Goal: Task Accomplishment & Management: Complete application form

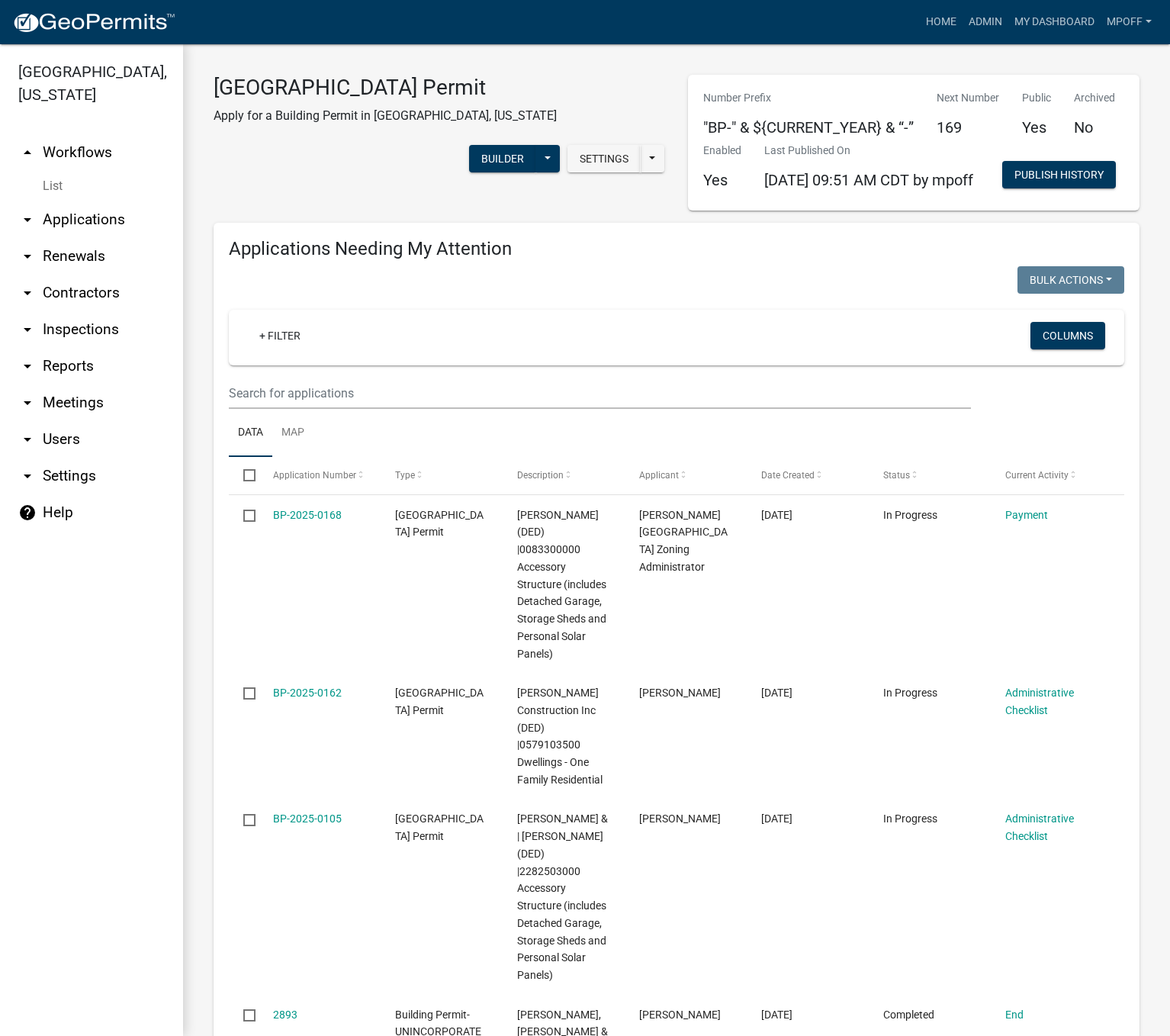
click at [52, 171] on link "List" at bounding box center [91, 186] width 183 height 30
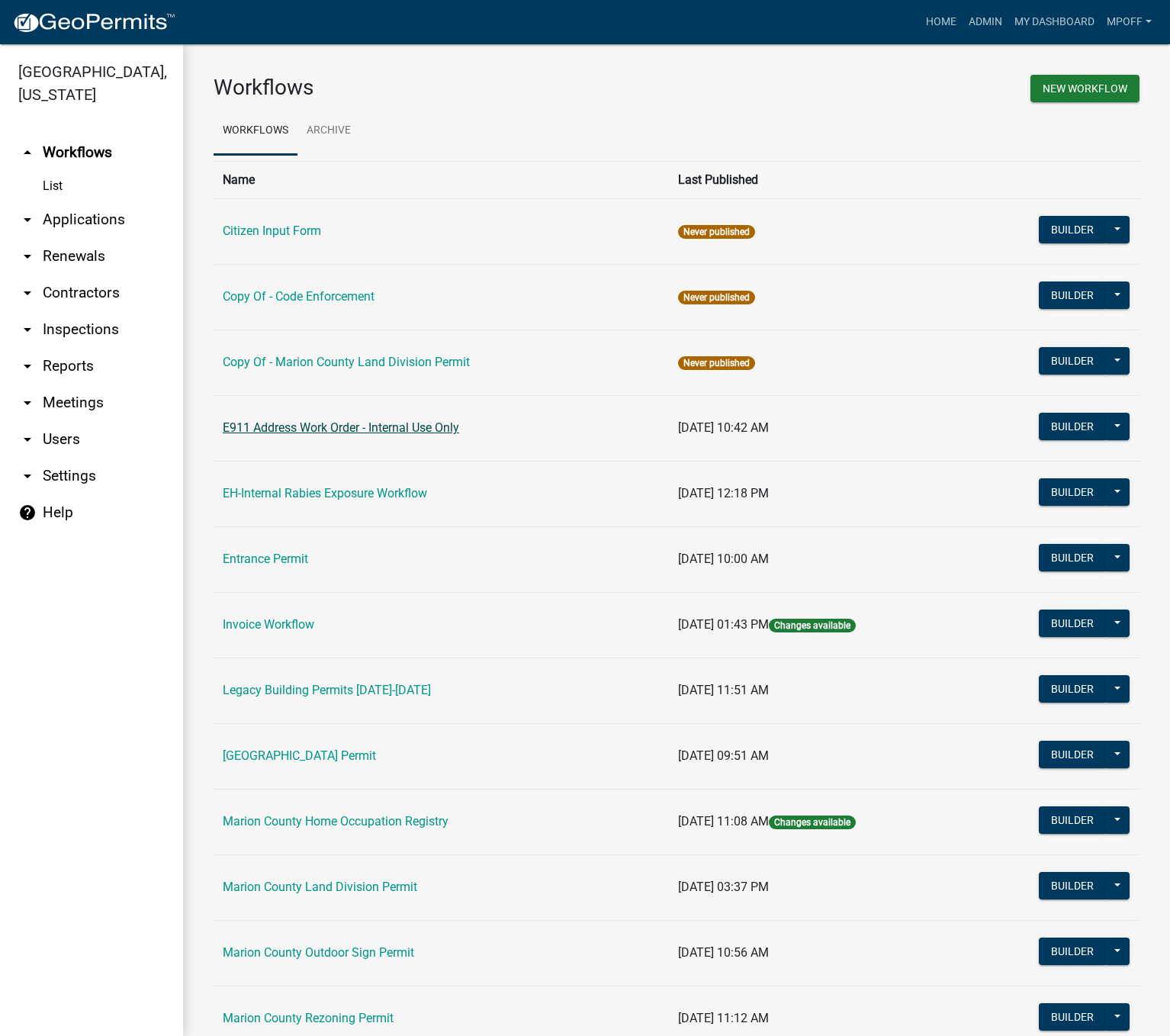
click at [289, 430] on link "E911 Address Work Order - Internal Use Only" at bounding box center [341, 428] width 236 height 15
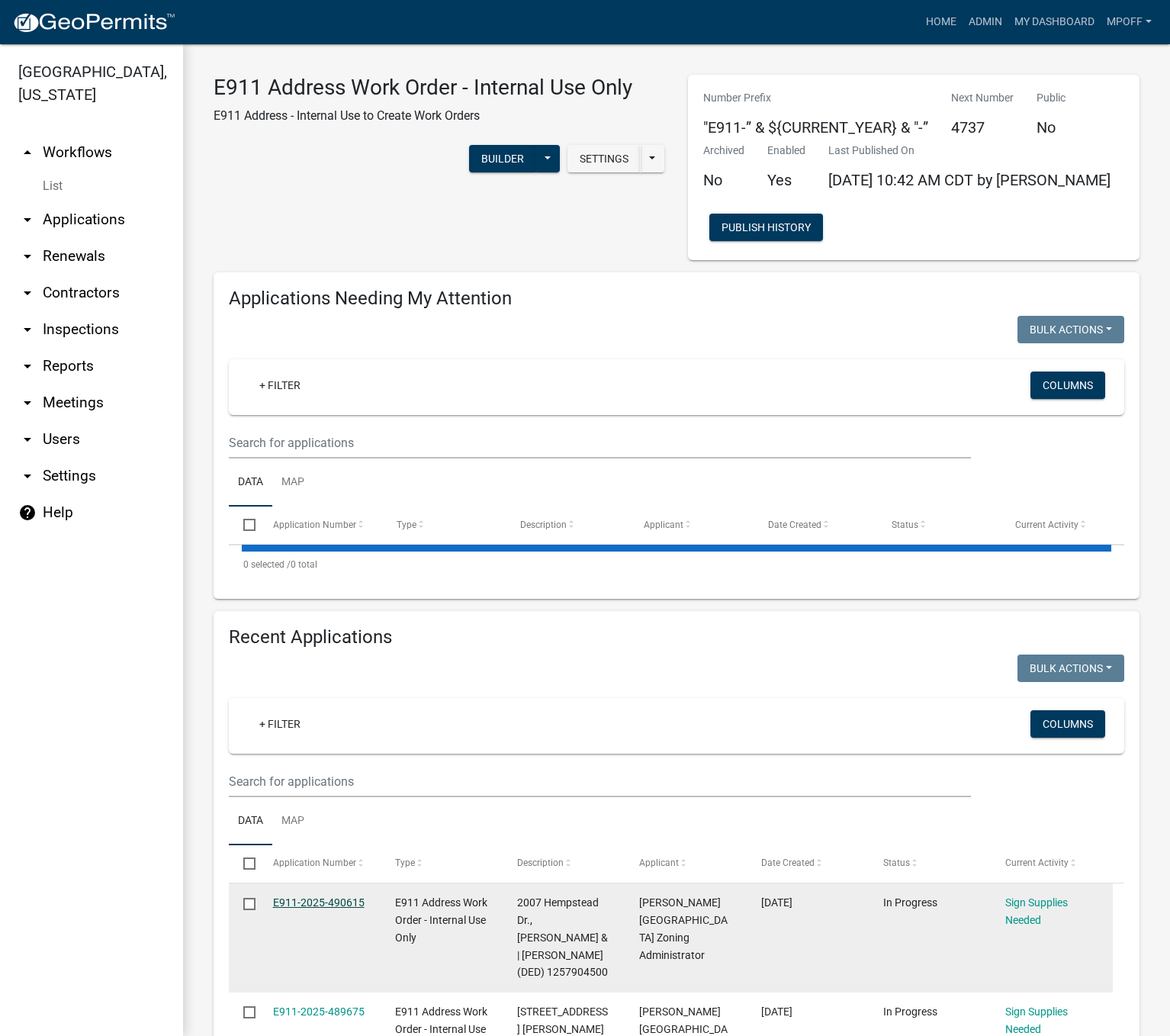
click at [335, 909] on link "E911-2025-490615" at bounding box center [319, 901] width 91 height 12
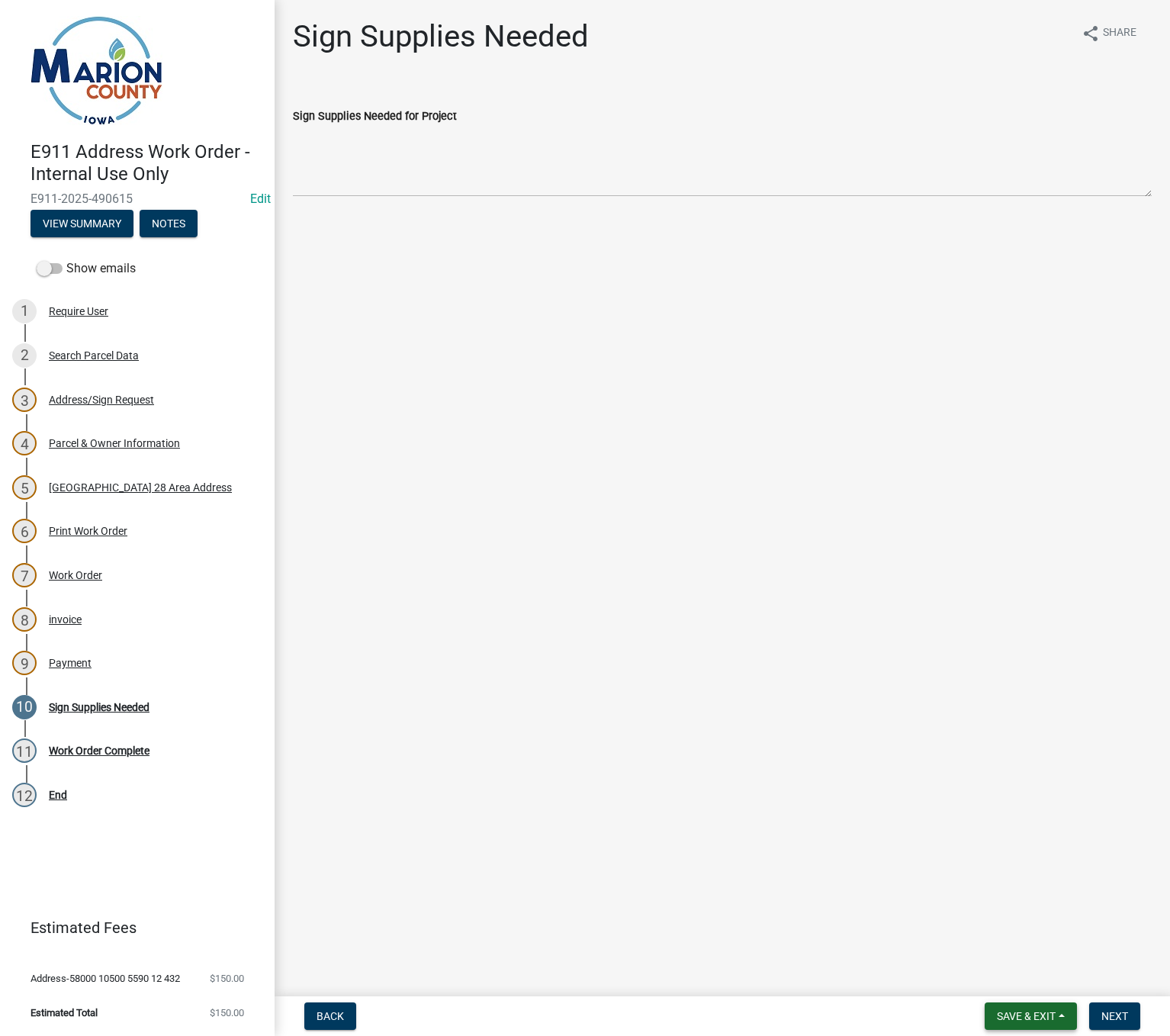
click at [1067, 1023] on button "Save & Exit" at bounding box center [1031, 1016] width 92 height 28
click at [1014, 984] on button "Save & Exit" at bounding box center [1016, 976] width 122 height 37
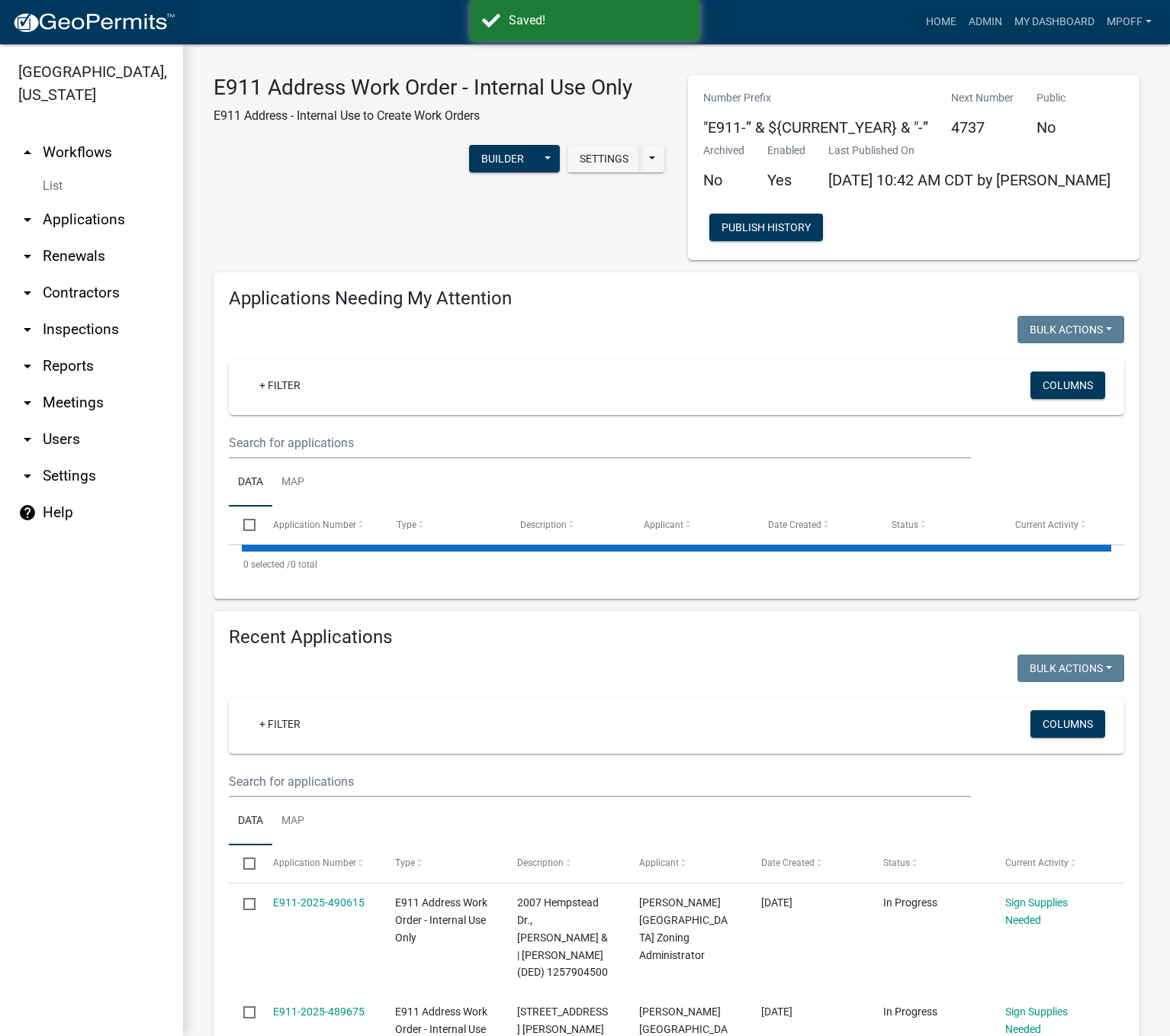
click at [59, 171] on link "List" at bounding box center [91, 186] width 183 height 30
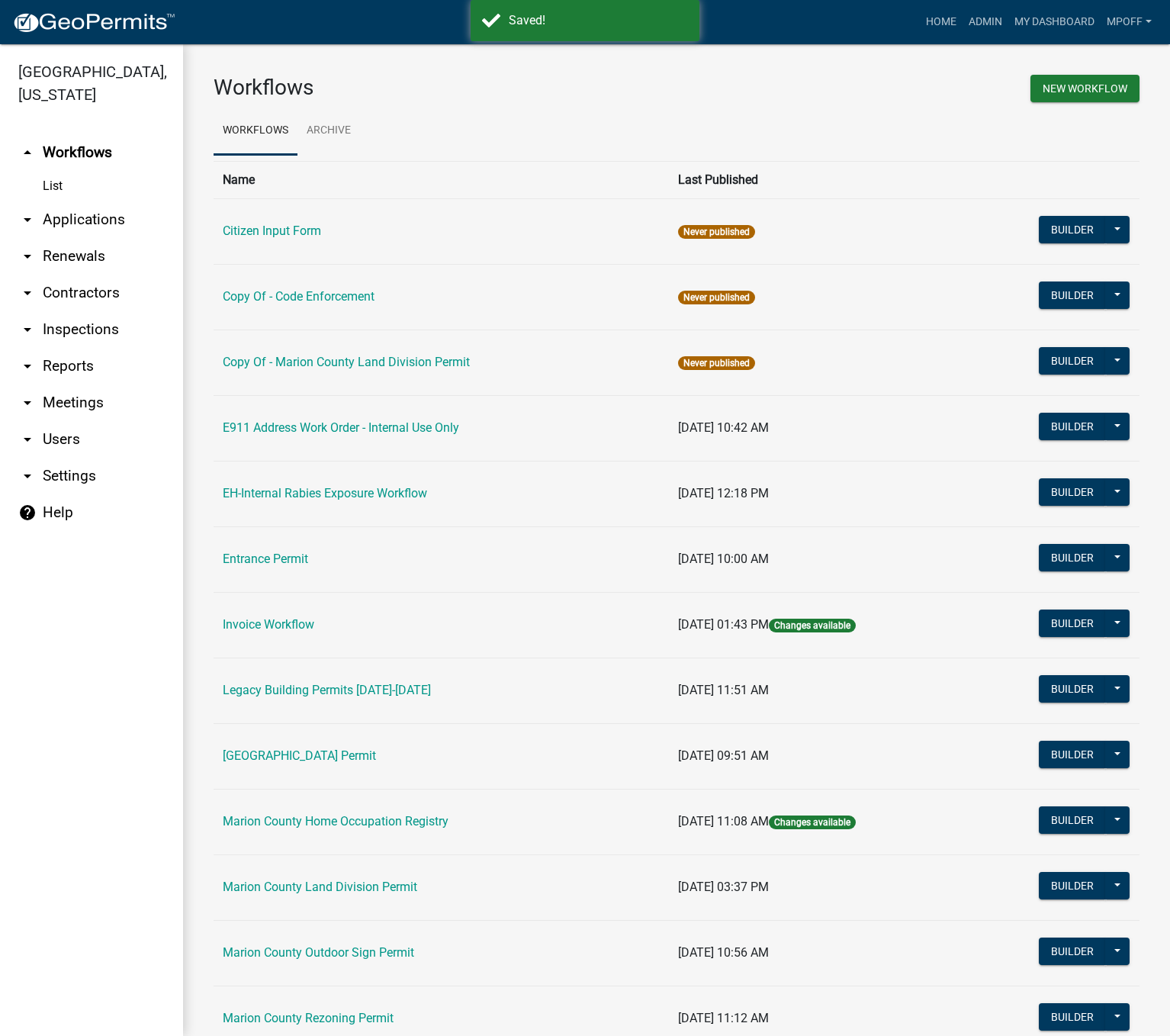
click at [287, 740] on td "[GEOGRAPHIC_DATA] Permit" at bounding box center [440, 755] width 455 height 66
click at [286, 765] on td "[GEOGRAPHIC_DATA] Permit" at bounding box center [440, 755] width 455 height 66
click at [292, 748] on link "[GEOGRAPHIC_DATA] Permit" at bounding box center [299, 755] width 153 height 15
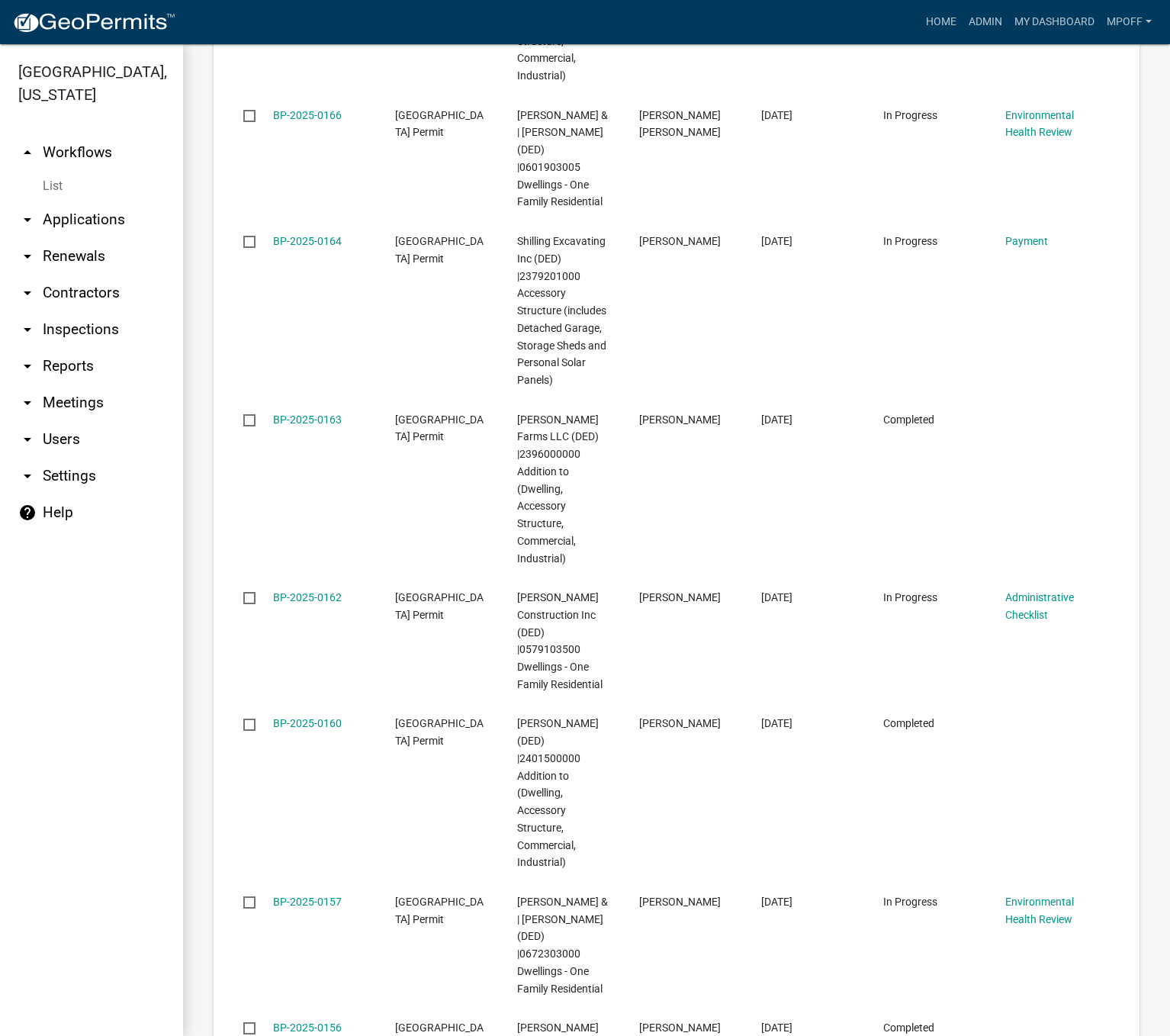
scroll to position [2974, 0]
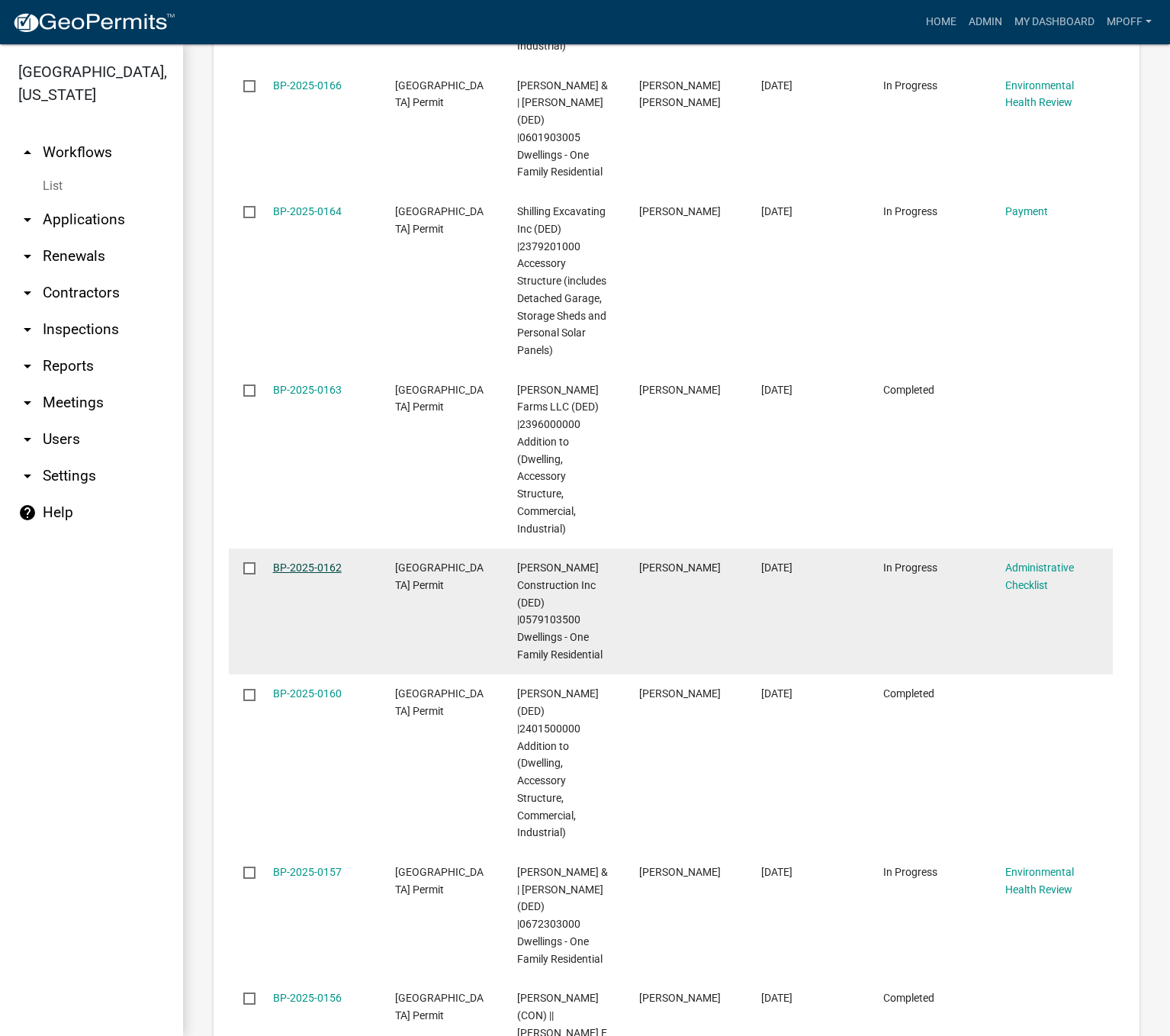
click at [316, 561] on link "BP-2025-0162" at bounding box center [308, 567] width 68 height 12
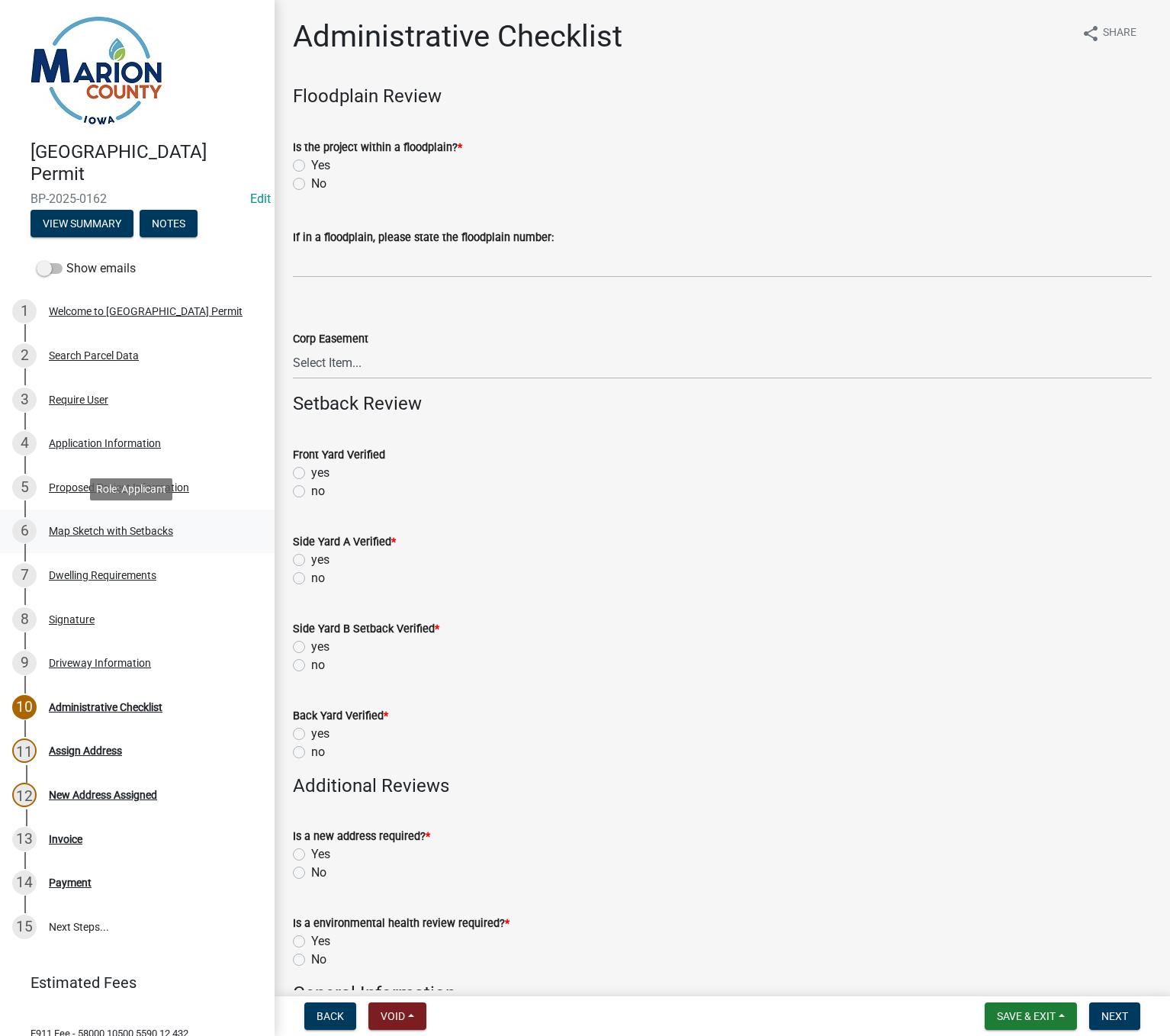
click at [78, 528] on div "Map Sketch with Setbacks" at bounding box center [111, 531] width 125 height 11
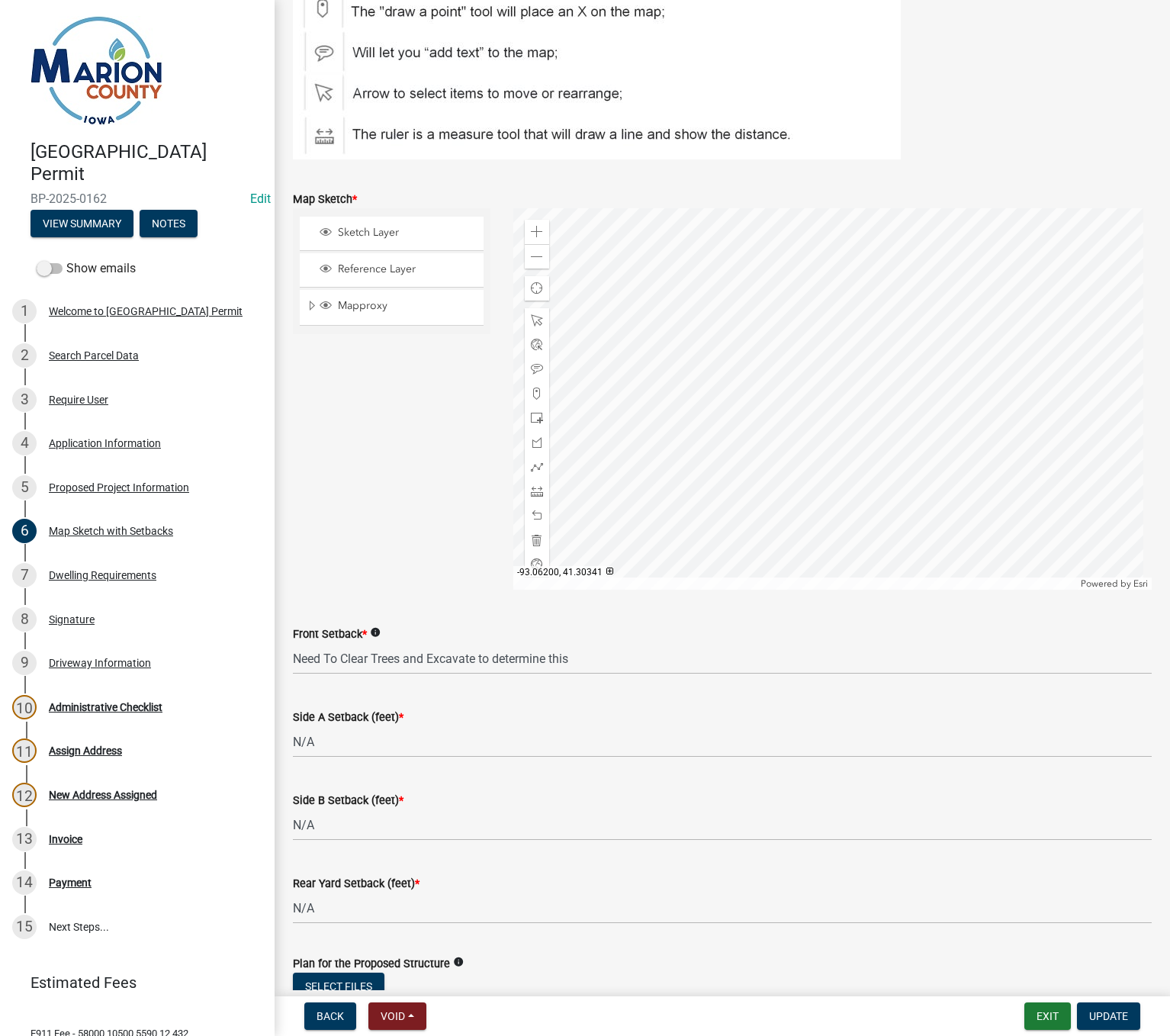
scroll to position [229, 0]
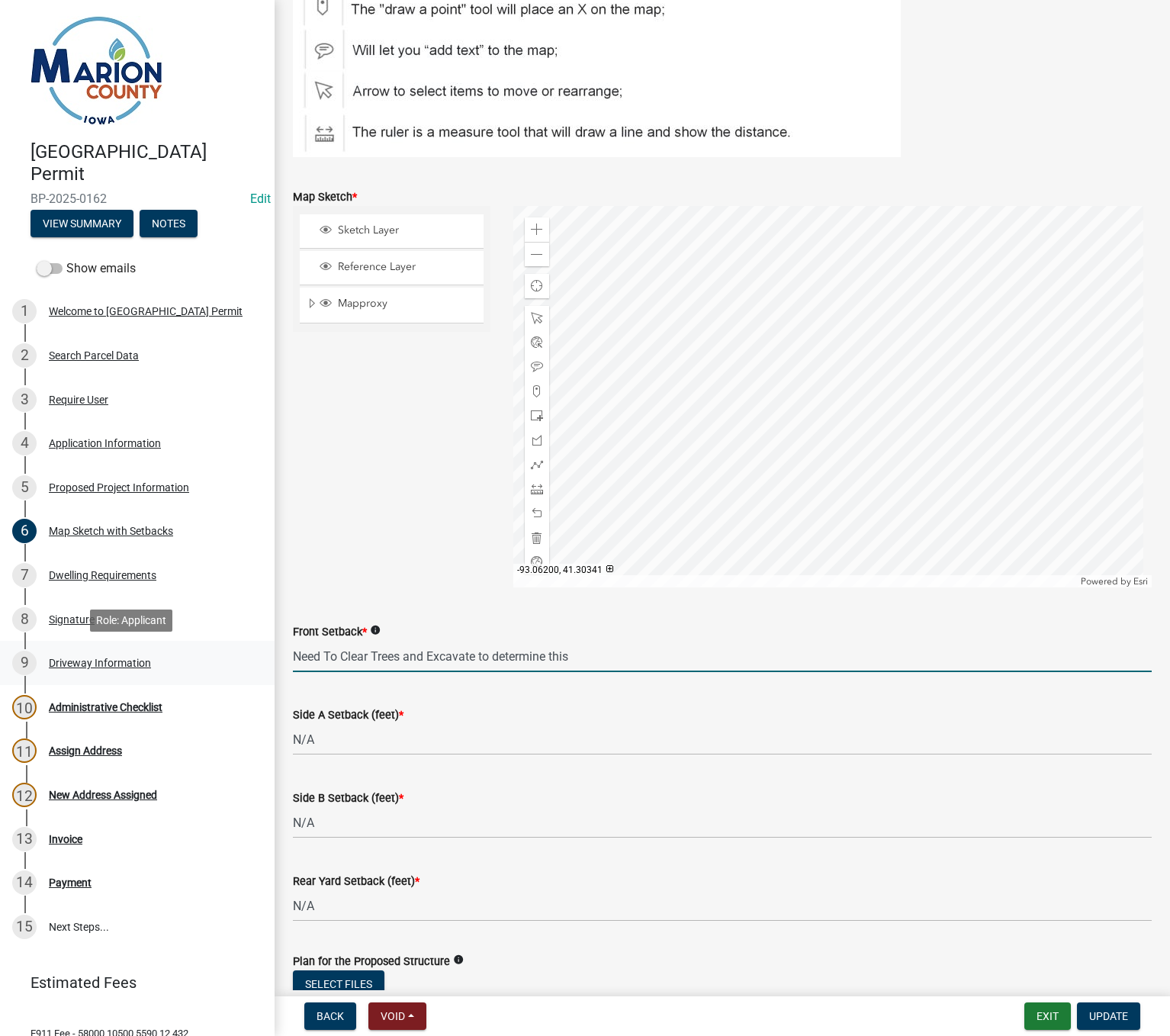
drag, startPoint x: 585, startPoint y: 654, endPoint x: 242, endPoint y: 646, distance: 343.1
click at [242, 646] on div "Marion County Building Permit BP-2025-0162 Edit View Summary Notes Show emails …" at bounding box center [585, 518] width 1170 height 1036
type input "65 feet from front property line (30 foot easement and 35 foot setback"
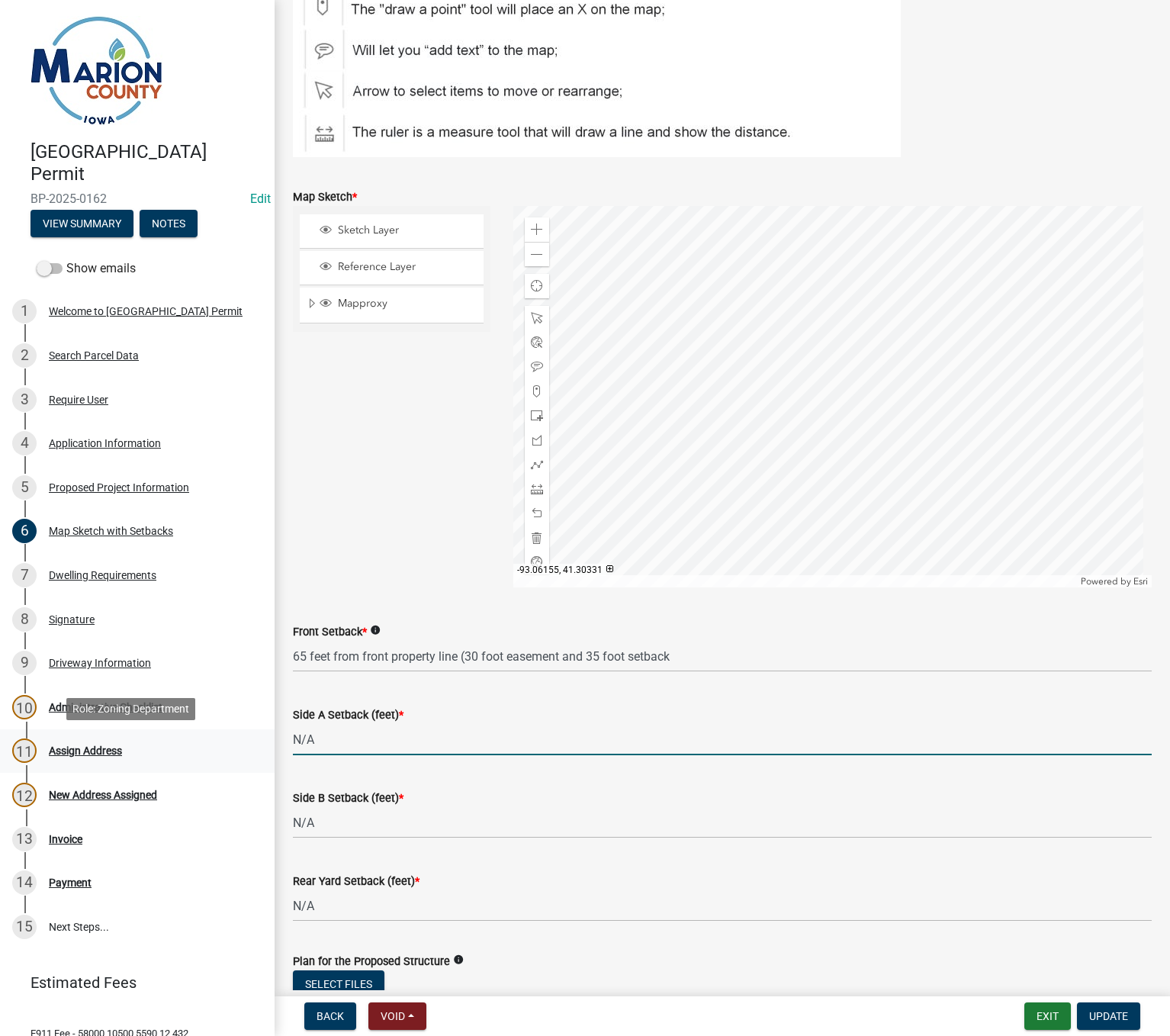
drag, startPoint x: 322, startPoint y: 740, endPoint x: 164, endPoint y: 755, distance: 158.7
click at [164, 755] on div "Marion County Building Permit BP-2025-0162 Edit View Summary Notes Show emails …" at bounding box center [585, 518] width 1170 height 1036
type input "15+"
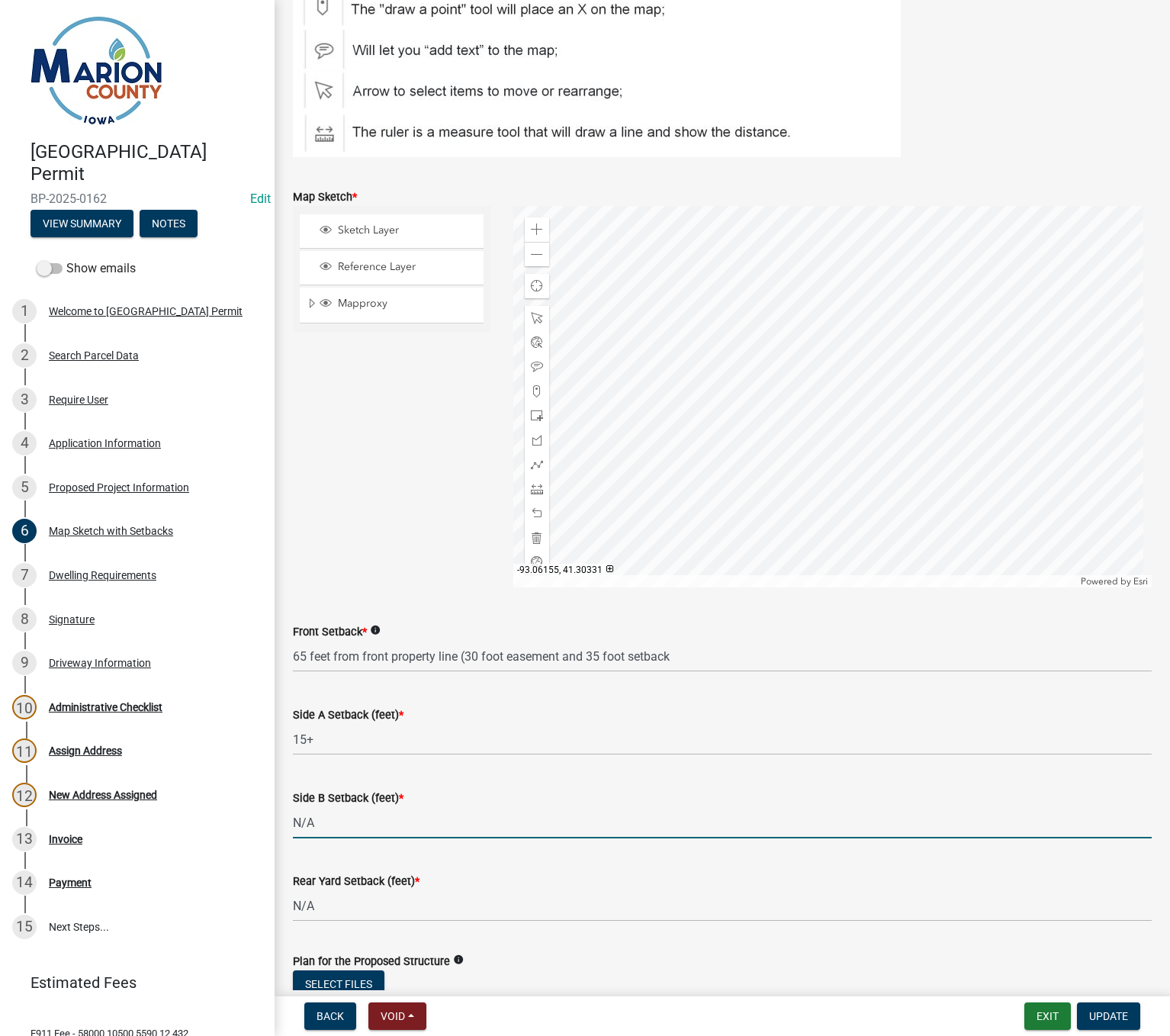
click at [378, 832] on input "N/A" at bounding box center [722, 823] width 859 height 31
type input "N"
type input "15+"
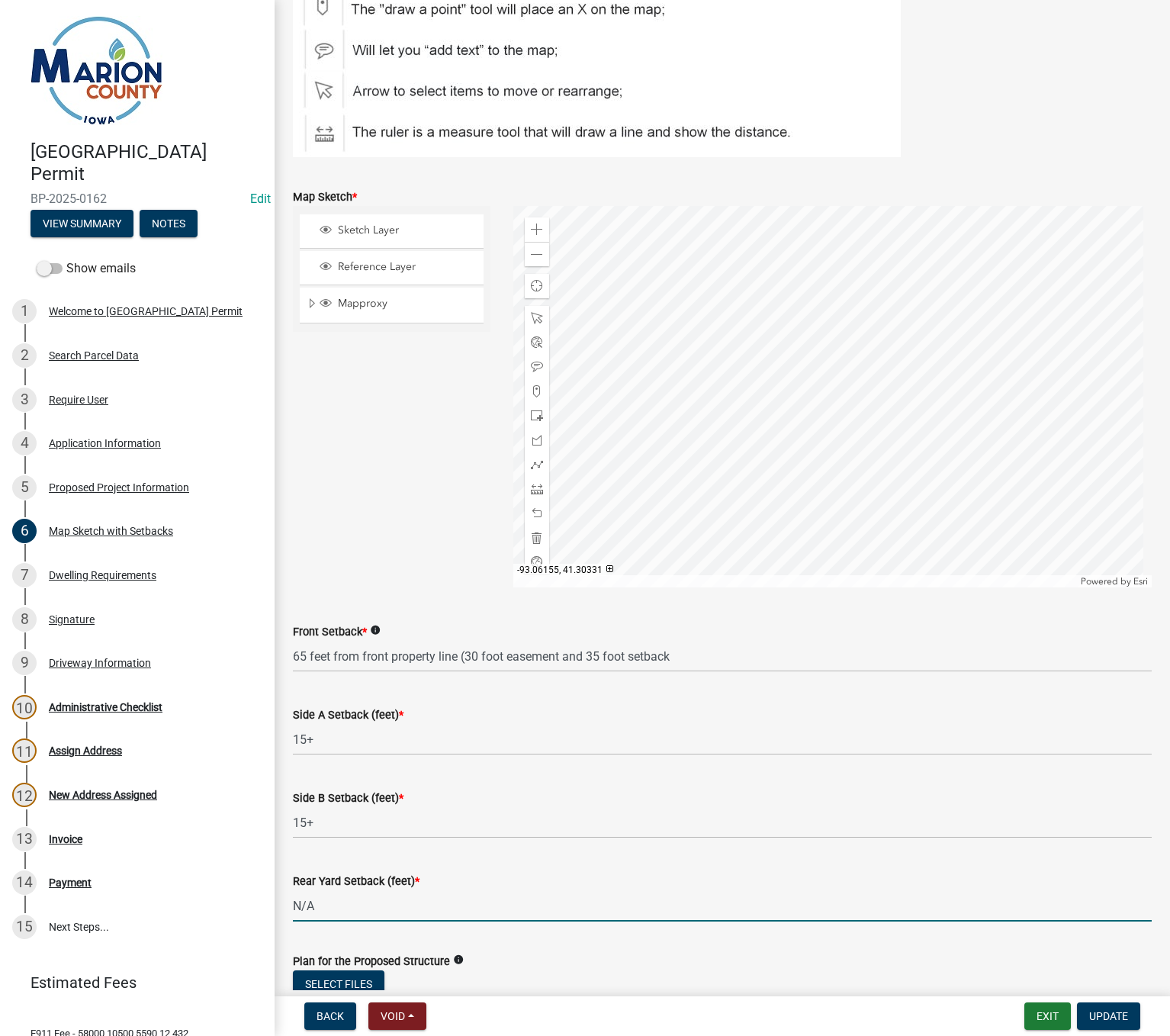
click at [358, 903] on input "N/A" at bounding box center [722, 906] width 859 height 31
type input "N"
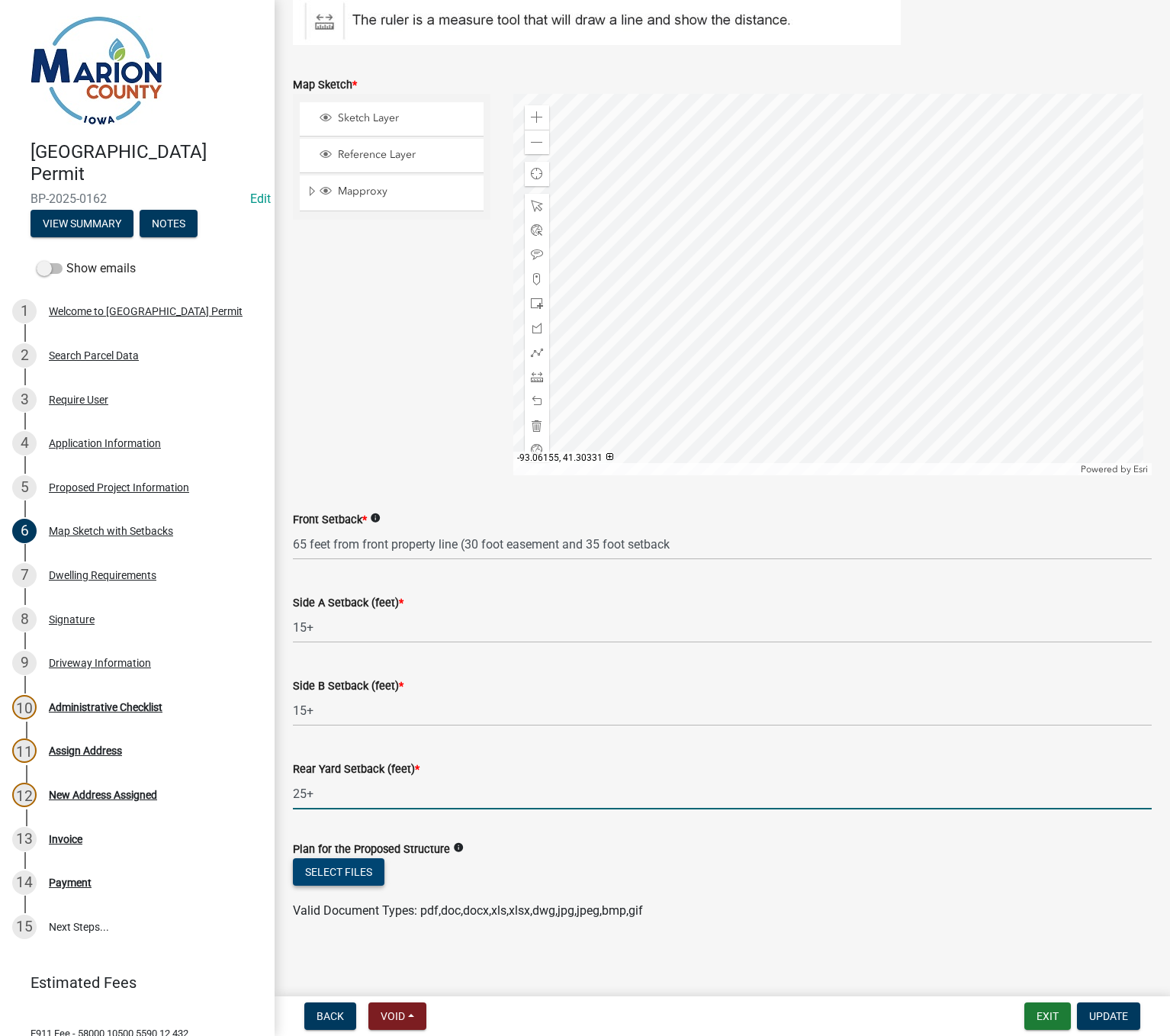
scroll to position [343, 0]
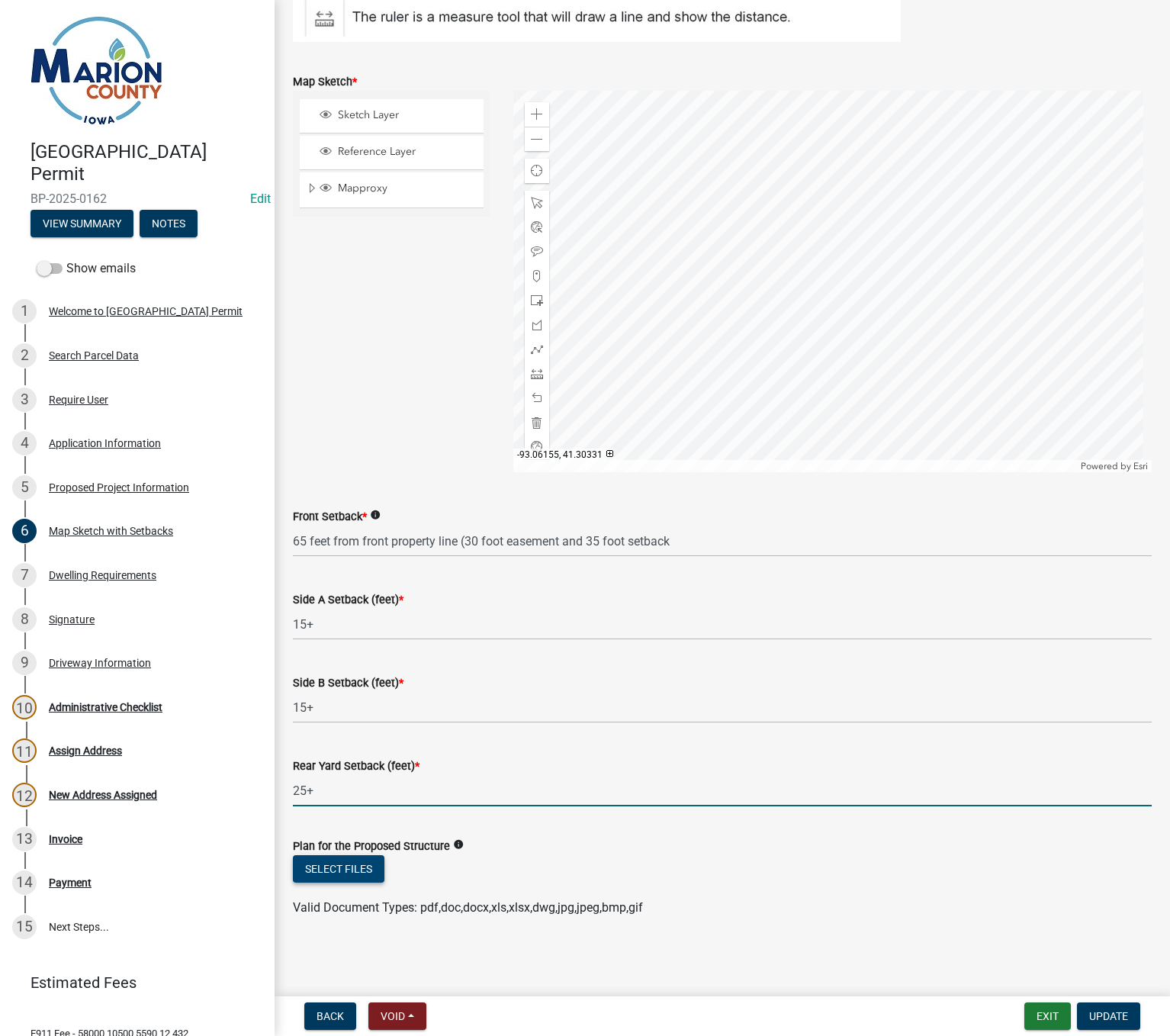
type input "25+"
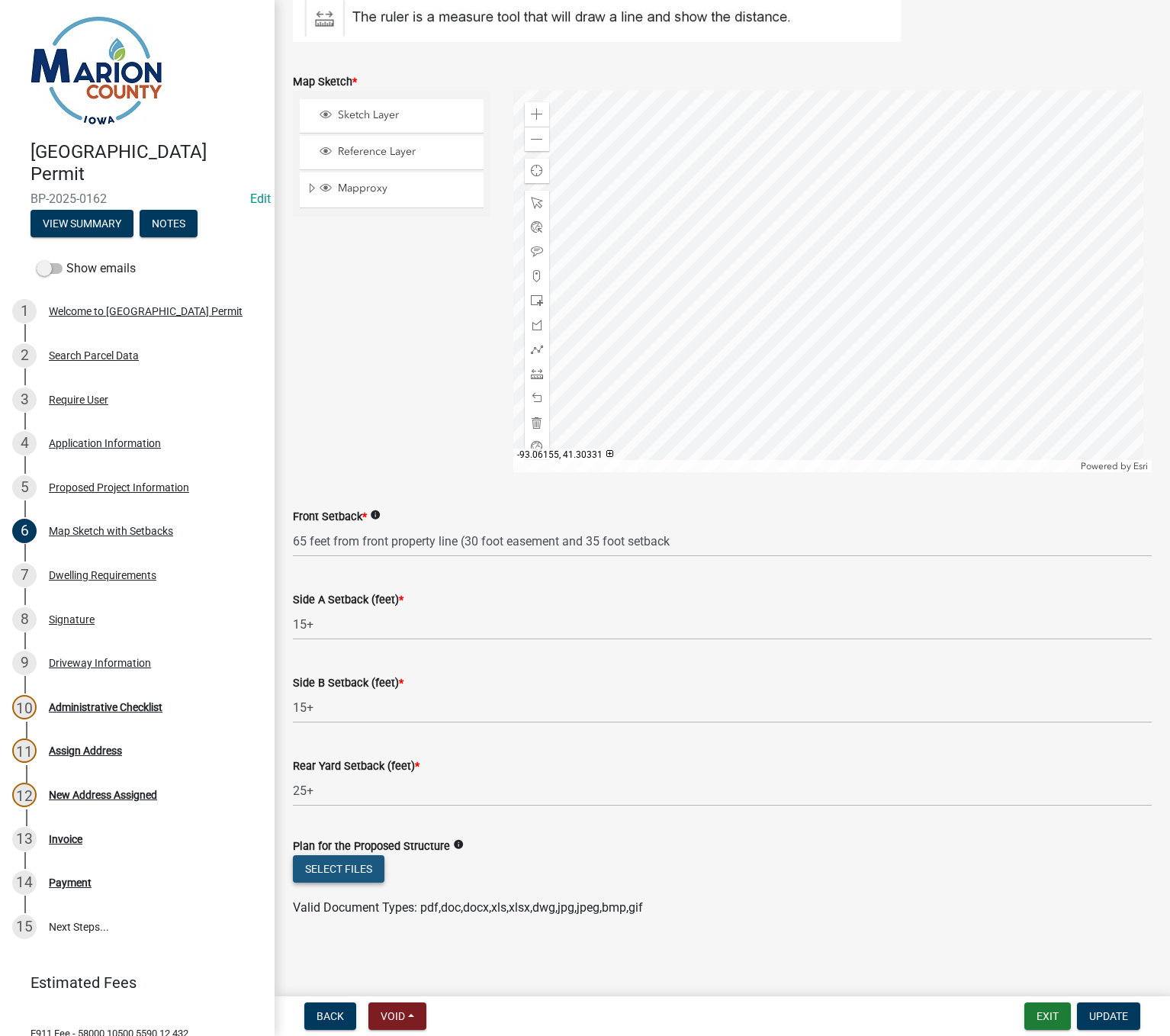
click at [363, 878] on button "Select files" at bounding box center [338, 869] width 91 height 28
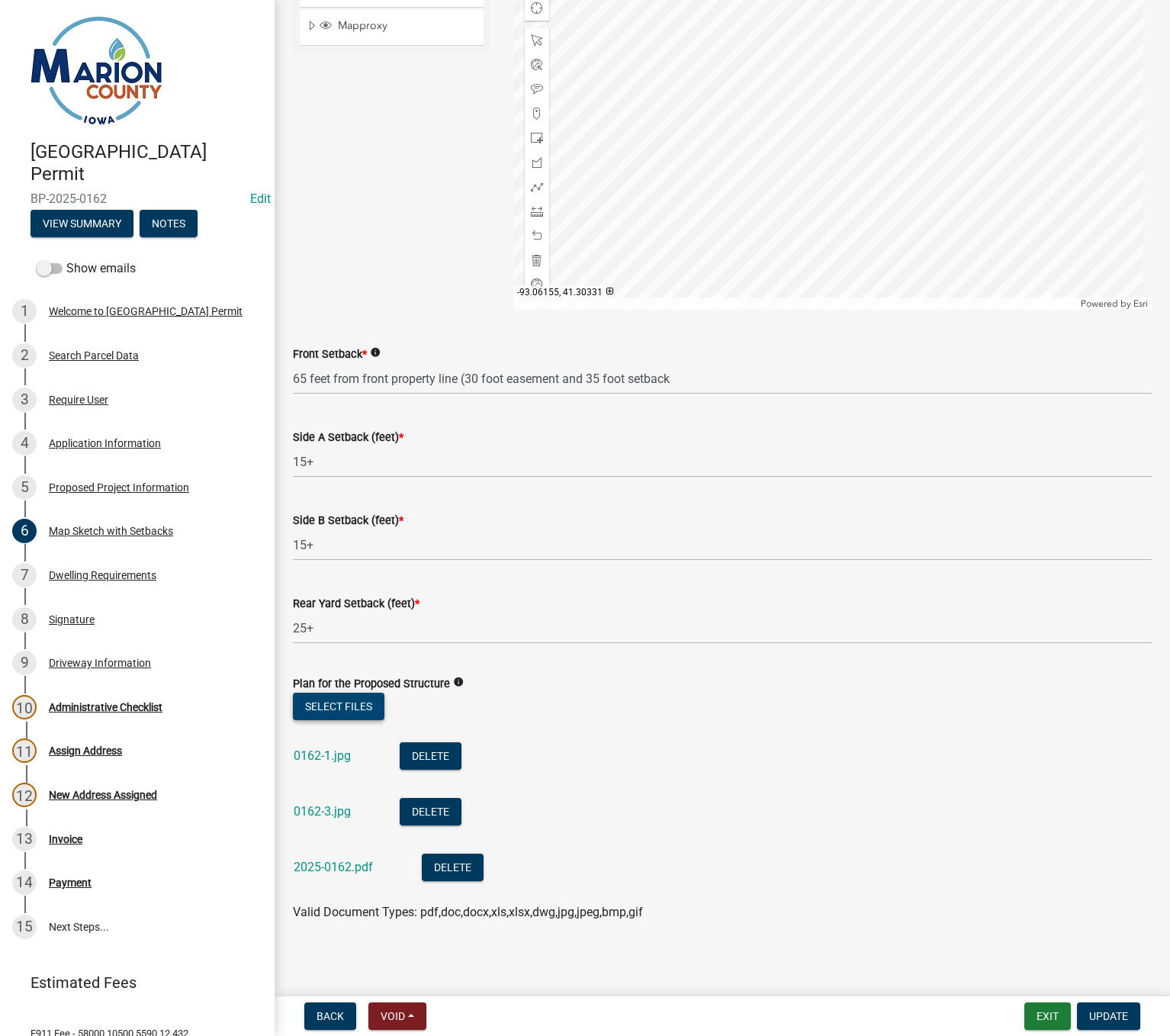
scroll to position [511, 0]
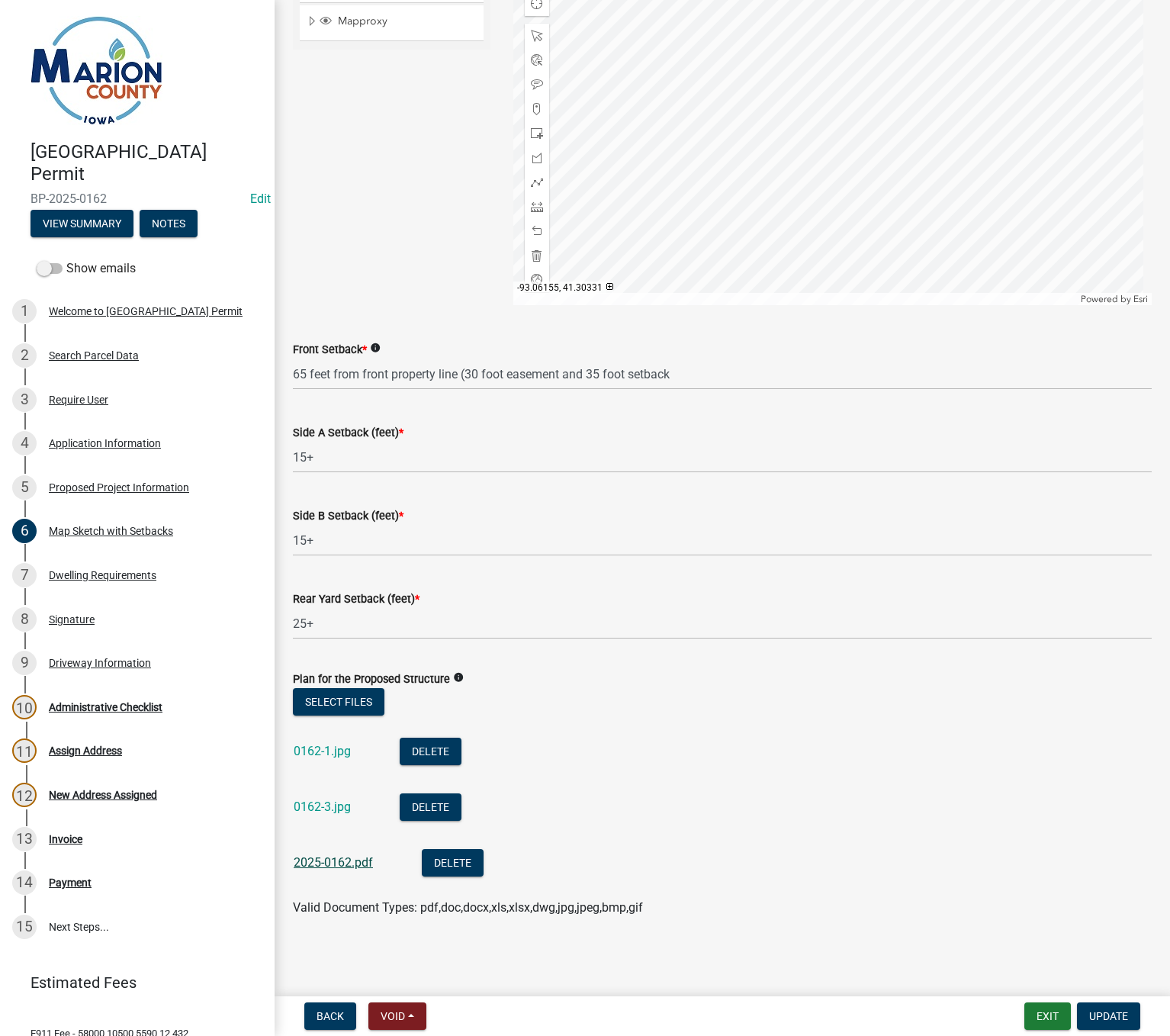
click at [349, 866] on link "2025-0162.pdf" at bounding box center [333, 862] width 79 height 15
click at [1105, 1016] on span "Update" at bounding box center [1108, 1015] width 39 height 12
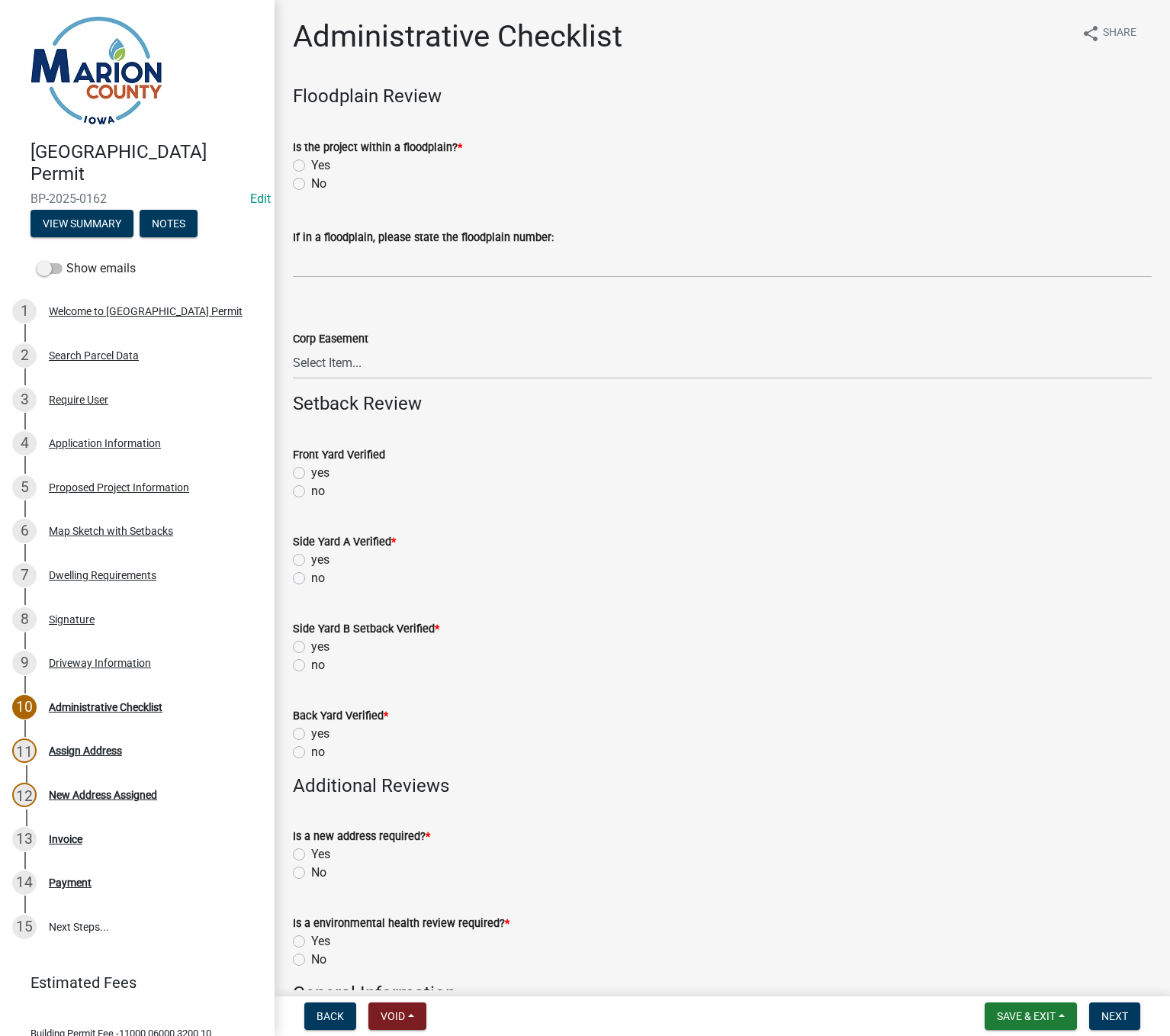
click at [311, 493] on label "no" at bounding box center [318, 491] width 14 height 18
click at [311, 492] on input "no" at bounding box center [316, 487] width 10 height 10
radio input "true"
click at [311, 581] on label "no" at bounding box center [318, 578] width 14 height 18
click at [311, 579] on input "no" at bounding box center [316, 573] width 10 height 10
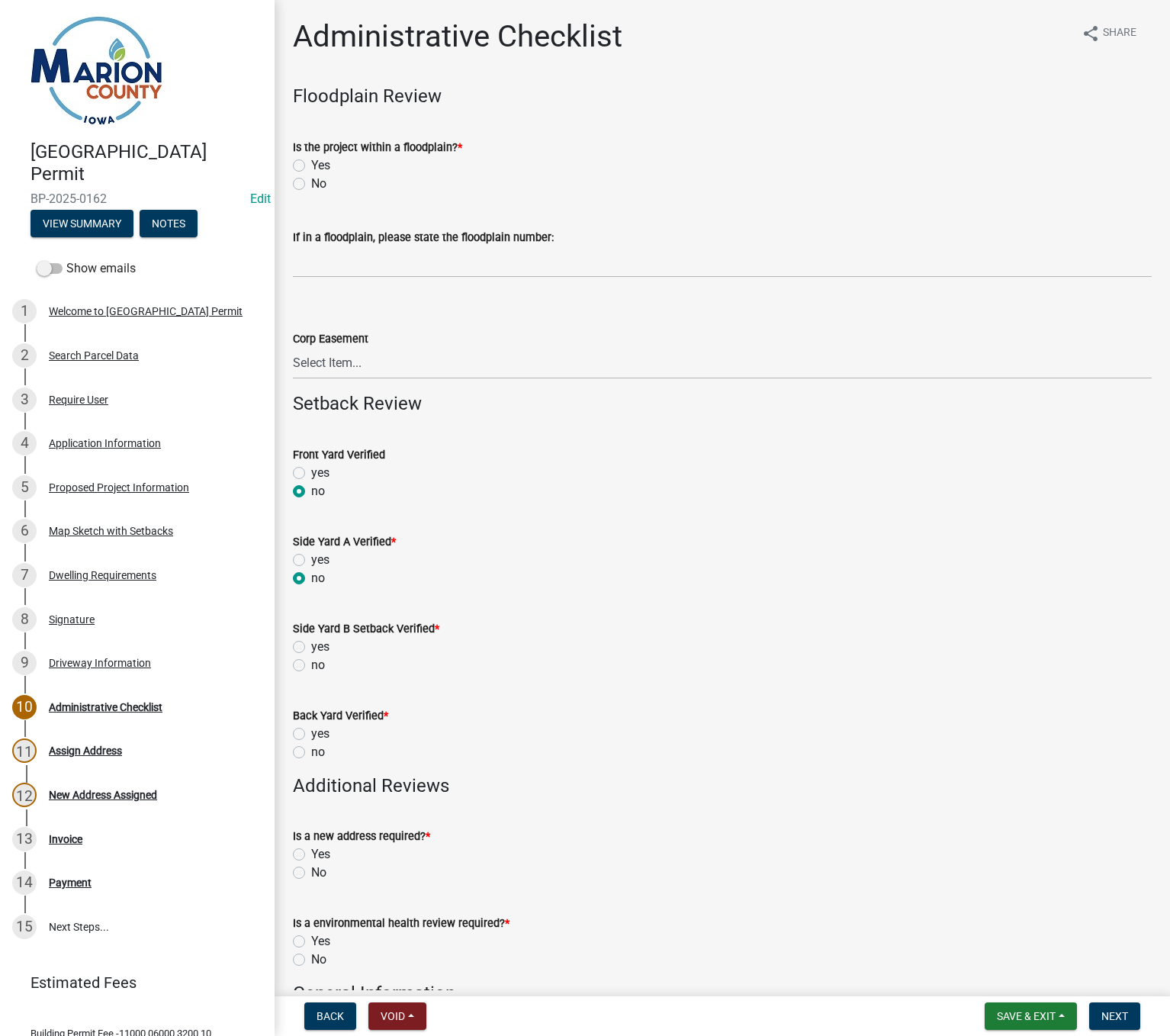
radio input "true"
click at [311, 185] on label "No" at bounding box center [319, 184] width 16 height 18
click at [311, 185] on input "No" at bounding box center [316, 179] width 10 height 10
radio input "true"
click at [311, 668] on label "no" at bounding box center [318, 665] width 14 height 18
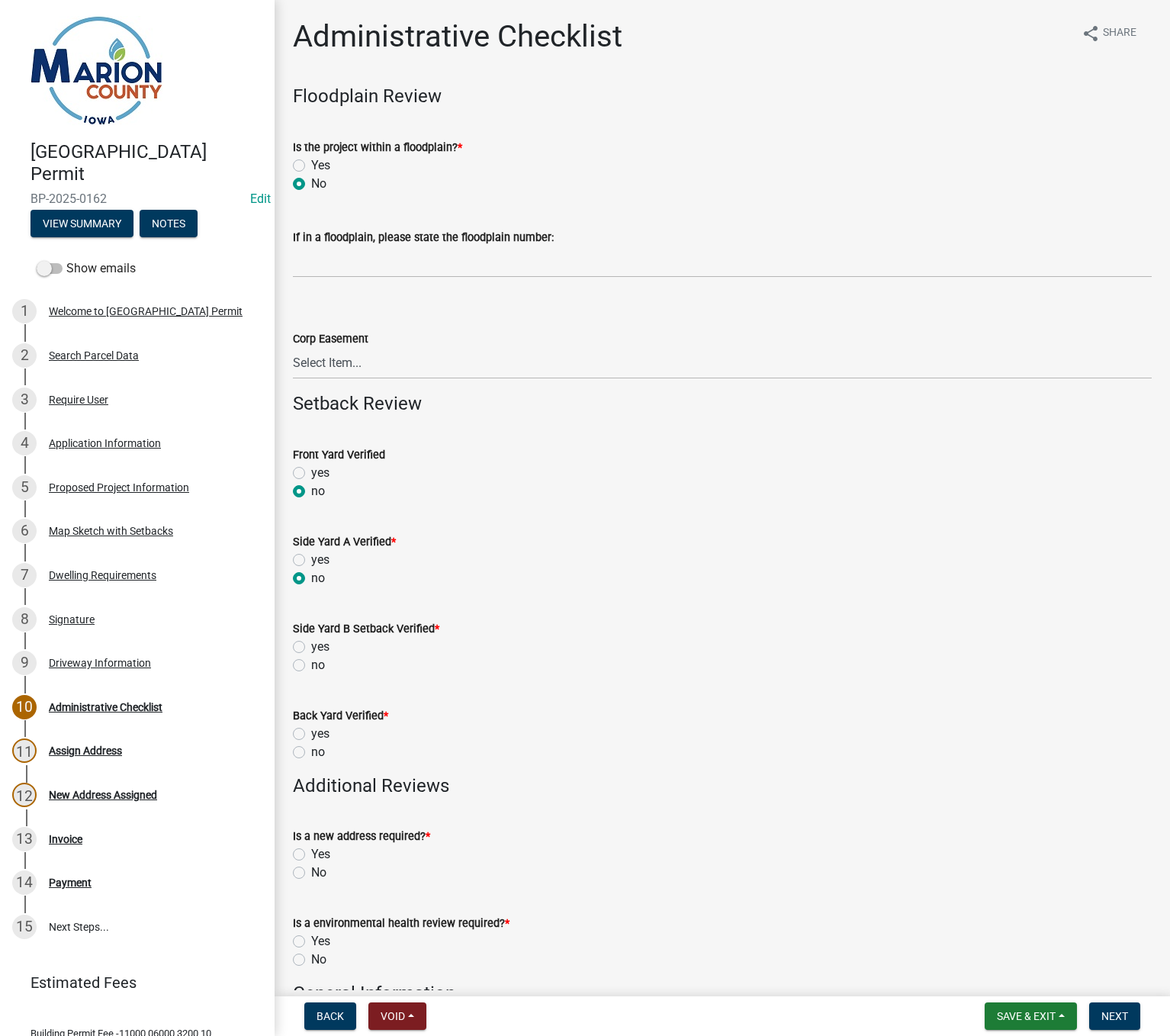
click at [311, 666] on input "no" at bounding box center [316, 660] width 10 height 10
radio input "true"
click at [311, 755] on label "no" at bounding box center [318, 752] width 14 height 18
click at [311, 753] on input "no" at bounding box center [316, 747] width 10 height 10
radio input "true"
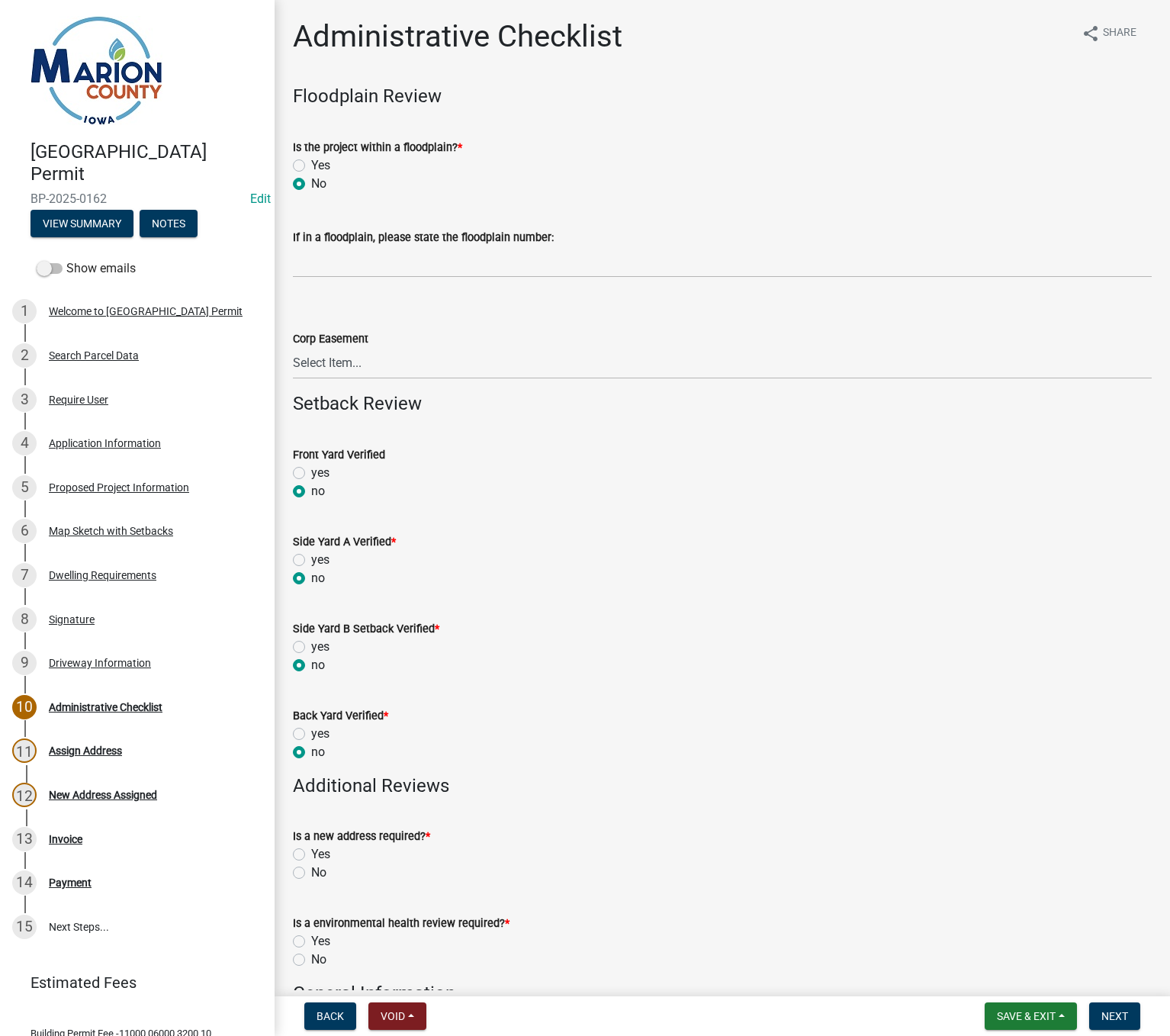
click at [311, 851] on label "Yes" at bounding box center [320, 854] width 19 height 18
click at [311, 851] on input "Yes" at bounding box center [316, 849] width 10 height 10
radio input "true"
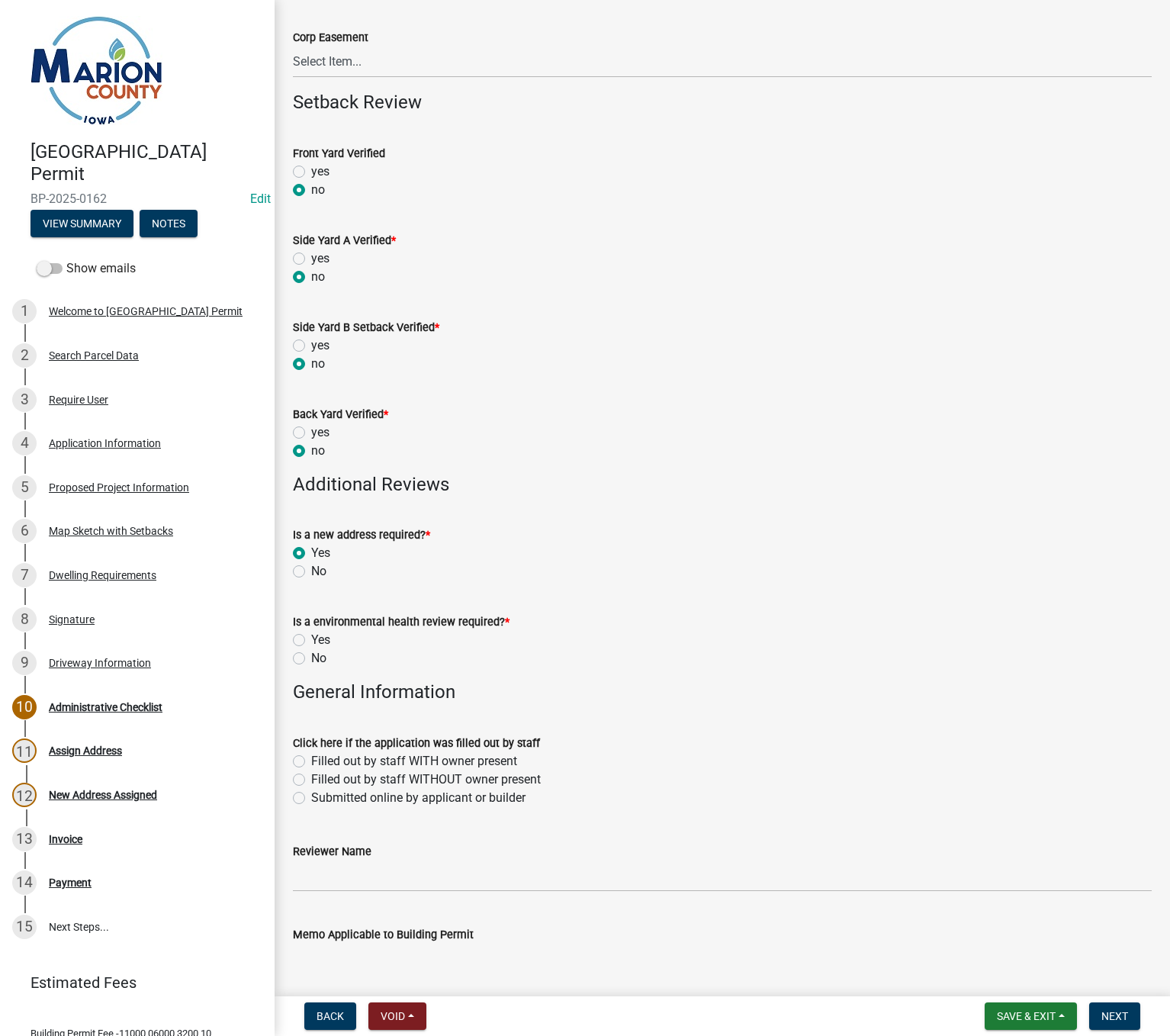
scroll to position [305, 0]
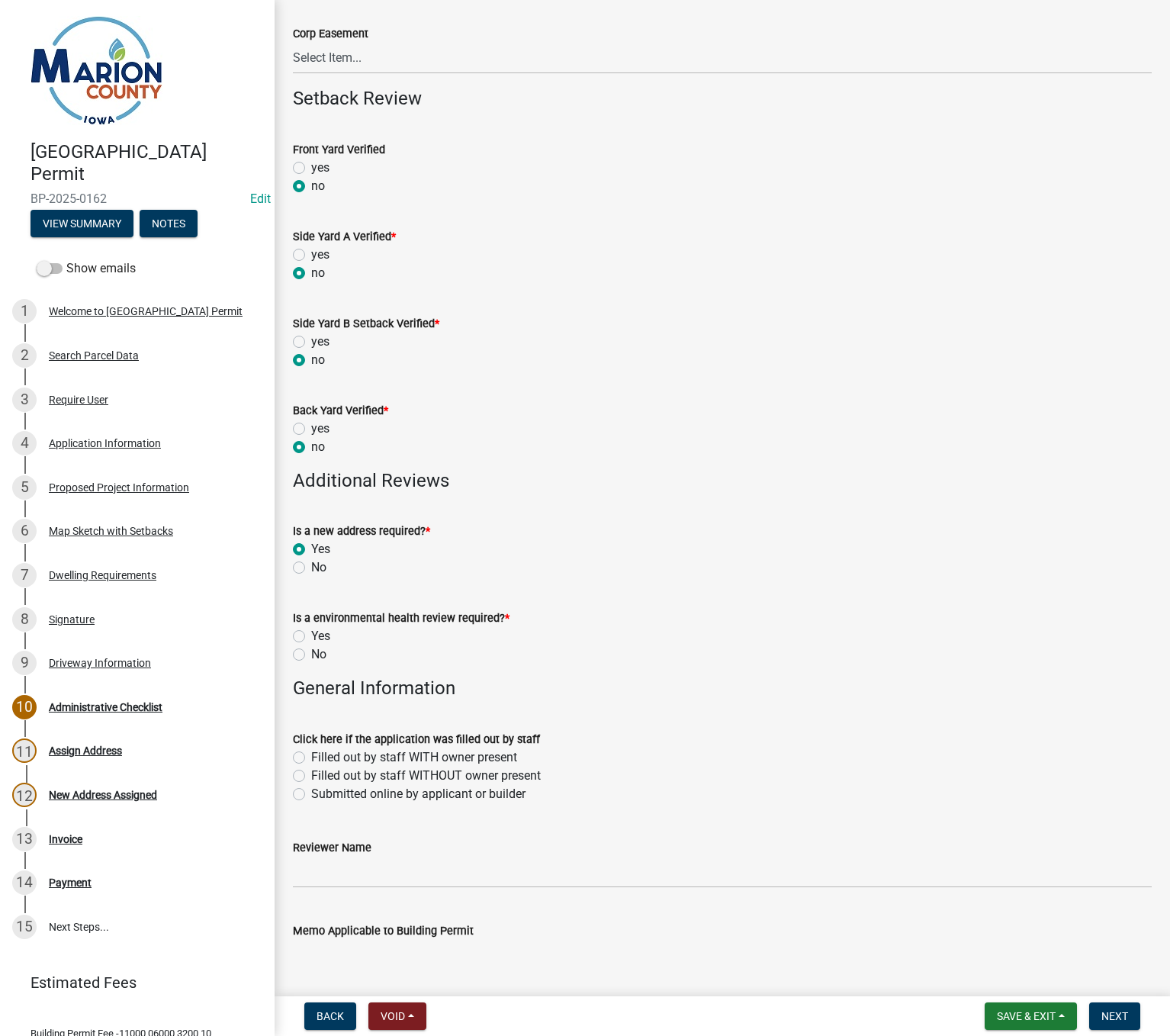
click at [311, 630] on label "Yes" at bounding box center [320, 636] width 19 height 18
click at [311, 630] on input "Yes" at bounding box center [316, 632] width 10 height 10
radio input "true"
click at [311, 792] on label "Submitted online by applicant or builder" at bounding box center [418, 794] width 214 height 18
click at [311, 792] on input "Submitted online by applicant or builder" at bounding box center [316, 789] width 10 height 10
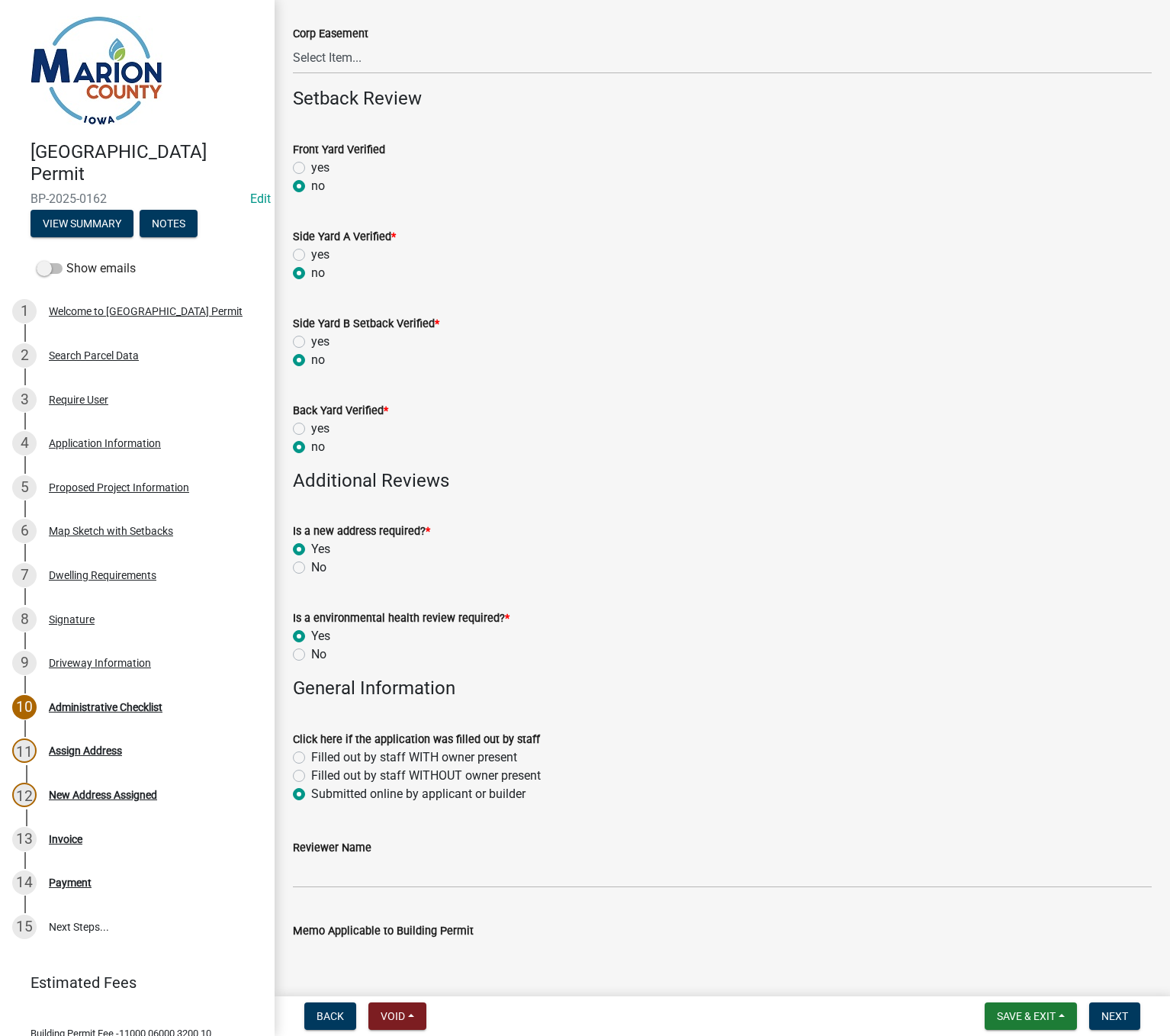
radio input "true"
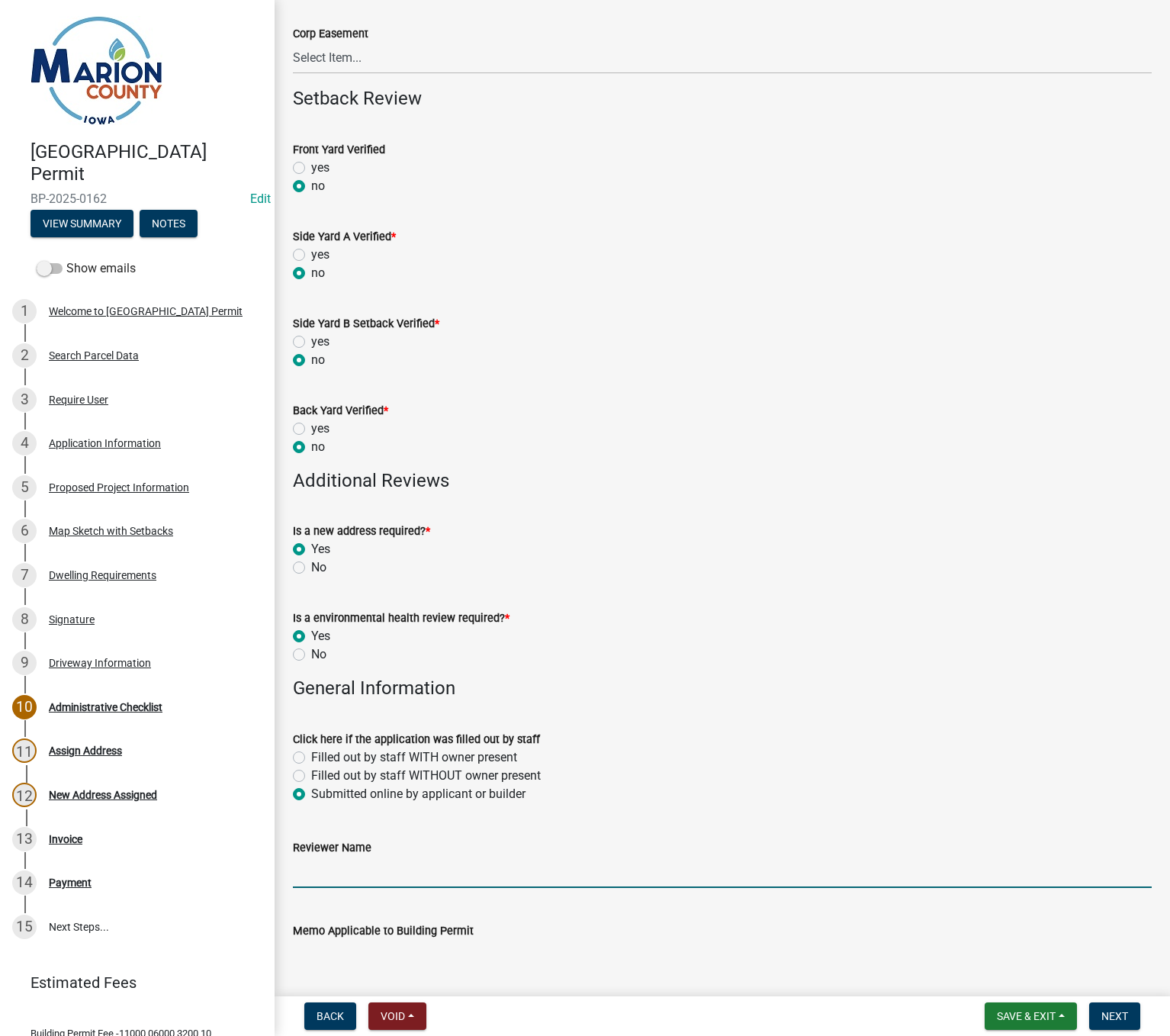
click at [307, 882] on input "Reviewer Name" at bounding box center [722, 872] width 859 height 31
type input "MPoffenbarger"
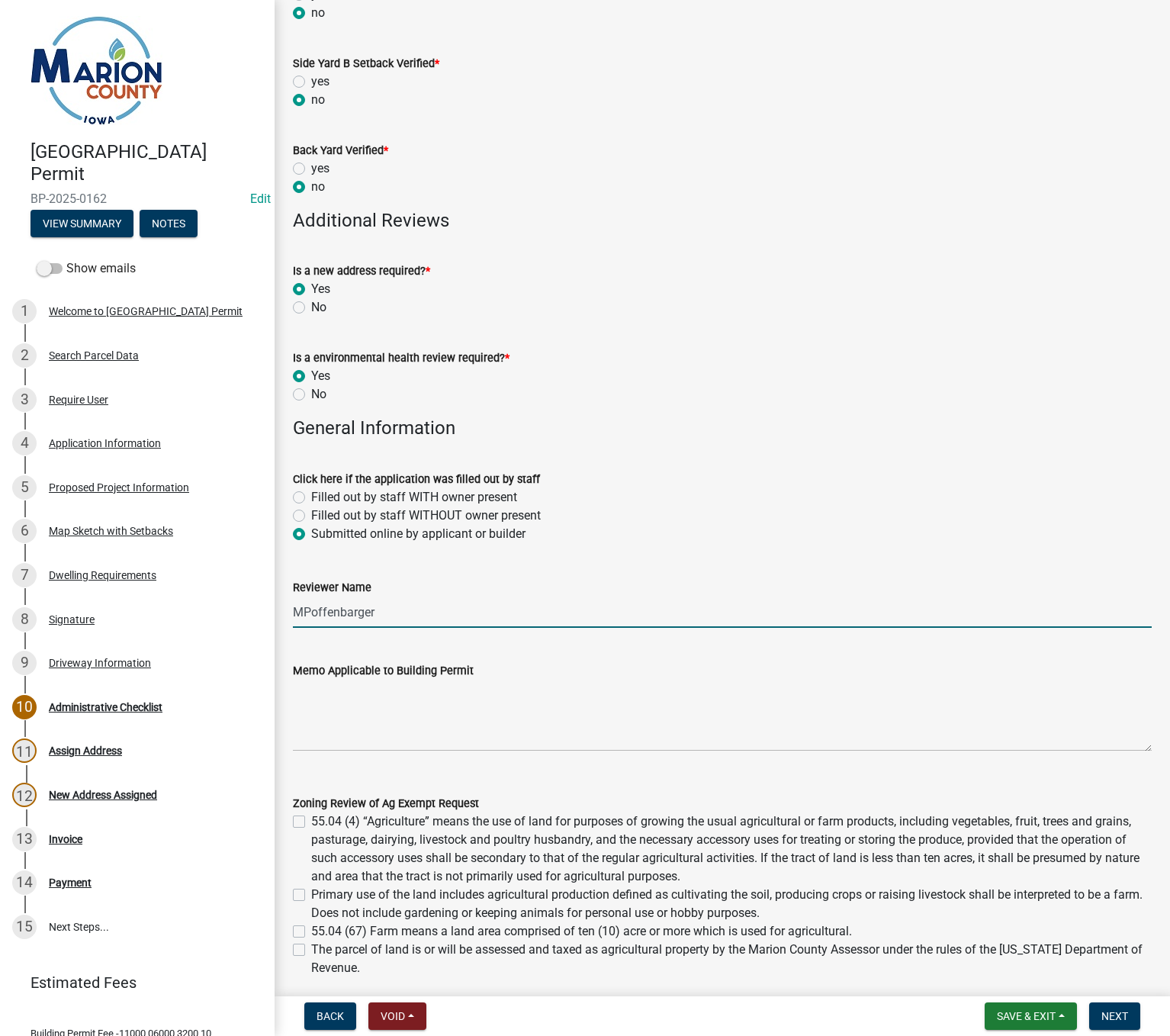
scroll to position [610, 0]
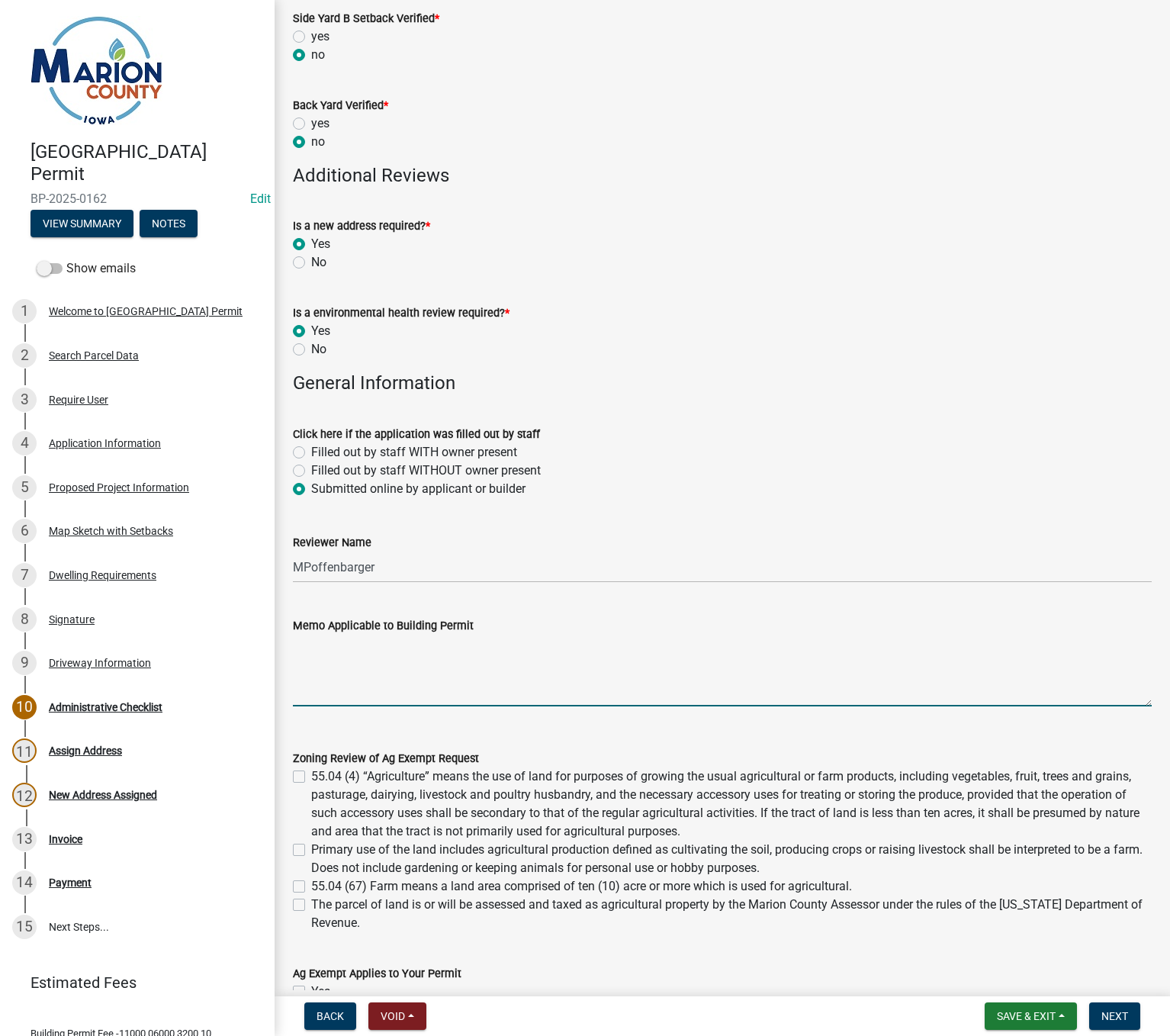
click at [361, 655] on textarea "Memo Applicable to Building Permit" at bounding box center [722, 670] width 859 height 72
click at [313, 661] on textarea "Memo Applicable to Building Permit" at bounding box center [722, 670] width 859 height 72
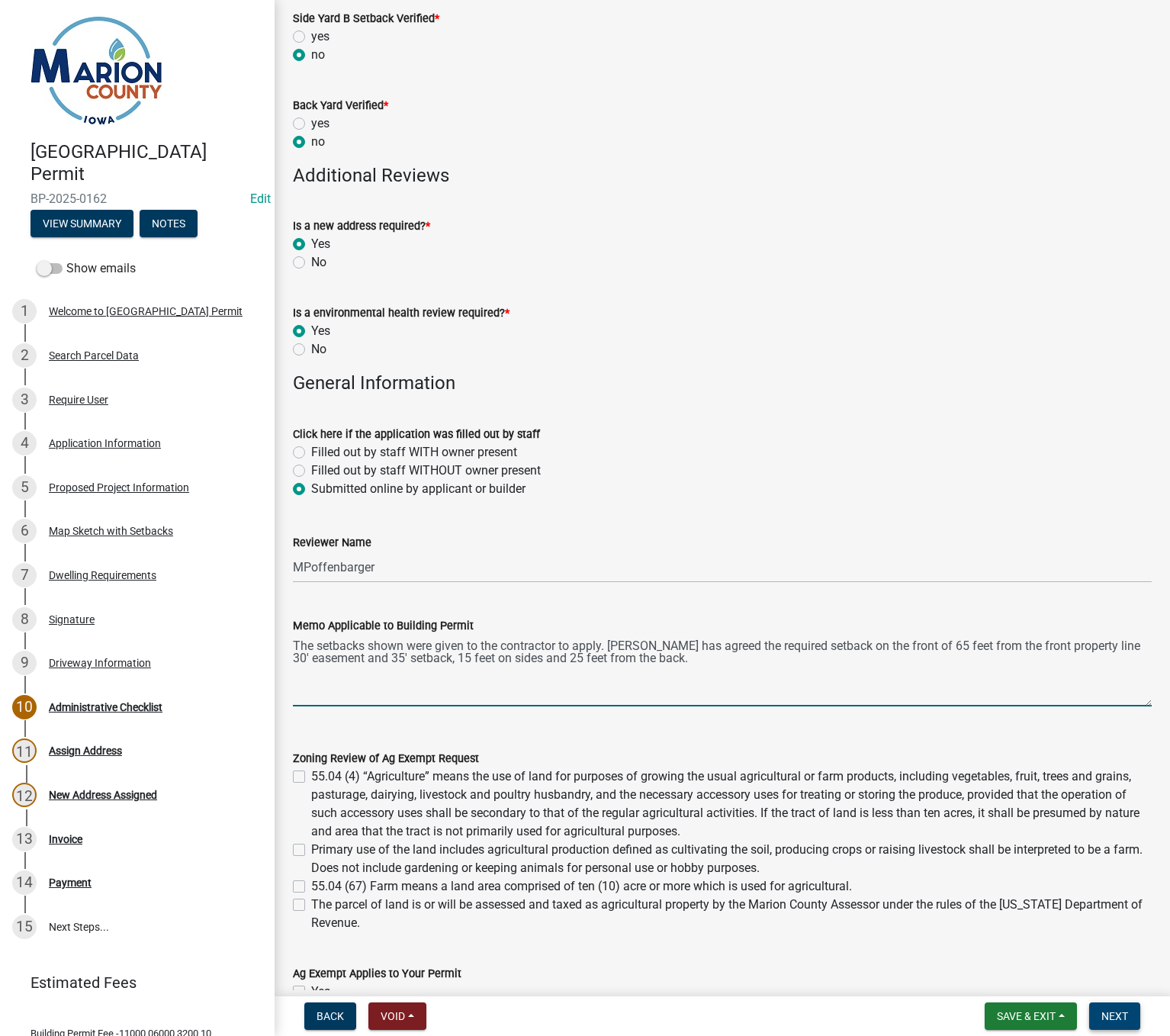
type textarea "The setbacks shown were given to the contractor to apply. Jordan has agreed the…"
click at [1119, 1016] on span "Next" at bounding box center [1115, 1015] width 27 height 12
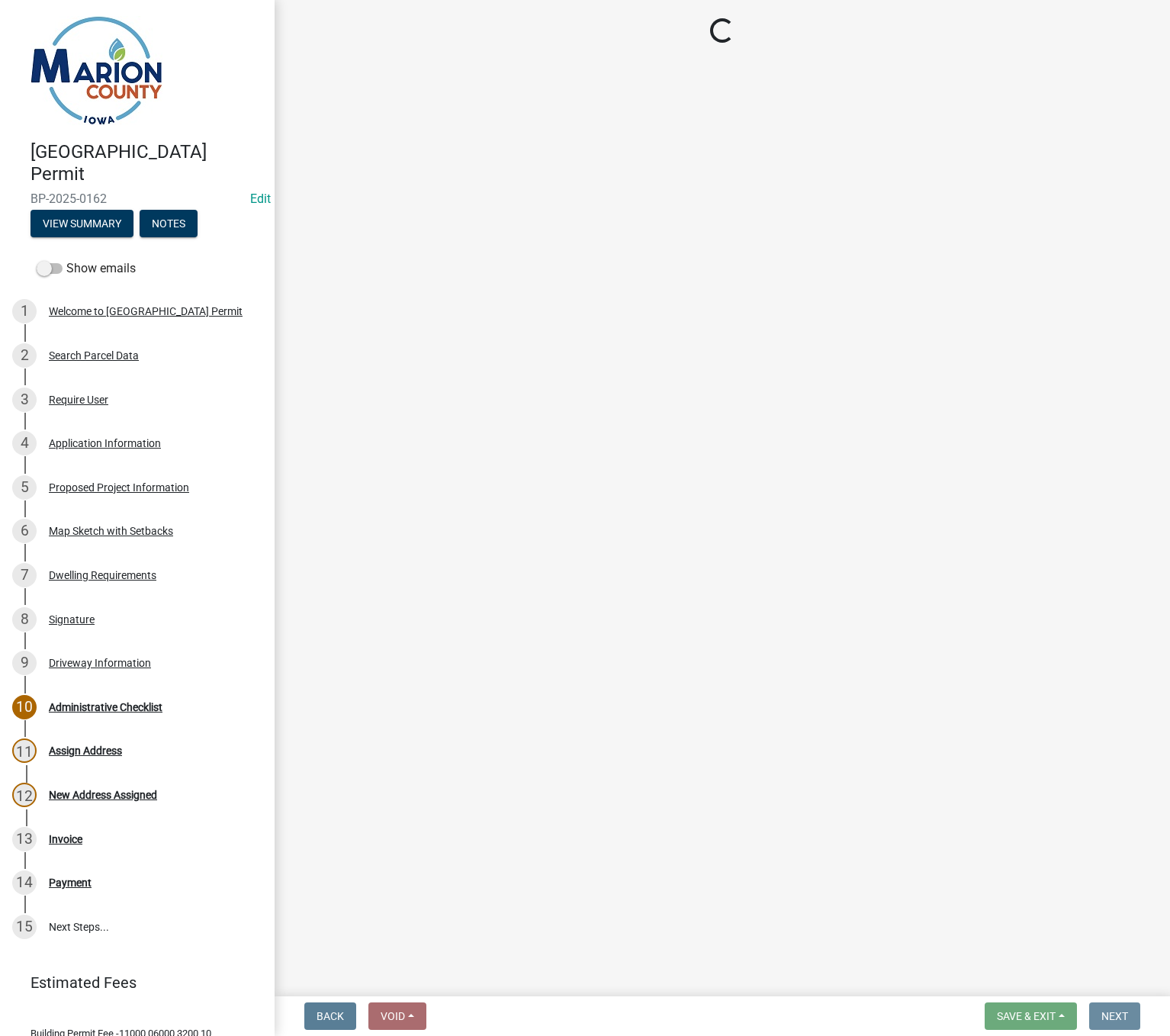
scroll to position [0, 0]
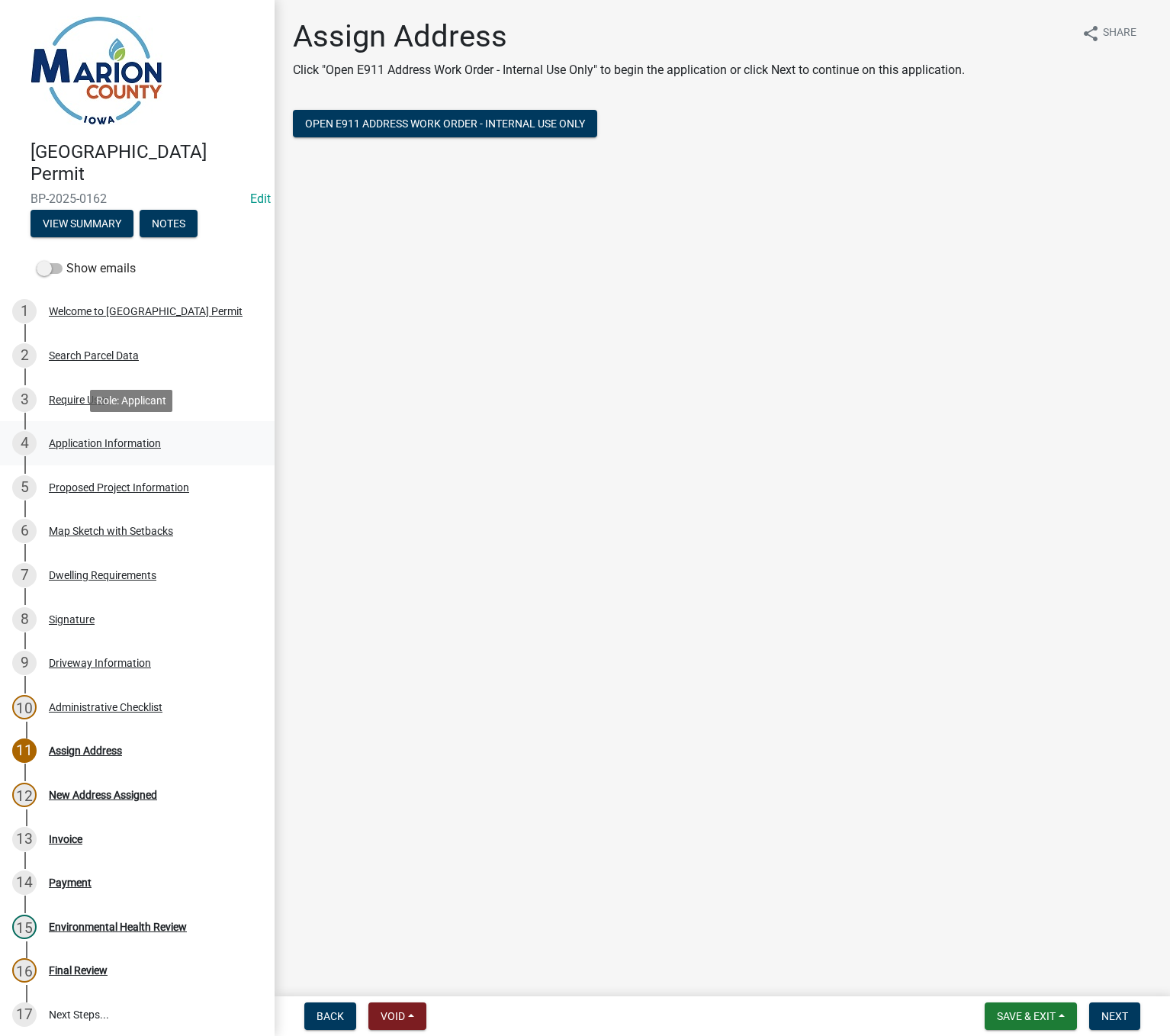
click at [115, 443] on div "Application Information" at bounding box center [104, 443] width 112 height 11
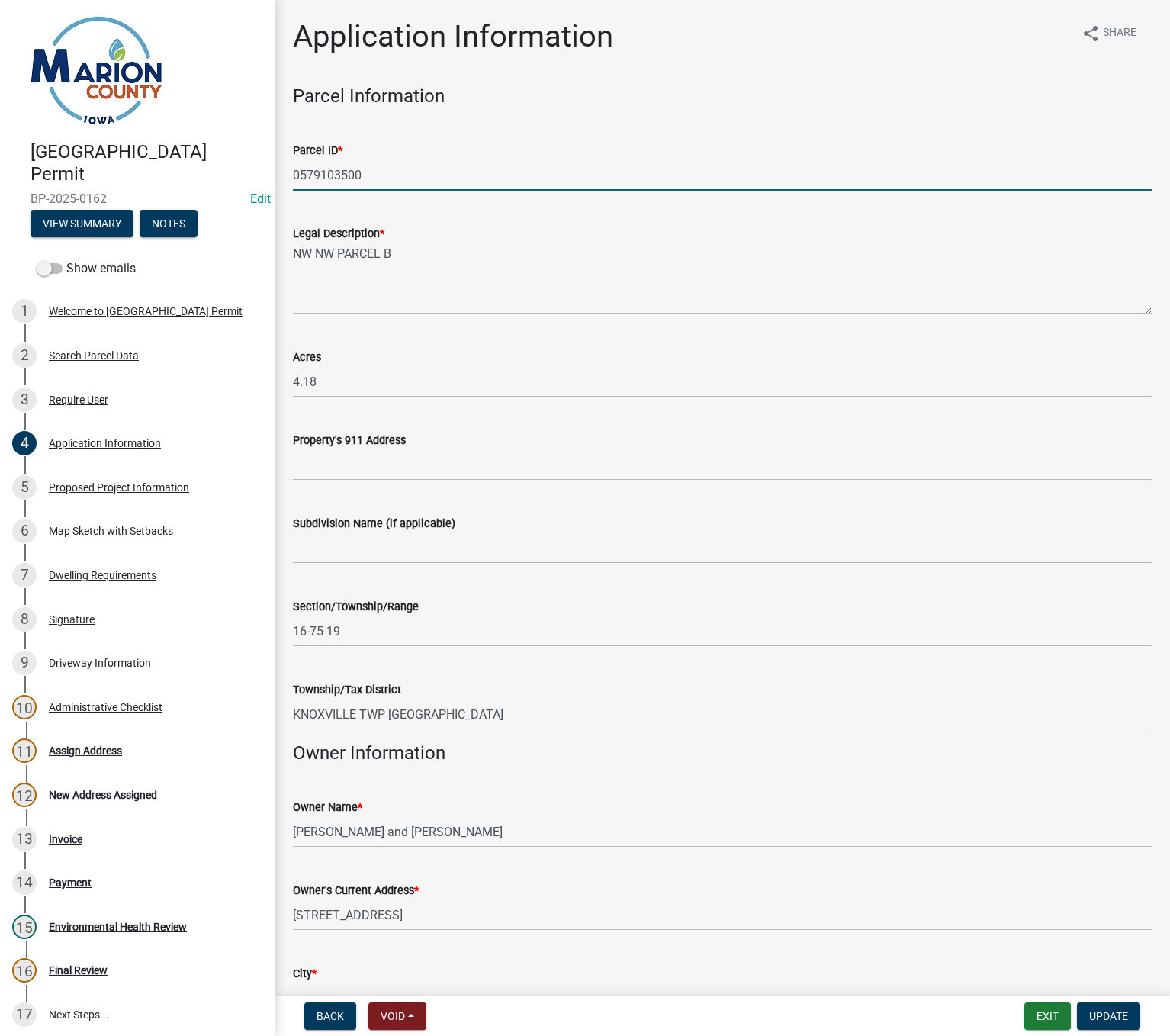
drag, startPoint x: 375, startPoint y: 181, endPoint x: 266, endPoint y: 175, distance: 109.2
click at [266, 175] on div "Marion County Building Permit BP-2025-0162 Edit View Summary Notes Show emails …" at bounding box center [585, 518] width 1170 height 1036
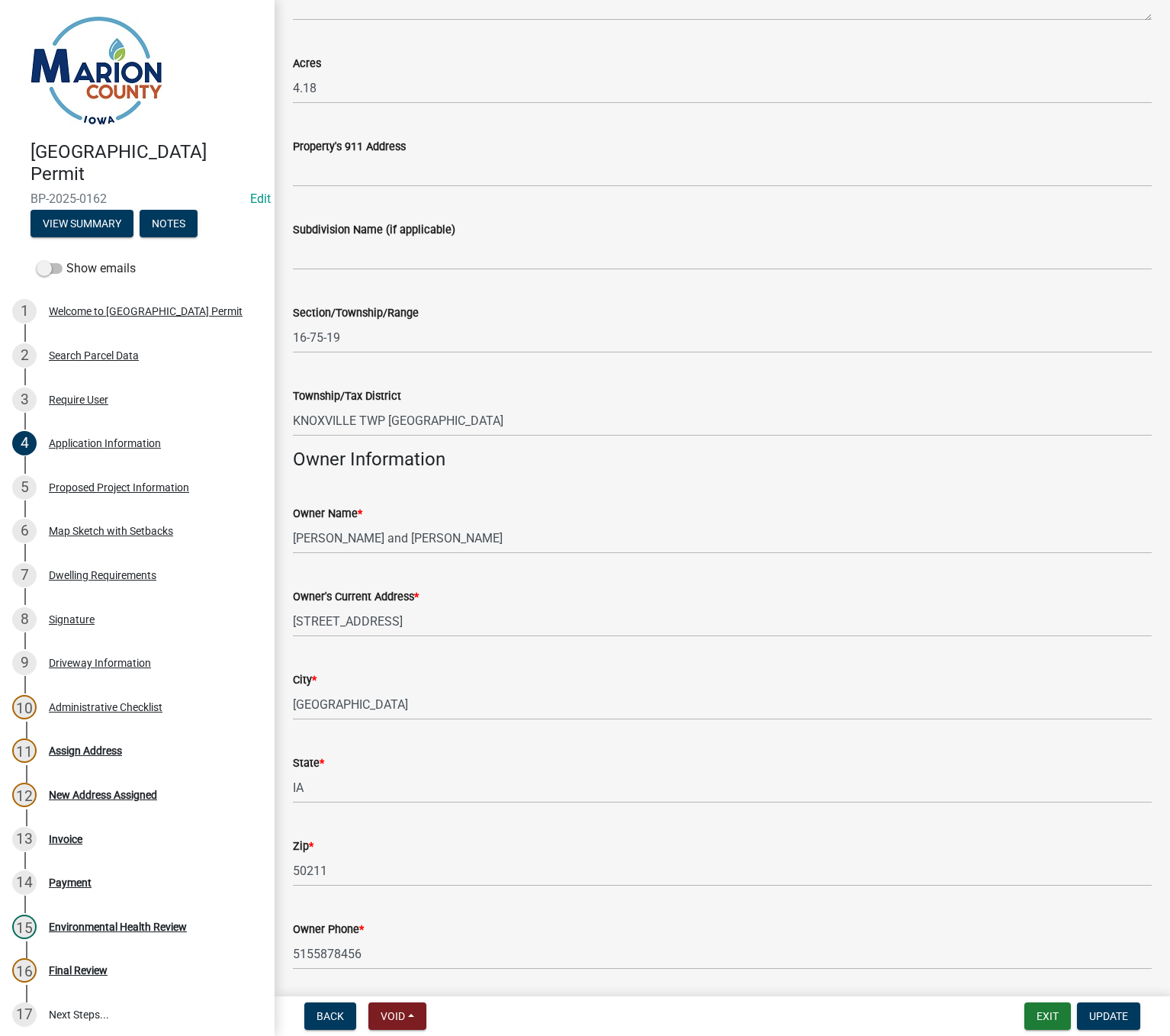
scroll to position [305, 0]
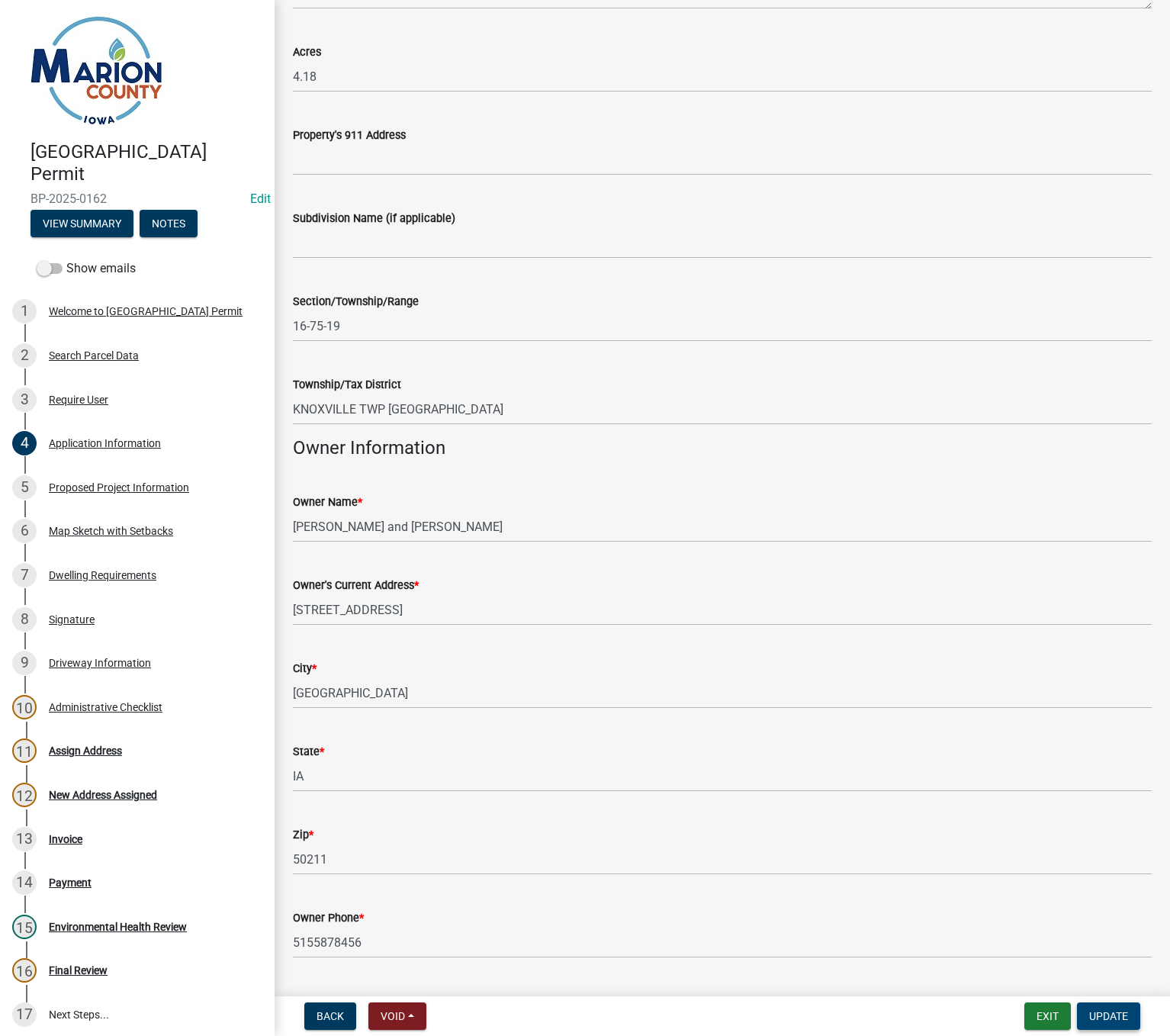
click at [1092, 1013] on span "Update" at bounding box center [1108, 1015] width 39 height 12
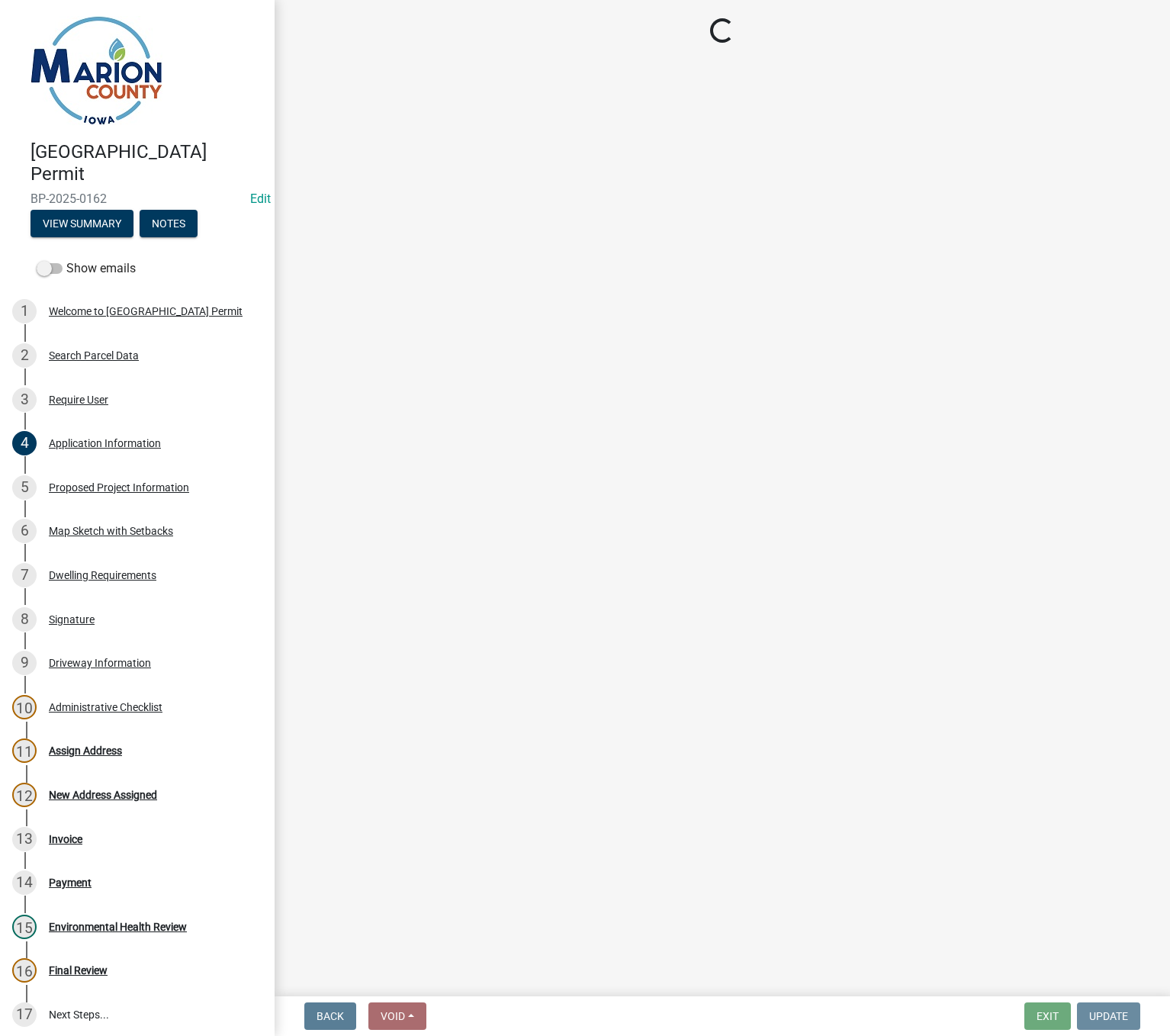
scroll to position [0, 0]
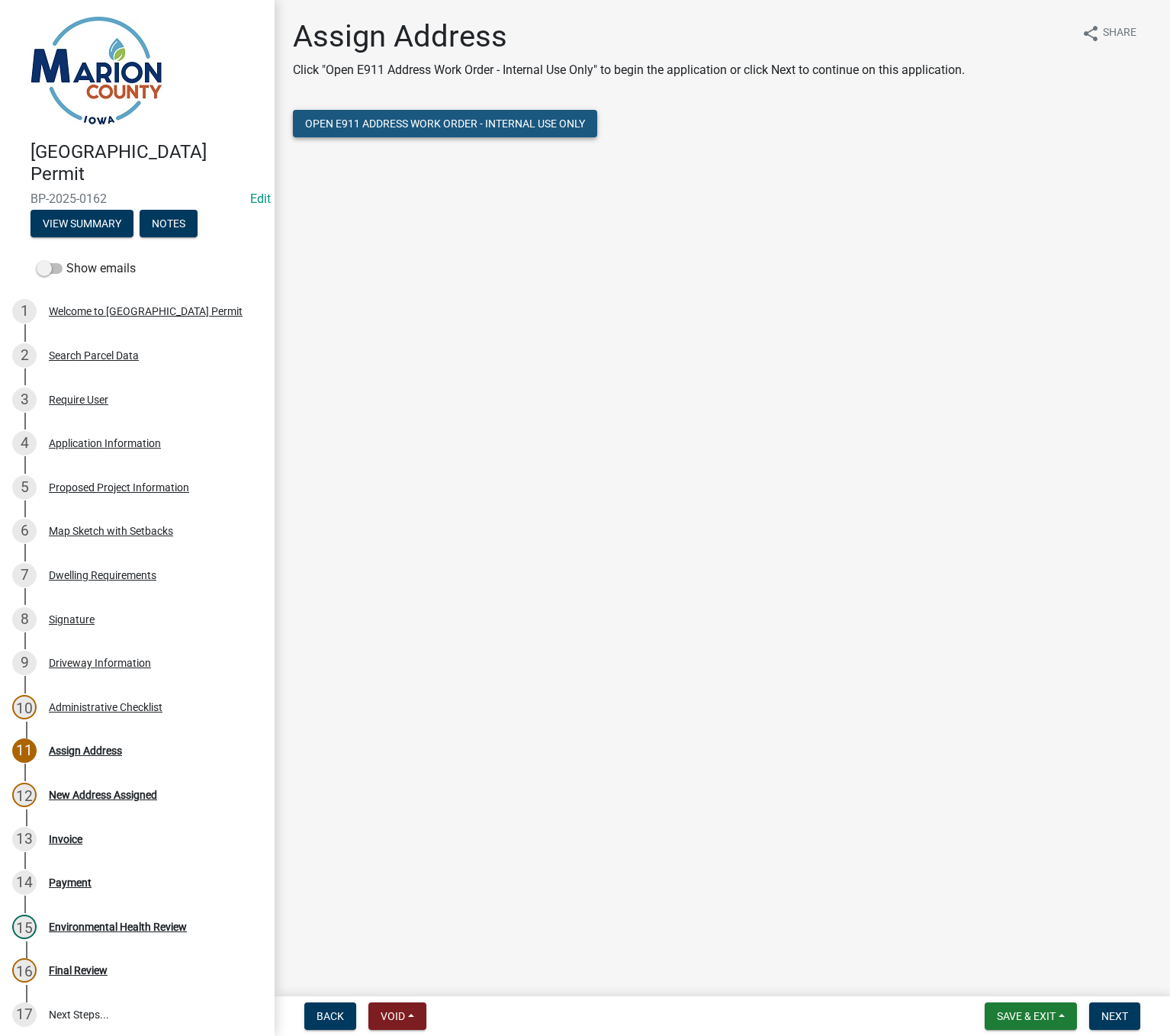
click at [369, 126] on span "Open E911 Address Work Order - Internal Use Only" at bounding box center [444, 123] width 280 height 12
click at [80, 442] on div "Application Information" at bounding box center [104, 443] width 112 height 11
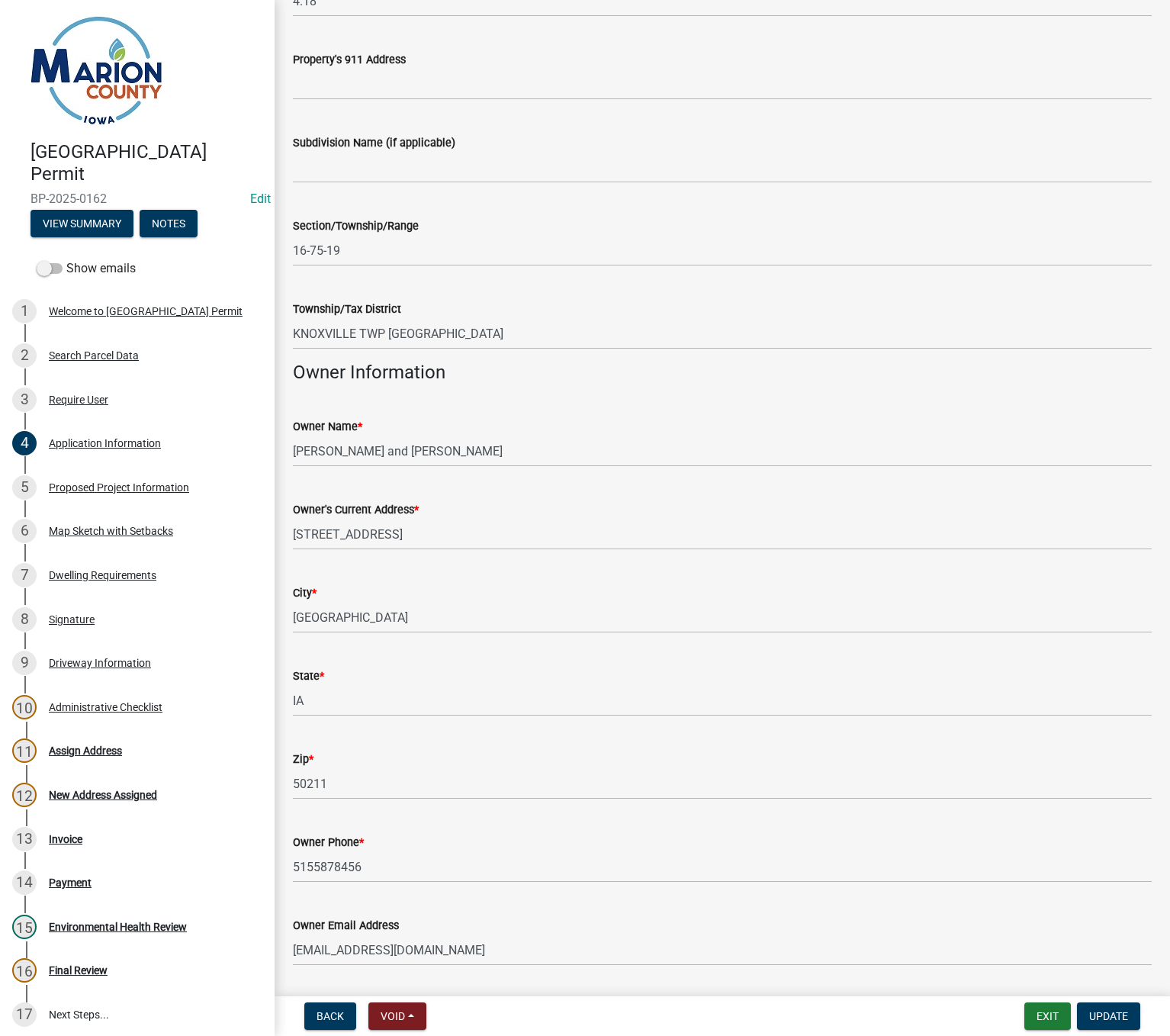
scroll to position [381, 0]
drag, startPoint x: 373, startPoint y: 868, endPoint x: 283, endPoint y: 865, distance: 90.0
click at [283, 865] on div "Owner Phone * 5155878456" at bounding box center [722, 846] width 882 height 71
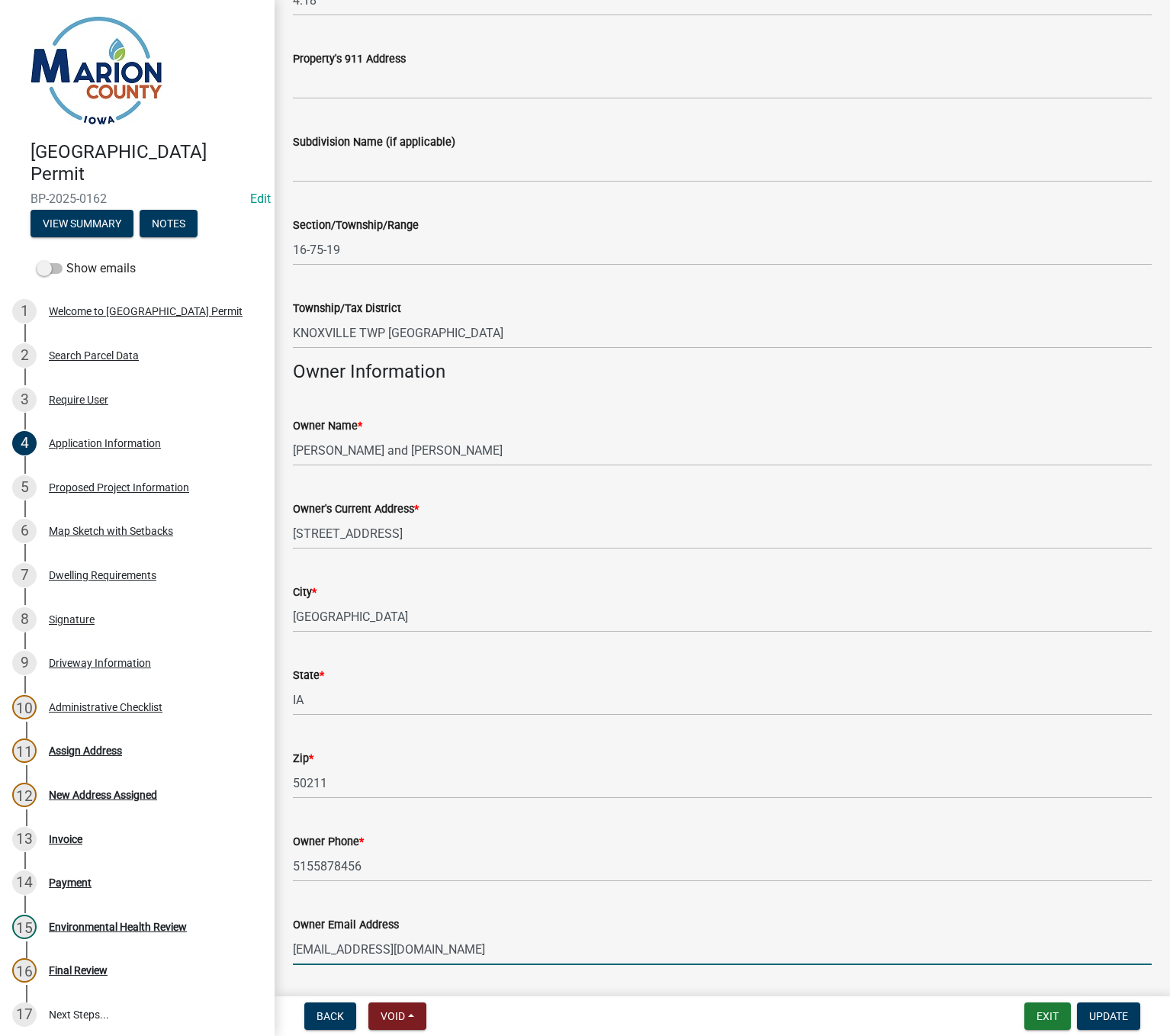
drag, startPoint x: 368, startPoint y: 954, endPoint x: 328, endPoint y: 935, distance: 44.3
drag, startPoint x: 328, startPoint y: 935, endPoint x: 532, endPoint y: 953, distance: 204.8
click at [532, 953] on input "kimballalyssa@yahoo.com" at bounding box center [722, 949] width 859 height 31
drag, startPoint x: 464, startPoint y: 948, endPoint x: 251, endPoint y: 941, distance: 213.1
click at [251, 941] on div "Marion County Building Permit BP-2025-0162 Edit View Summary Notes Show emails …" at bounding box center [585, 518] width 1170 height 1036
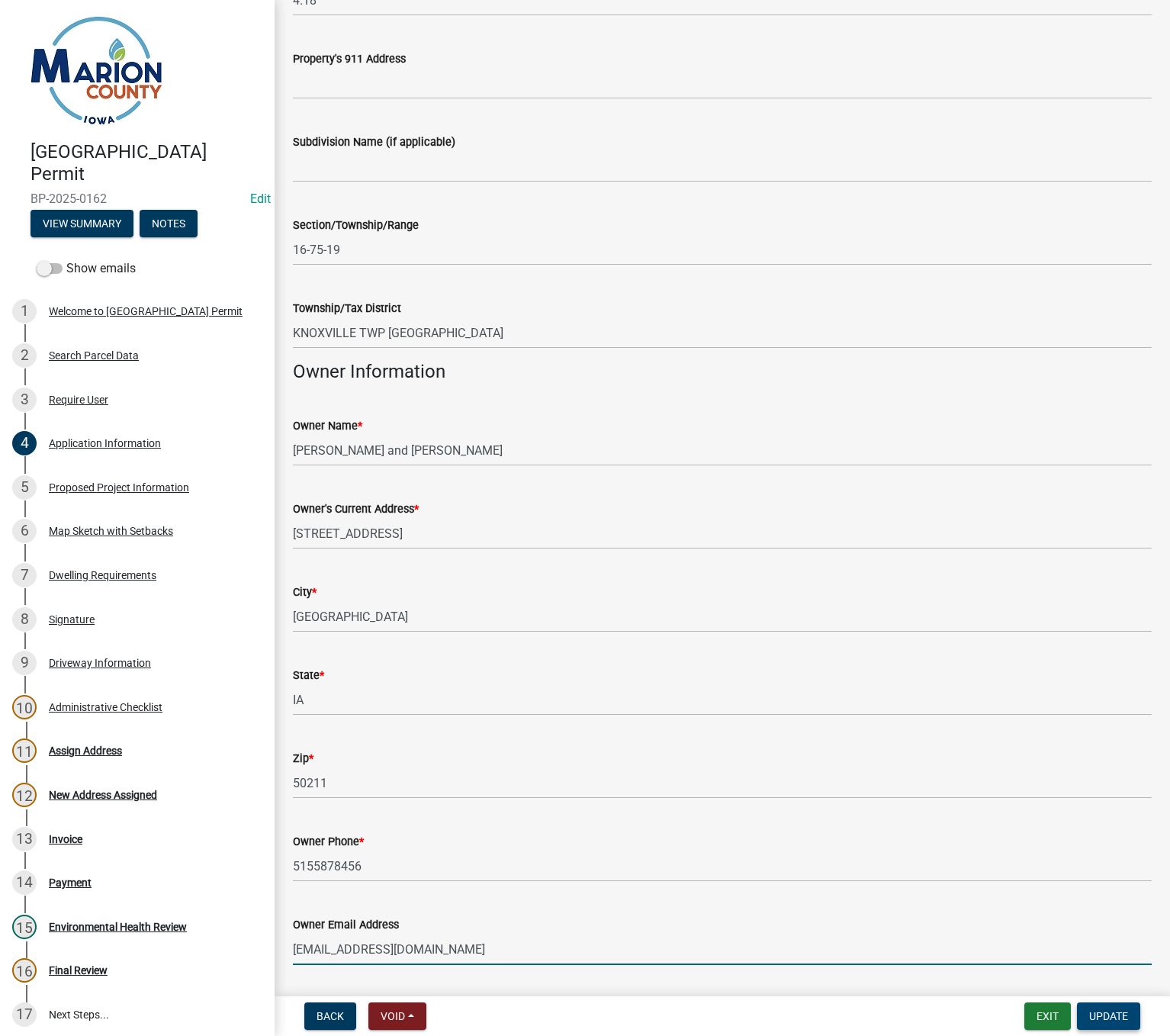
click at [1122, 1018] on span "Update" at bounding box center [1108, 1015] width 39 height 12
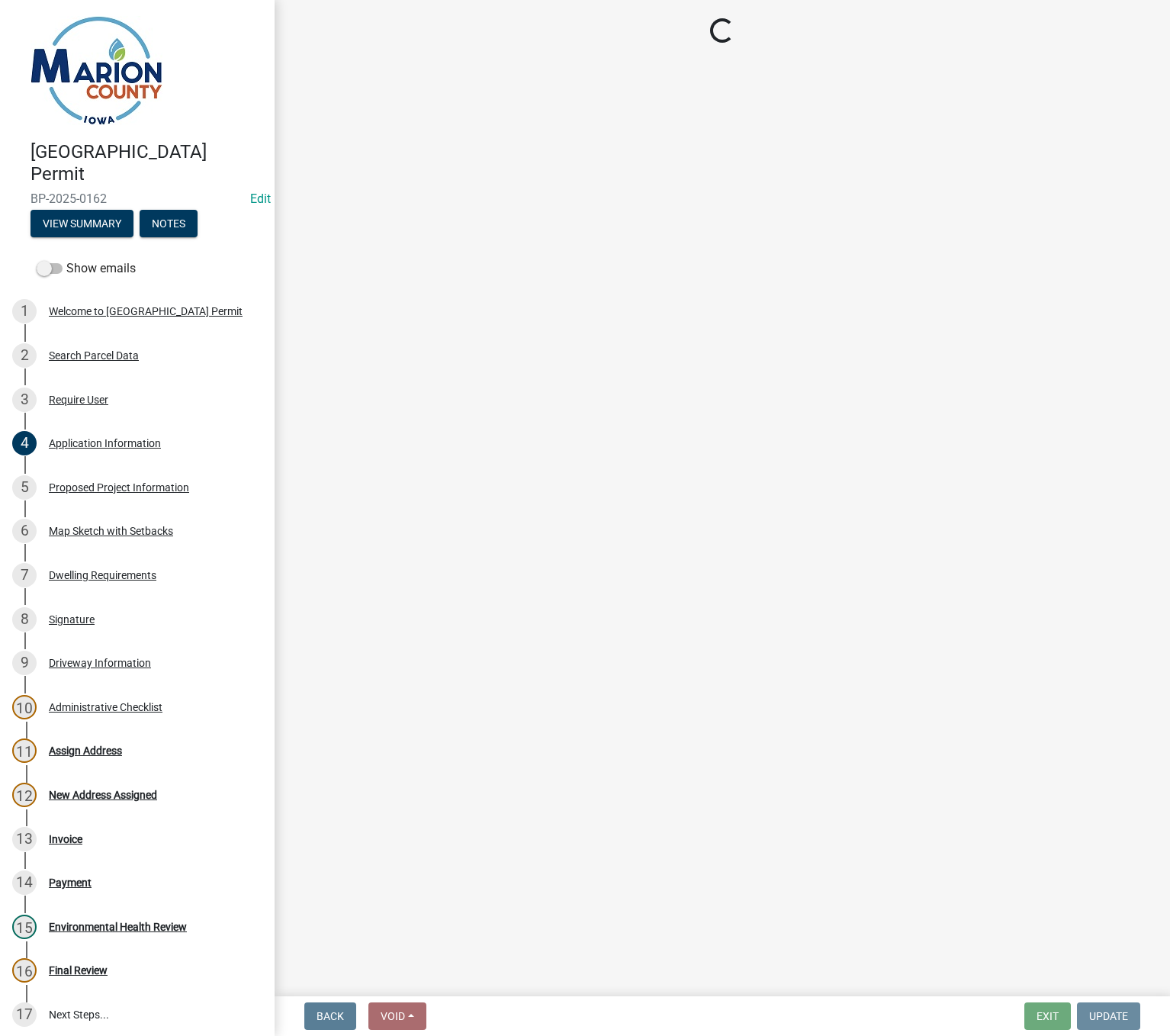
scroll to position [0, 0]
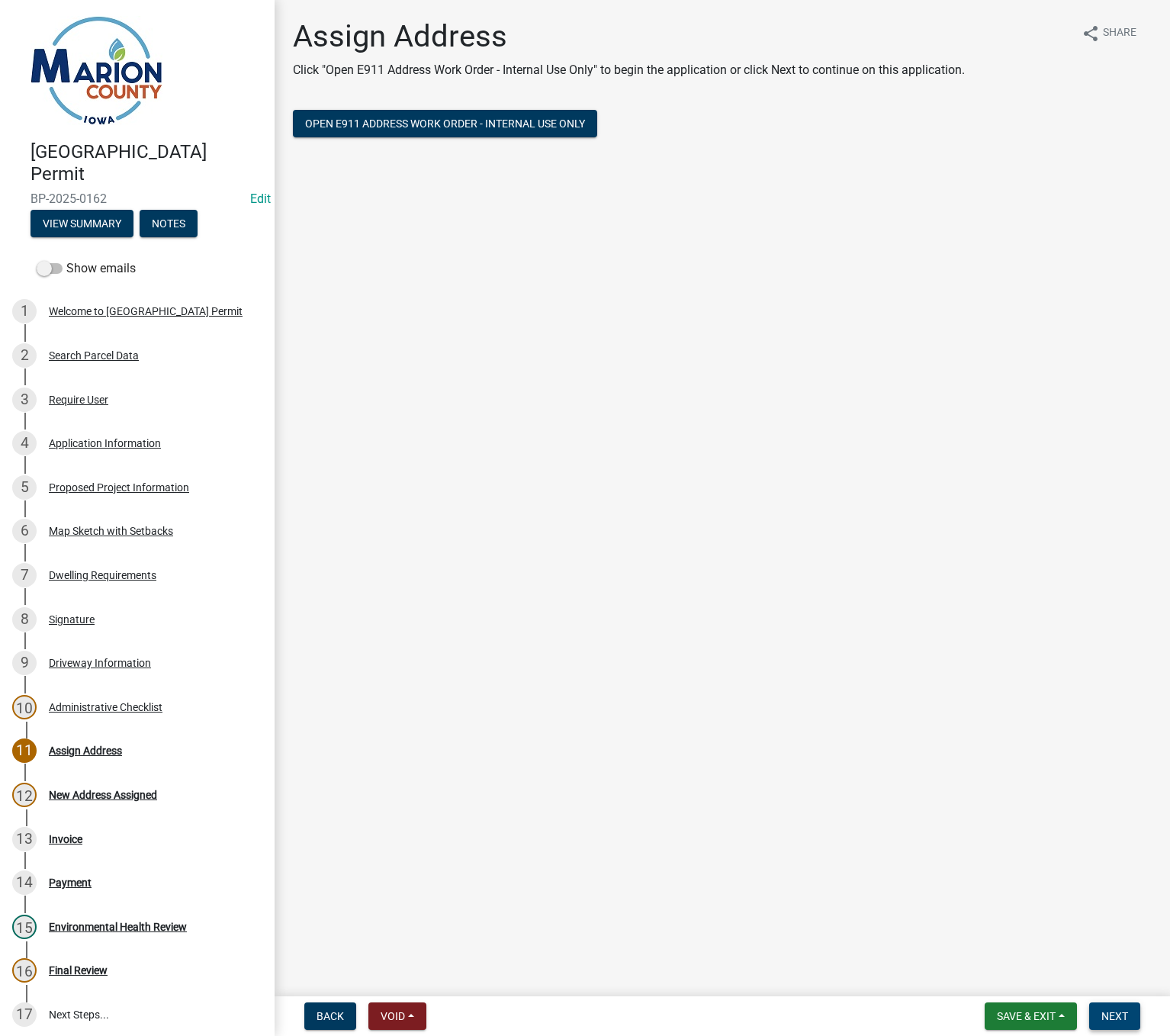
click at [1122, 1018] on span "Next" at bounding box center [1115, 1015] width 27 height 12
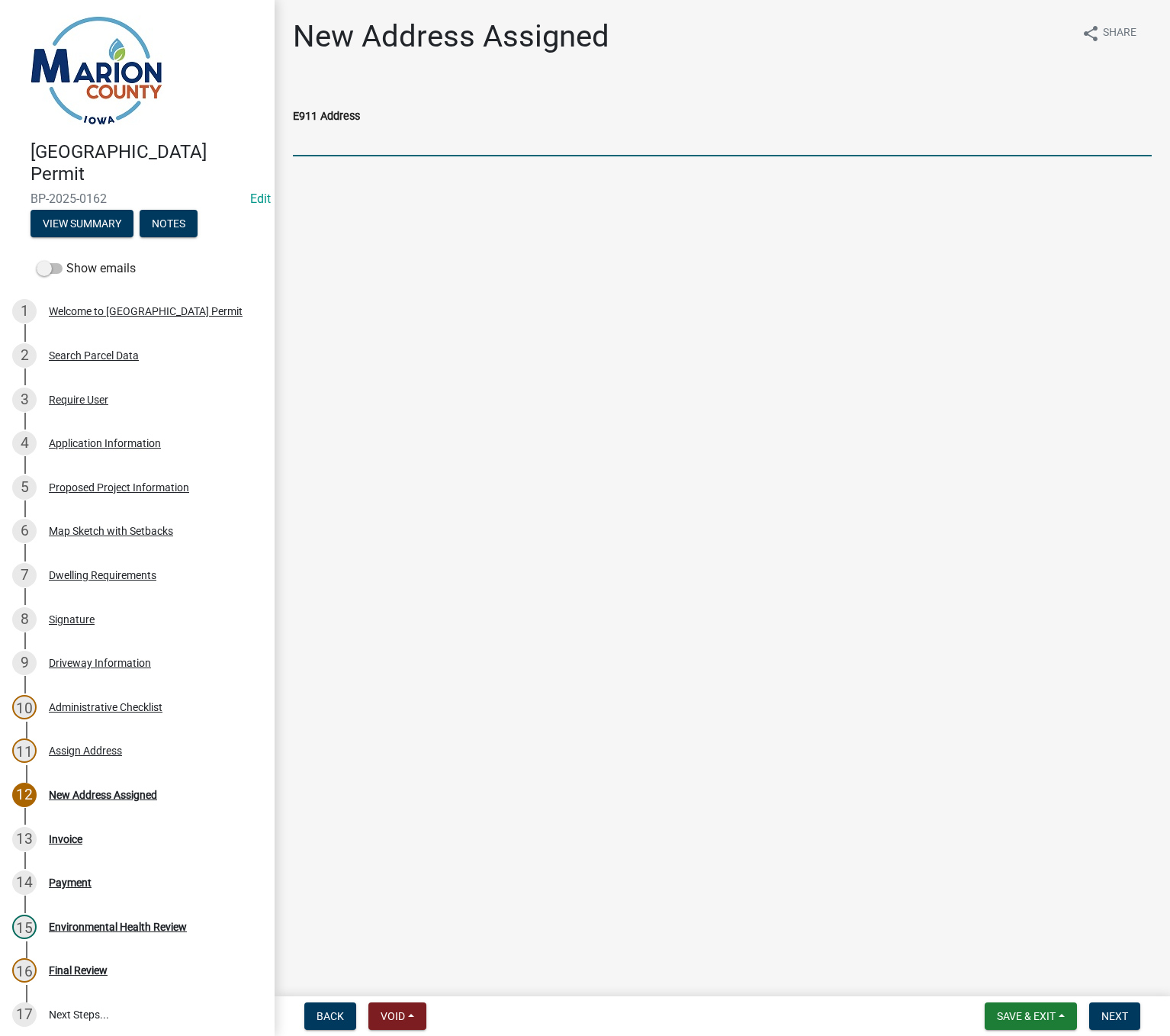
click at [374, 133] on input "E911 Address" at bounding box center [722, 140] width 859 height 31
type input "1505 Nevin Dr."
click at [1103, 1011] on span "Next" at bounding box center [1115, 1015] width 27 height 12
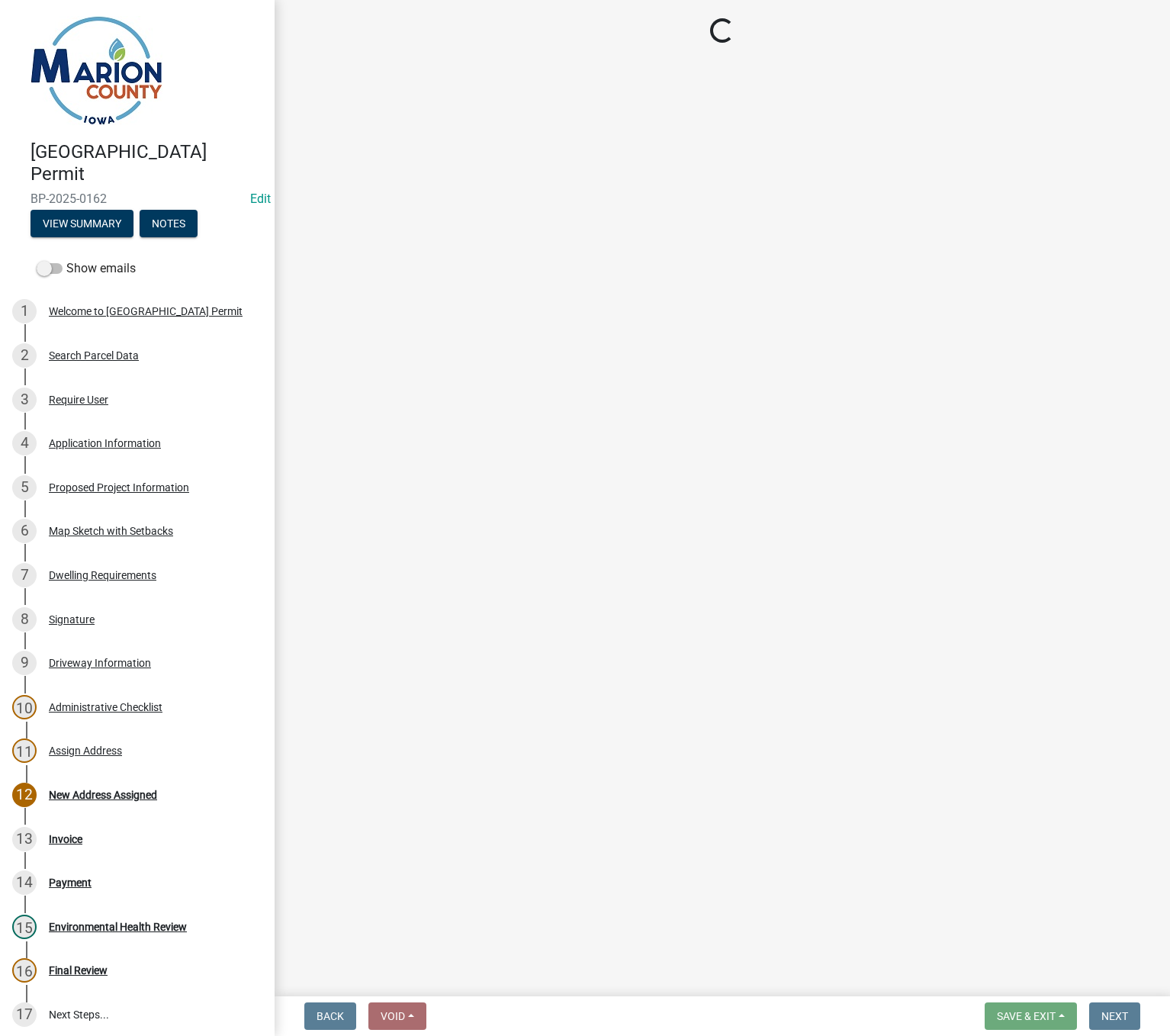
select select "3: 3"
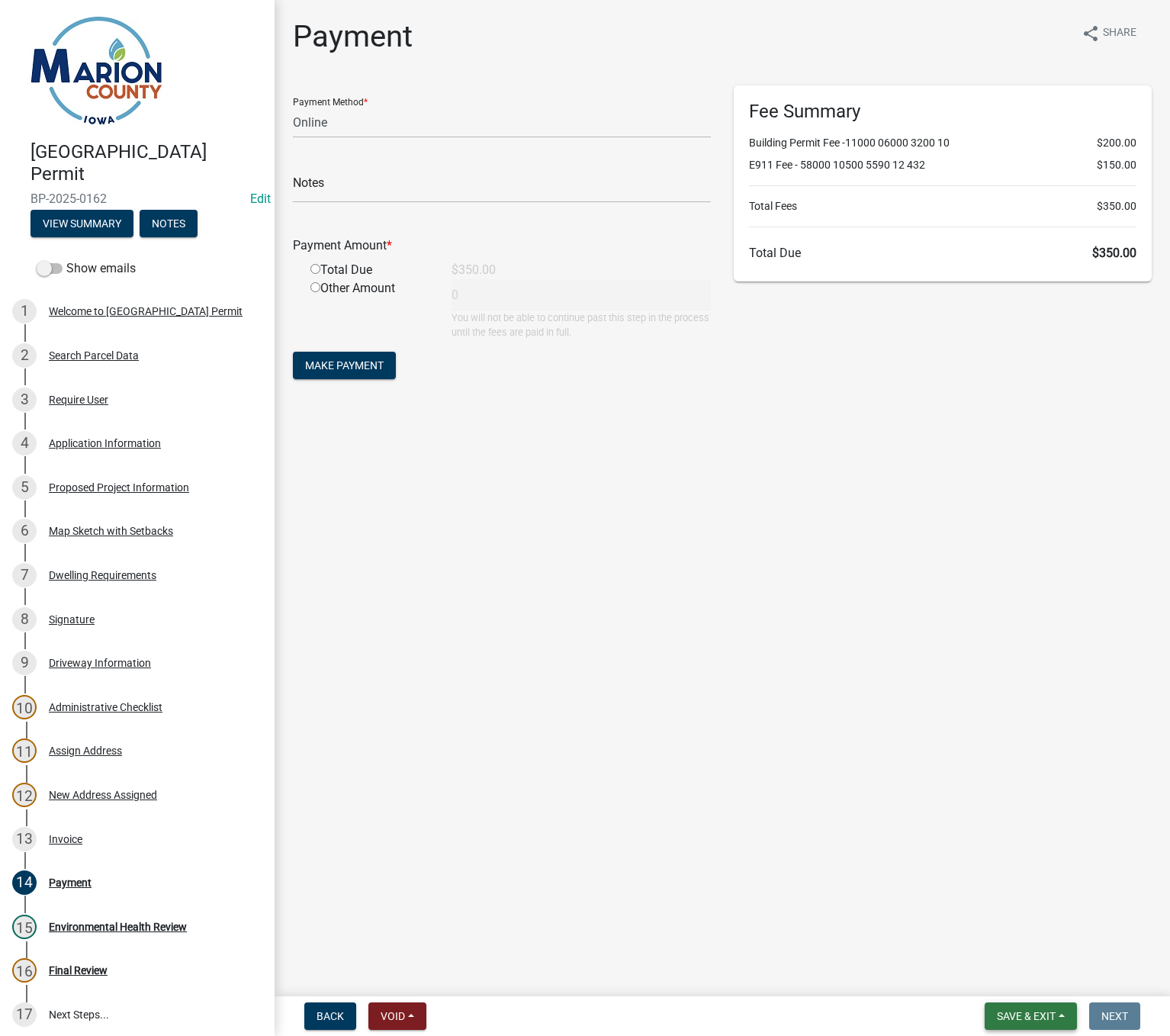
click at [1042, 1021] on span "Save & Exit" at bounding box center [1026, 1015] width 59 height 12
click at [1030, 982] on button "Save & Exit" at bounding box center [1016, 976] width 122 height 37
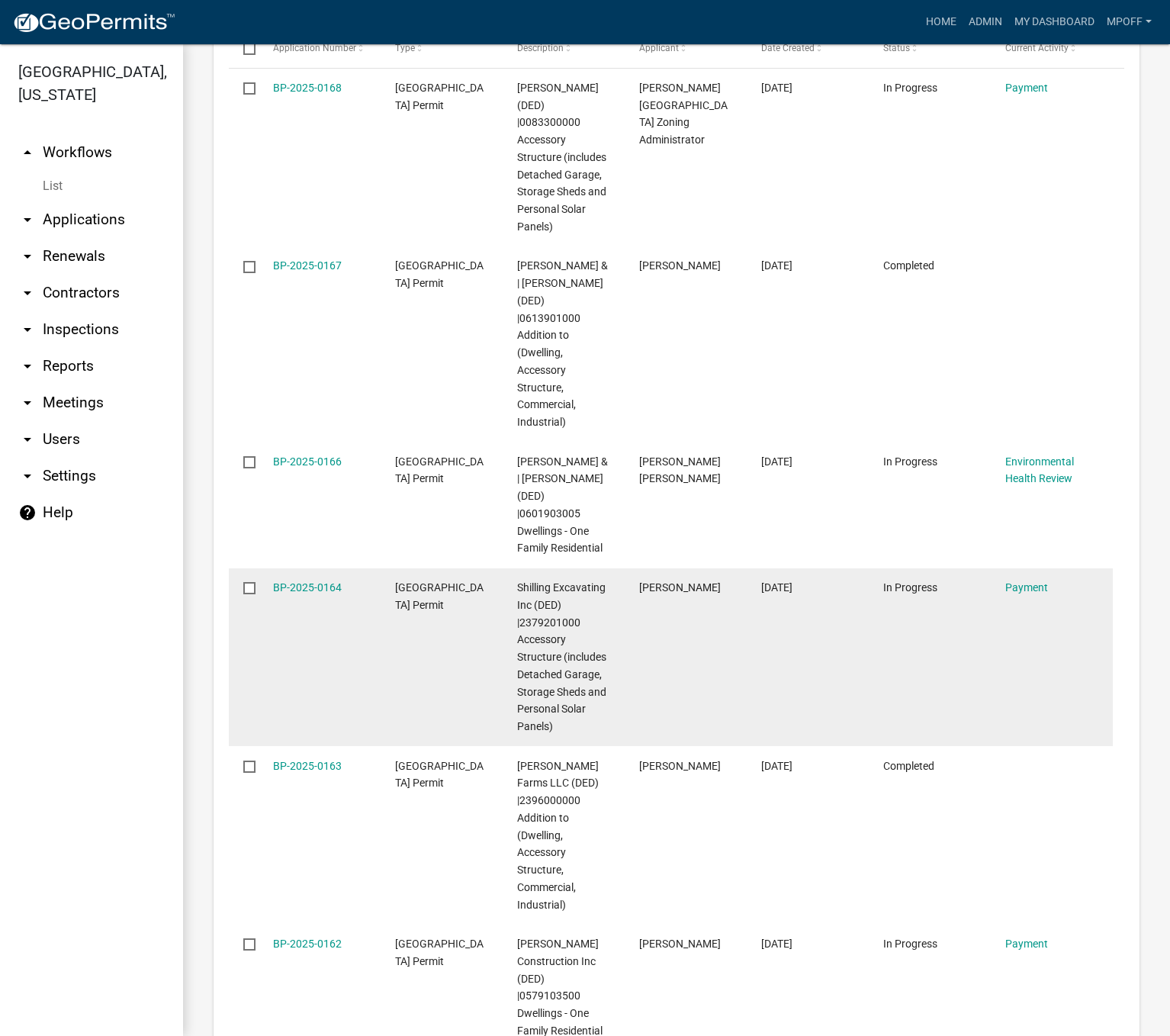
scroll to position [2669, 0]
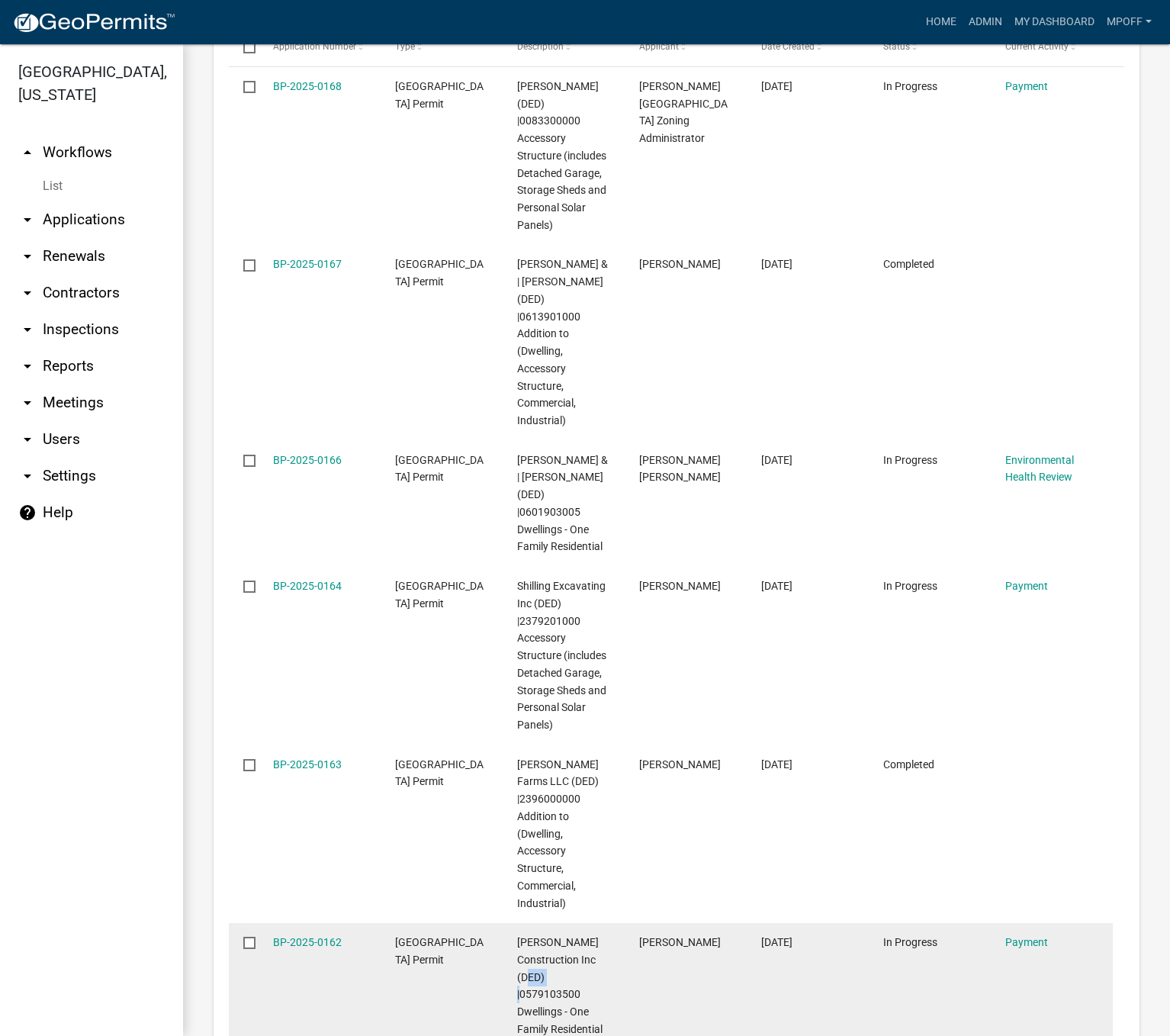
drag, startPoint x: 553, startPoint y: 922, endPoint x: 586, endPoint y: 918, distance: 33.2
click at [586, 935] on span "Evinger Construction Inc (DED) |0579103500 Dwellings - One Family Residential" at bounding box center [560, 984] width 85 height 99
drag, startPoint x: 551, startPoint y: 922, endPoint x: 611, endPoint y: 920, distance: 60.0
click at [611, 922] on datatable-body-cell "Evinger Construction Inc (DED) |0579103500 Dwellings - One Family Residential" at bounding box center [563, 985] width 122 height 126
copy span "0579103500"
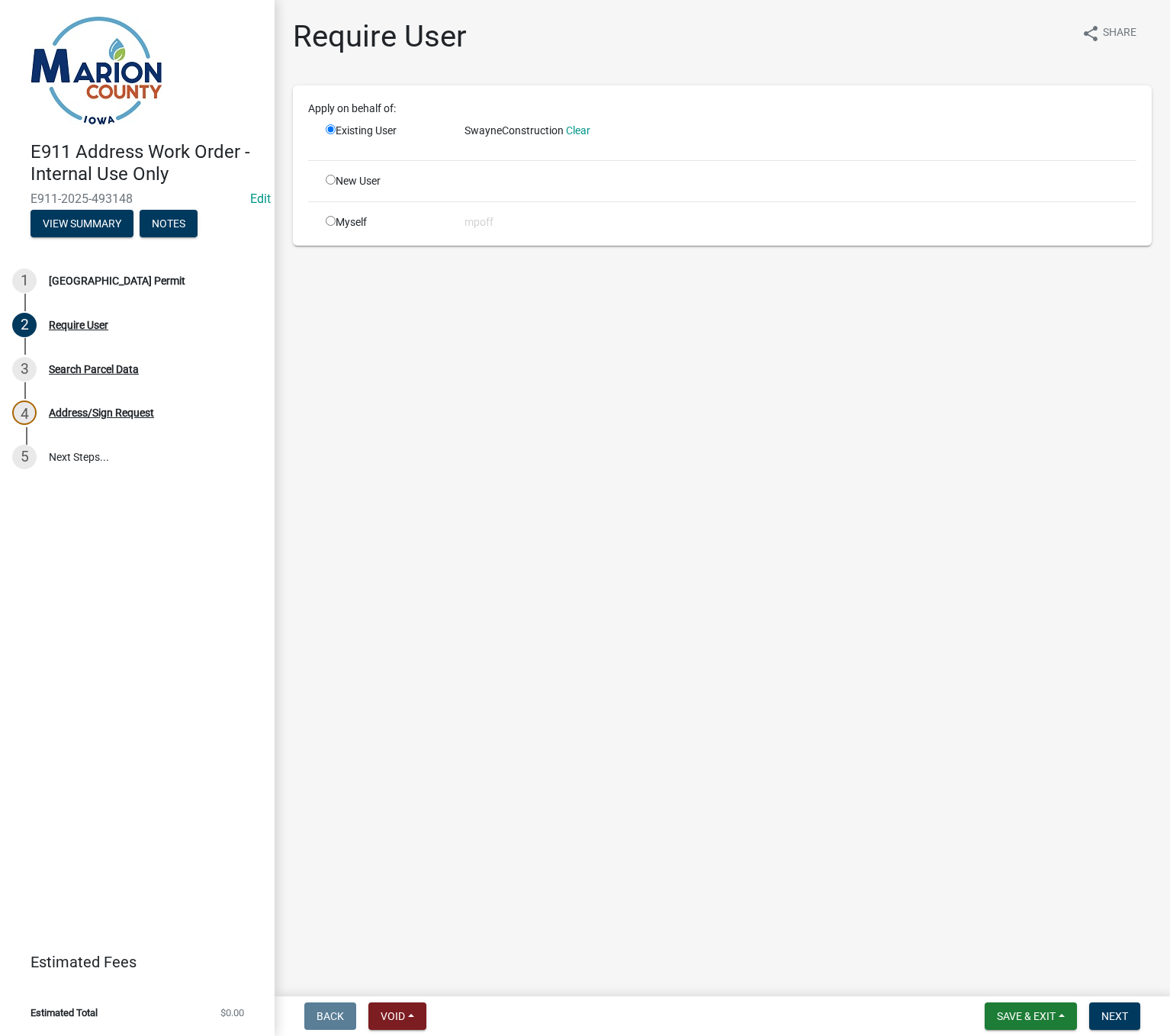
click at [332, 221] on input "radio" at bounding box center [331, 221] width 10 height 10
radio input "true"
radio input "false"
click at [1131, 1021] on button "Next" at bounding box center [1114, 1016] width 51 height 28
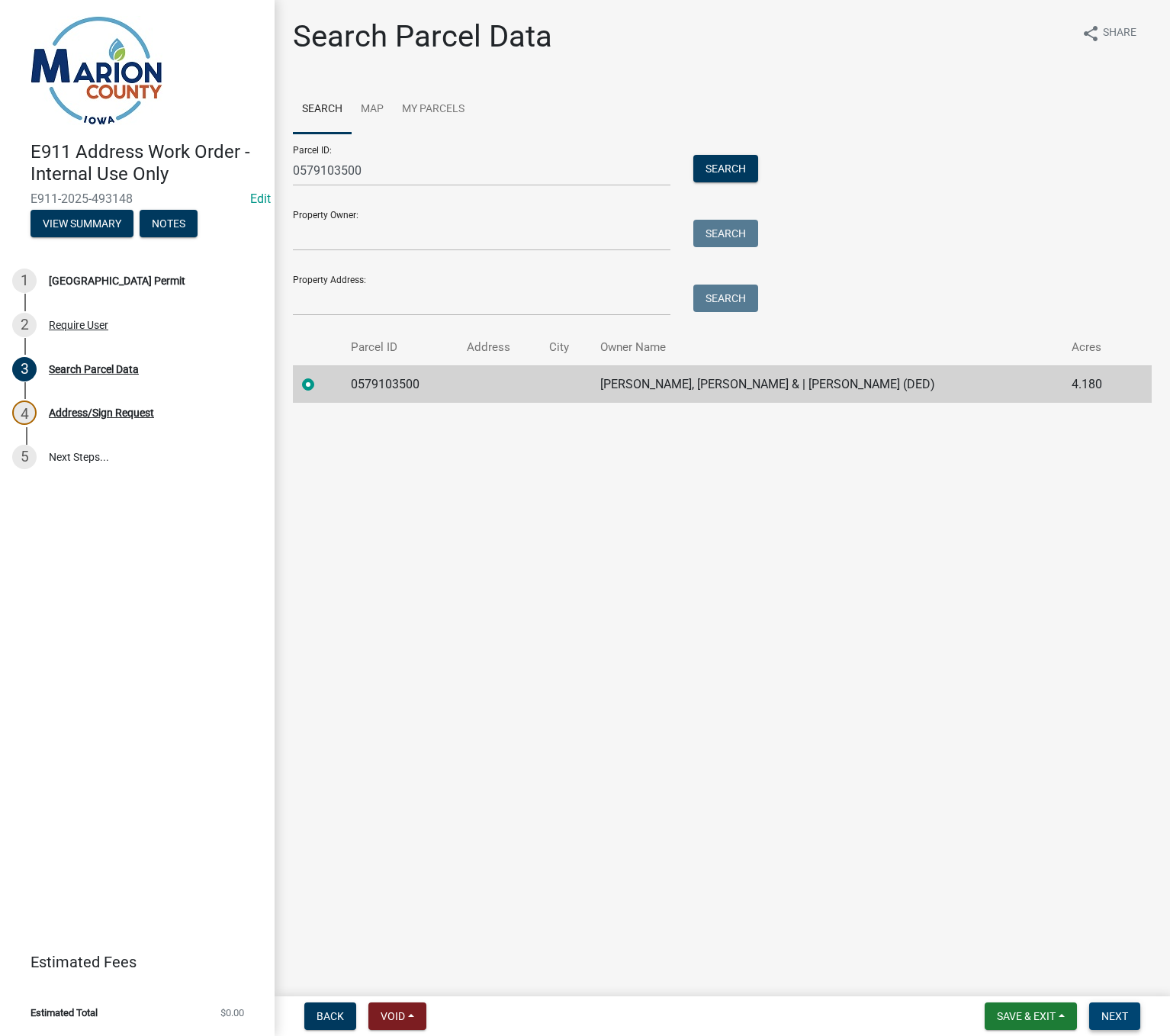
click at [1121, 1019] on span "Next" at bounding box center [1115, 1015] width 27 height 12
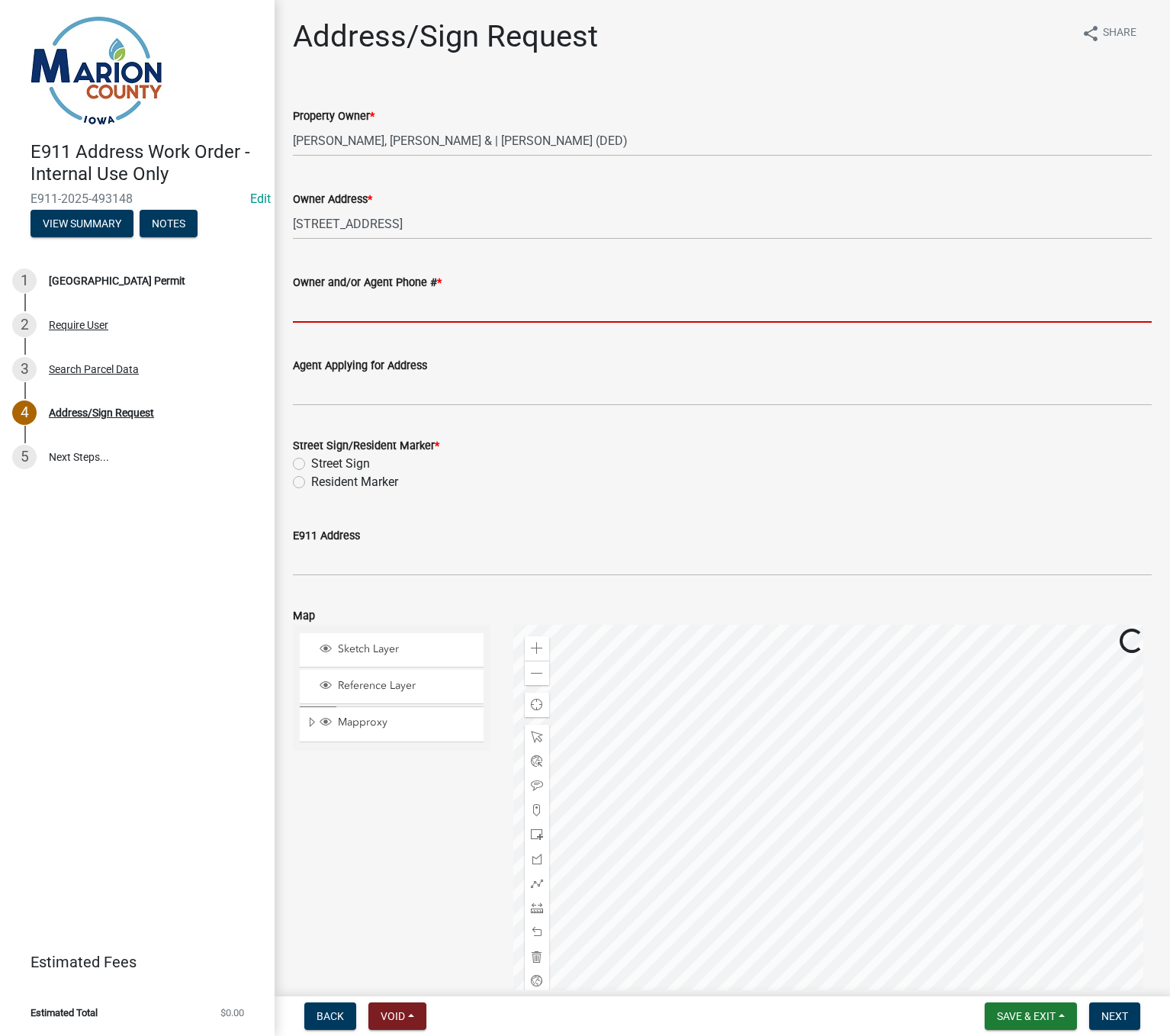
click at [322, 296] on input "Owner and/or Agent Phone # *" at bounding box center [722, 307] width 859 height 31
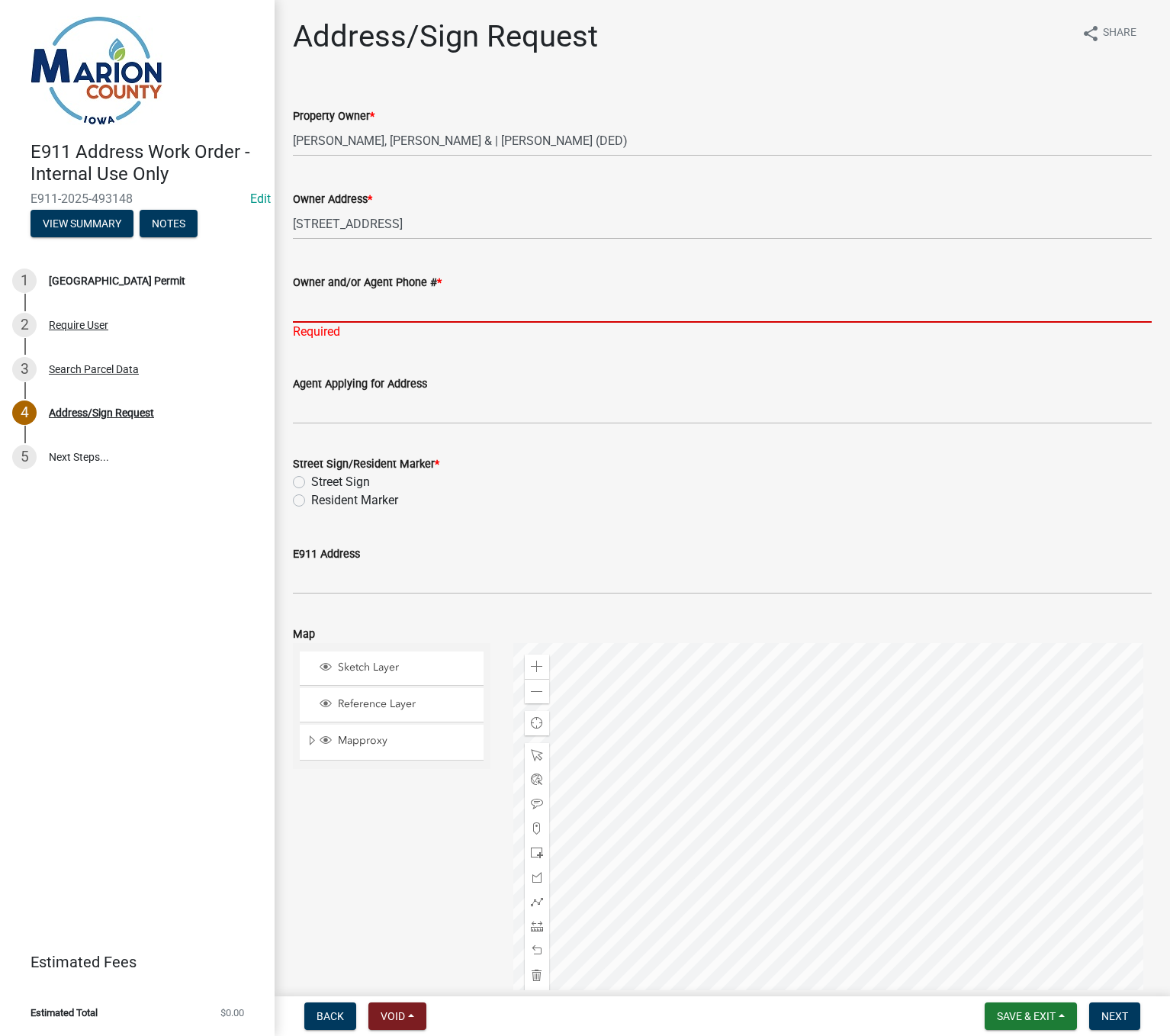
click at [332, 310] on input "Owner and/or Agent Phone # *" at bounding box center [722, 307] width 859 height 31
paste input "5155878456"
type input "5155878456"
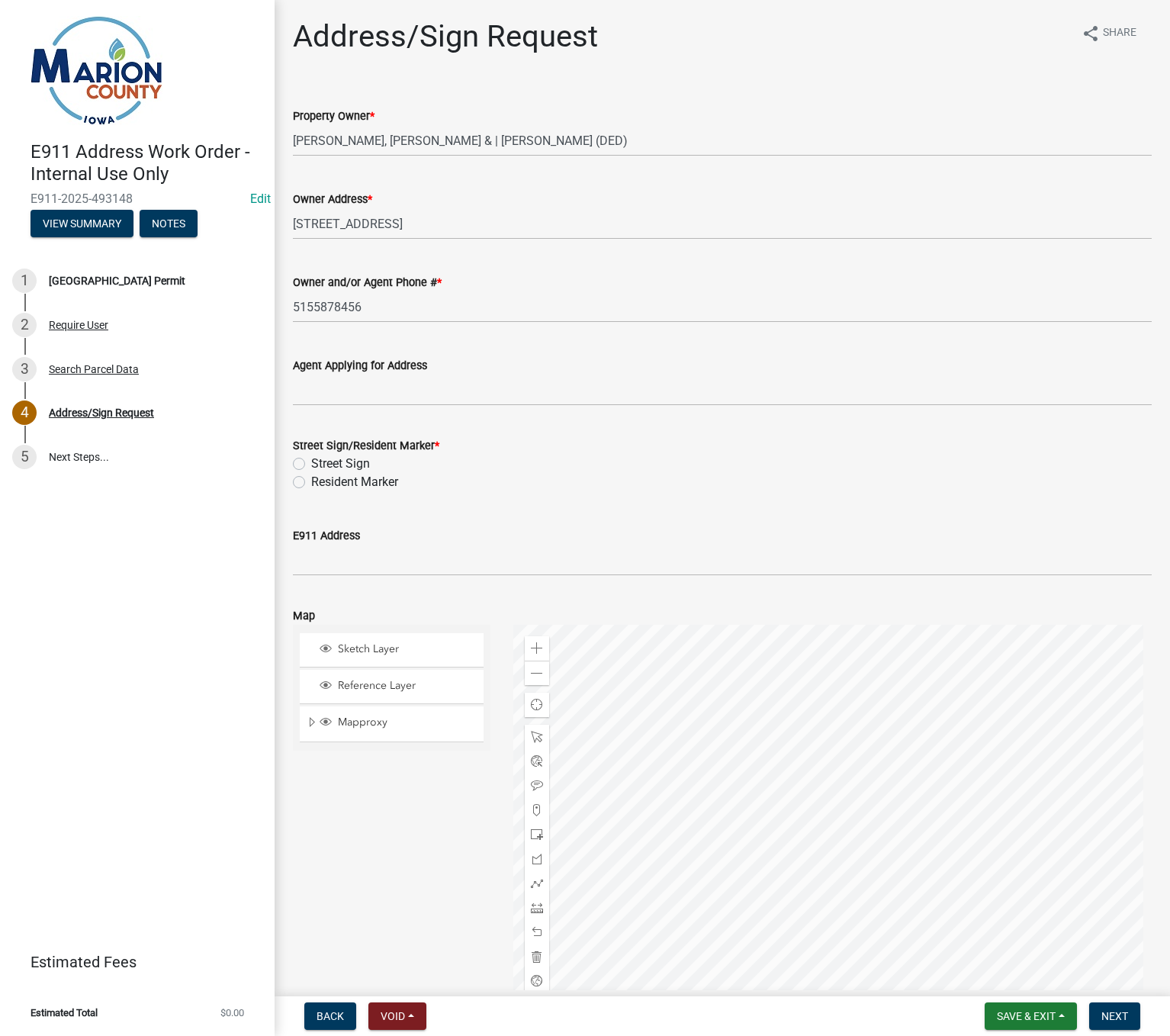
click at [311, 481] on label "Resident Marker" at bounding box center [355, 482] width 87 height 18
click at [311, 481] on input "Resident Marker" at bounding box center [316, 477] width 10 height 10
radio input "true"
click at [312, 724] on span "Expand" at bounding box center [311, 723] width 12 height 15
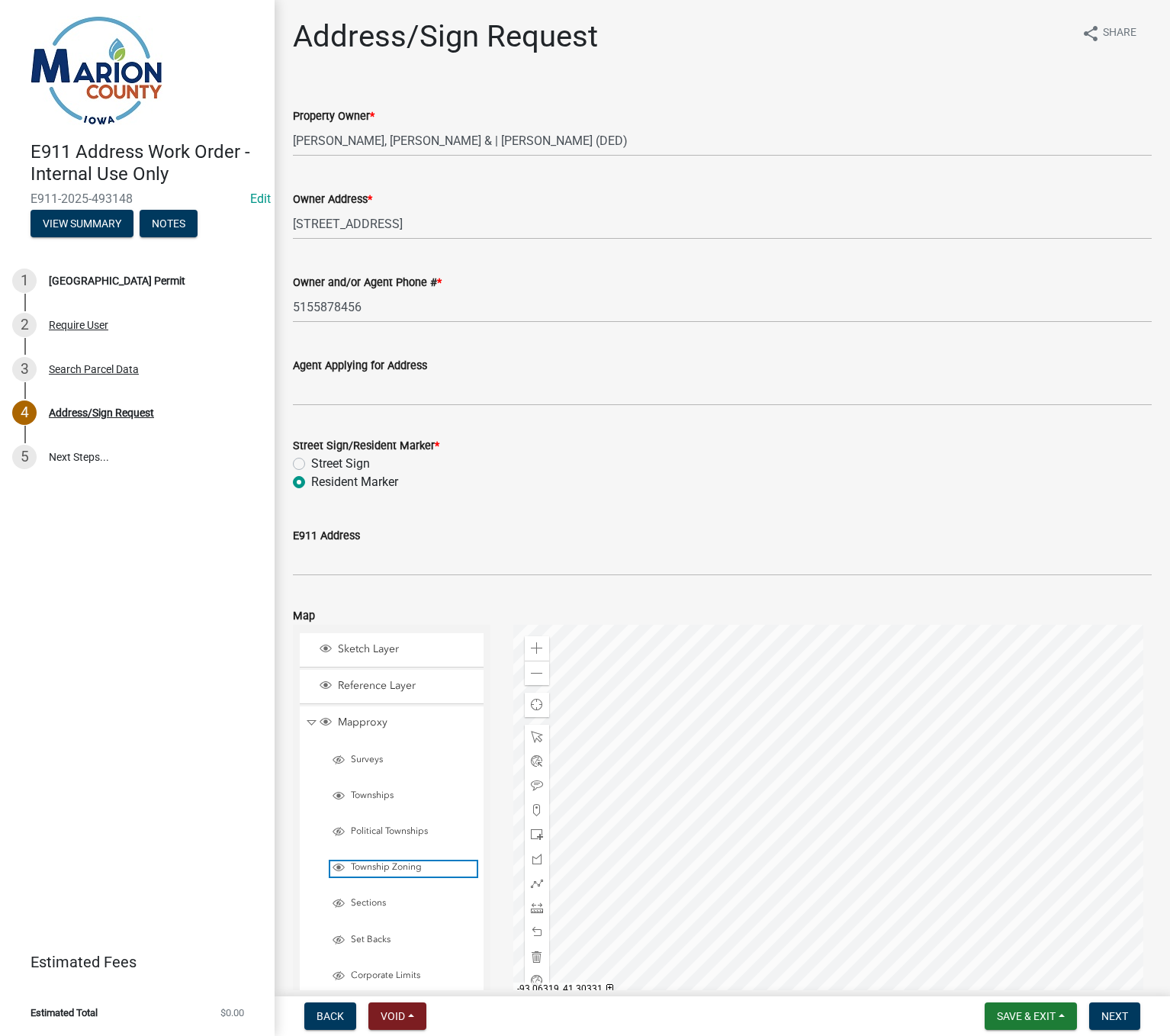
click at [340, 866] on span "Layer List" at bounding box center [338, 866] width 12 height 12
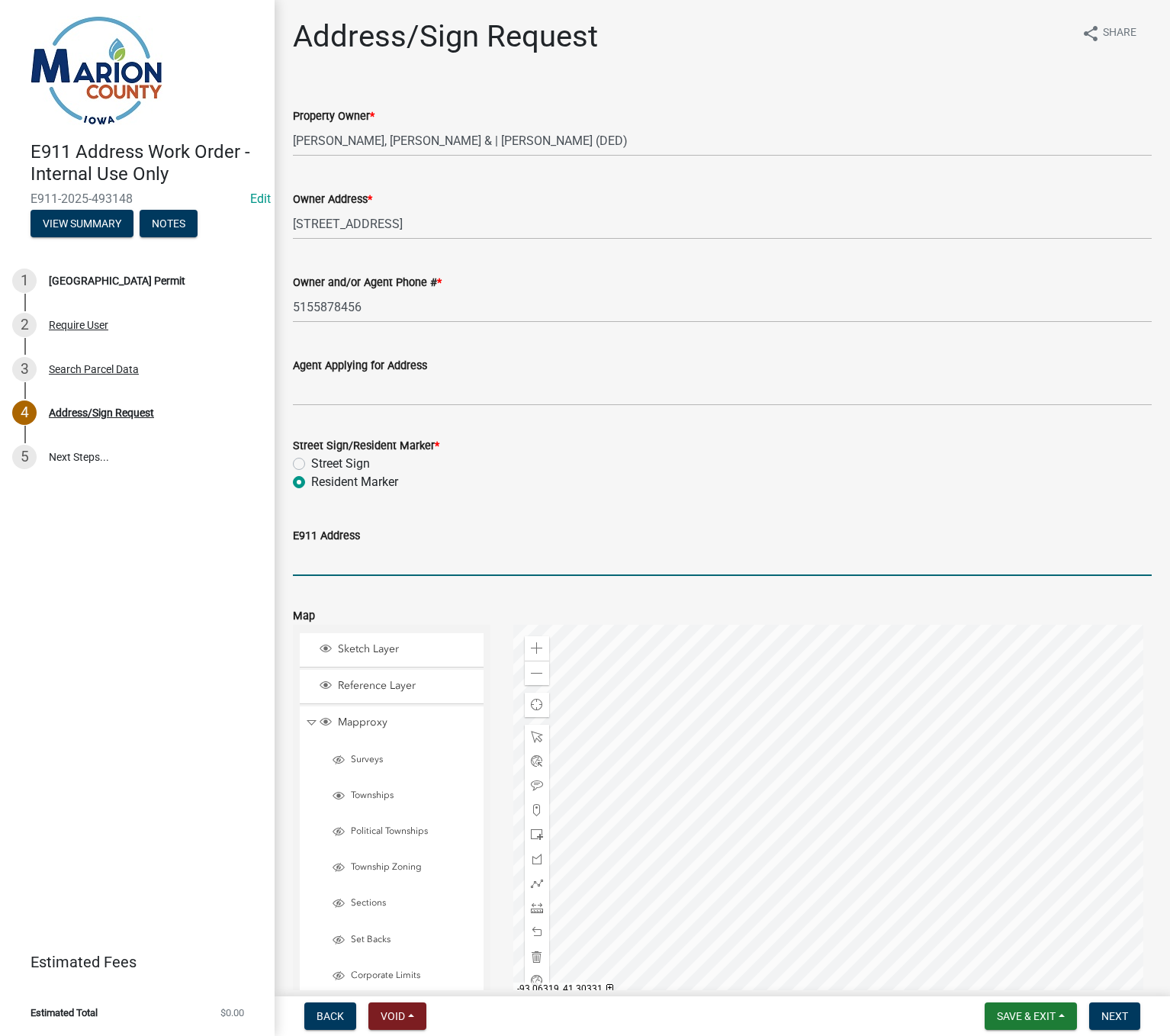
click at [337, 559] on input "E911 Address" at bounding box center [722, 560] width 859 height 31
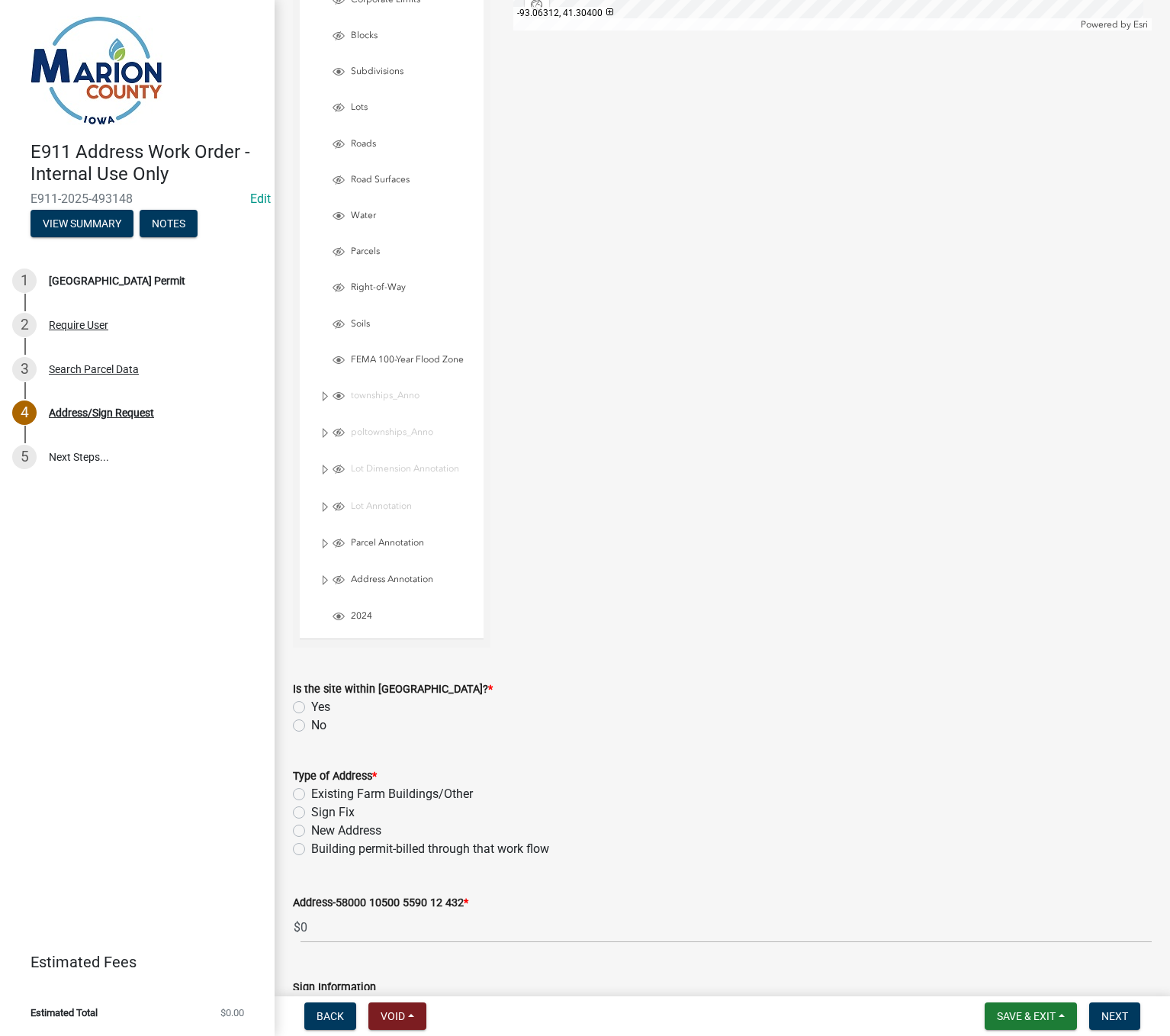
scroll to position [1144, 0]
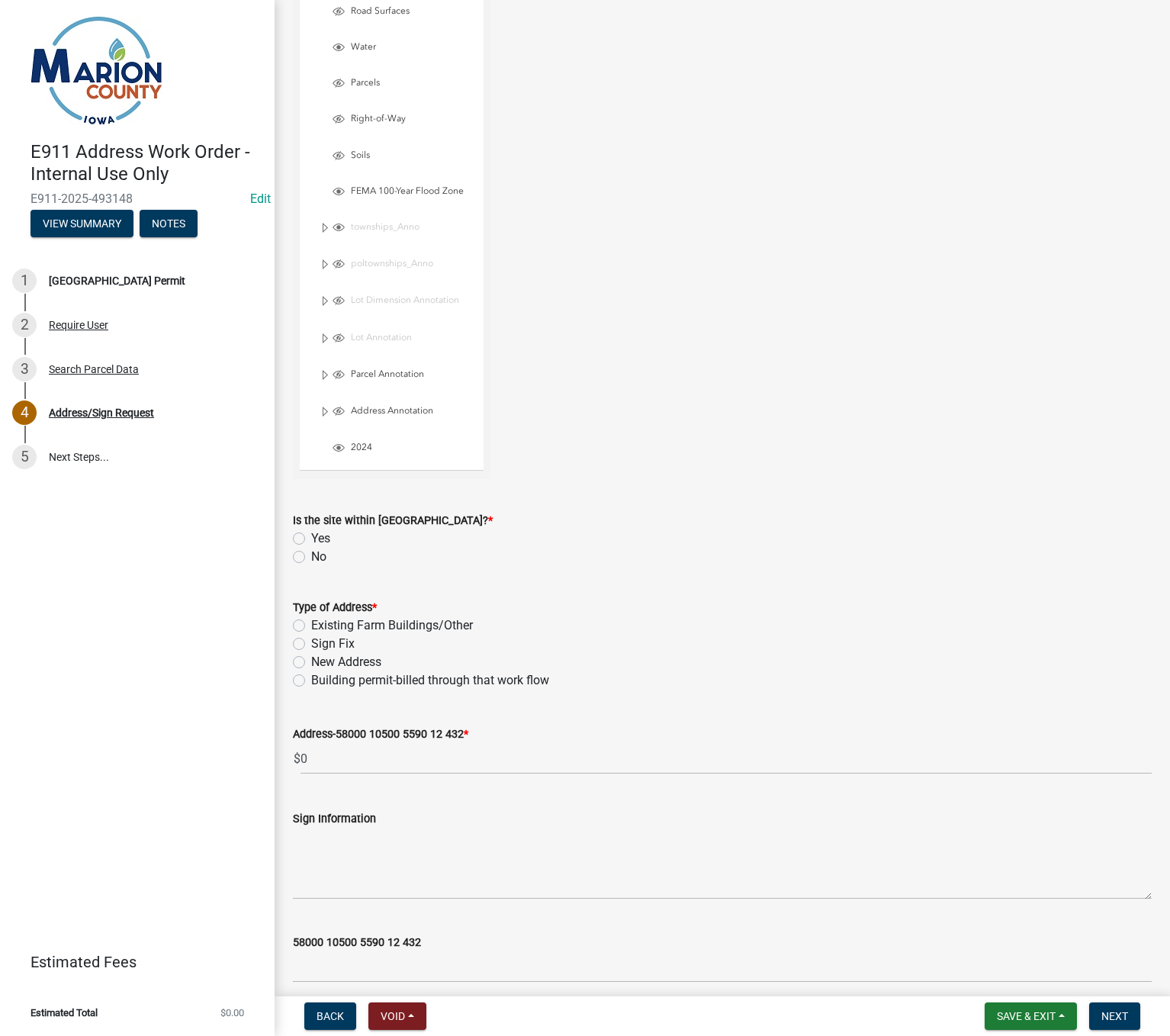
type input "1505 Nevin Dr., Knoxville"
click at [311, 674] on label "Building permit-billed through that work flow" at bounding box center [430, 681] width 238 height 18
click at [311, 674] on input "Building permit-billed through that work flow" at bounding box center [316, 676] width 10 height 10
radio input "true"
click at [311, 557] on label "No" at bounding box center [319, 557] width 16 height 18
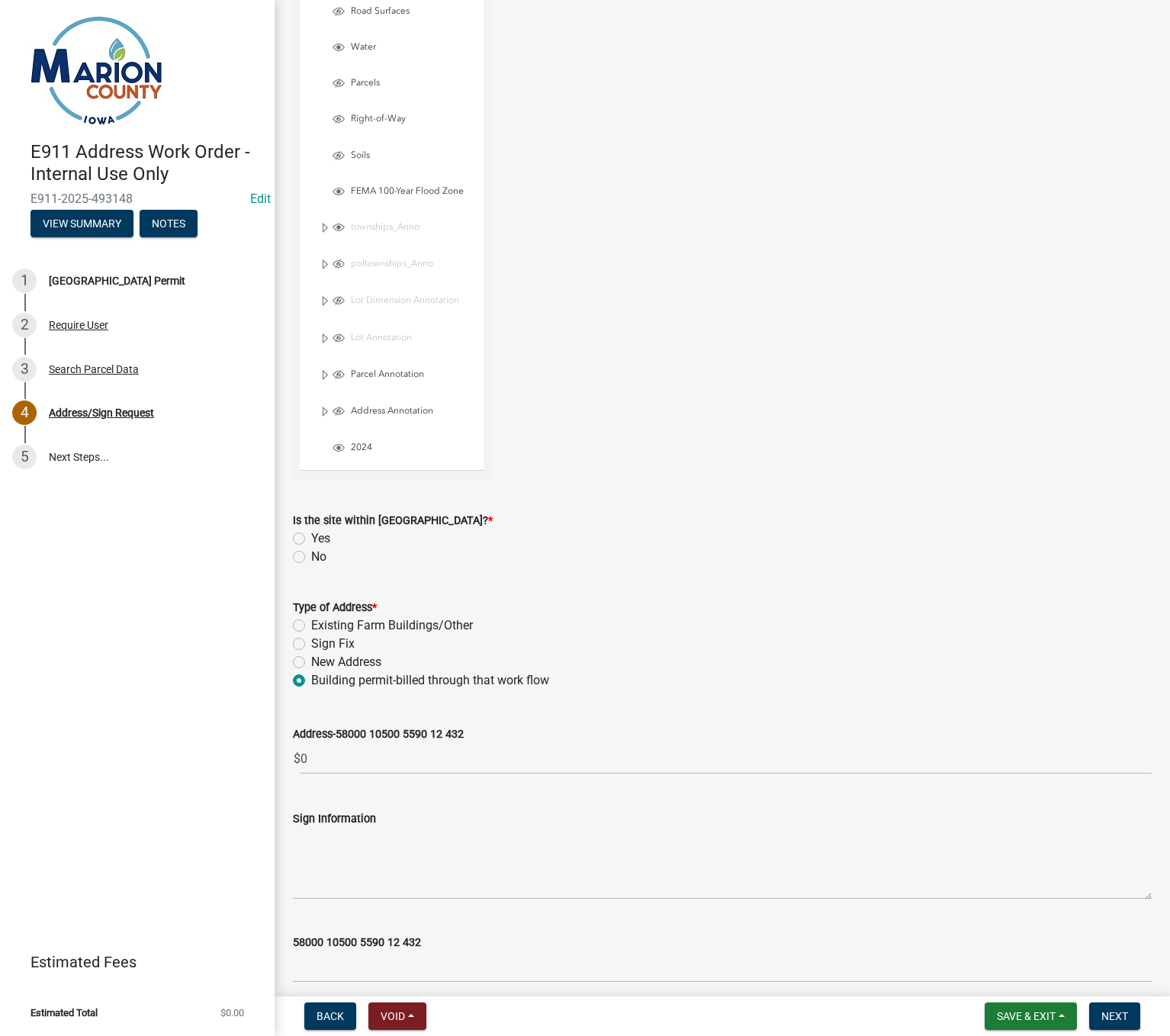
click at [311, 557] on input "No" at bounding box center [316, 552] width 10 height 10
radio input "true"
click at [1116, 1019] on span "Next" at bounding box center [1115, 1015] width 27 height 12
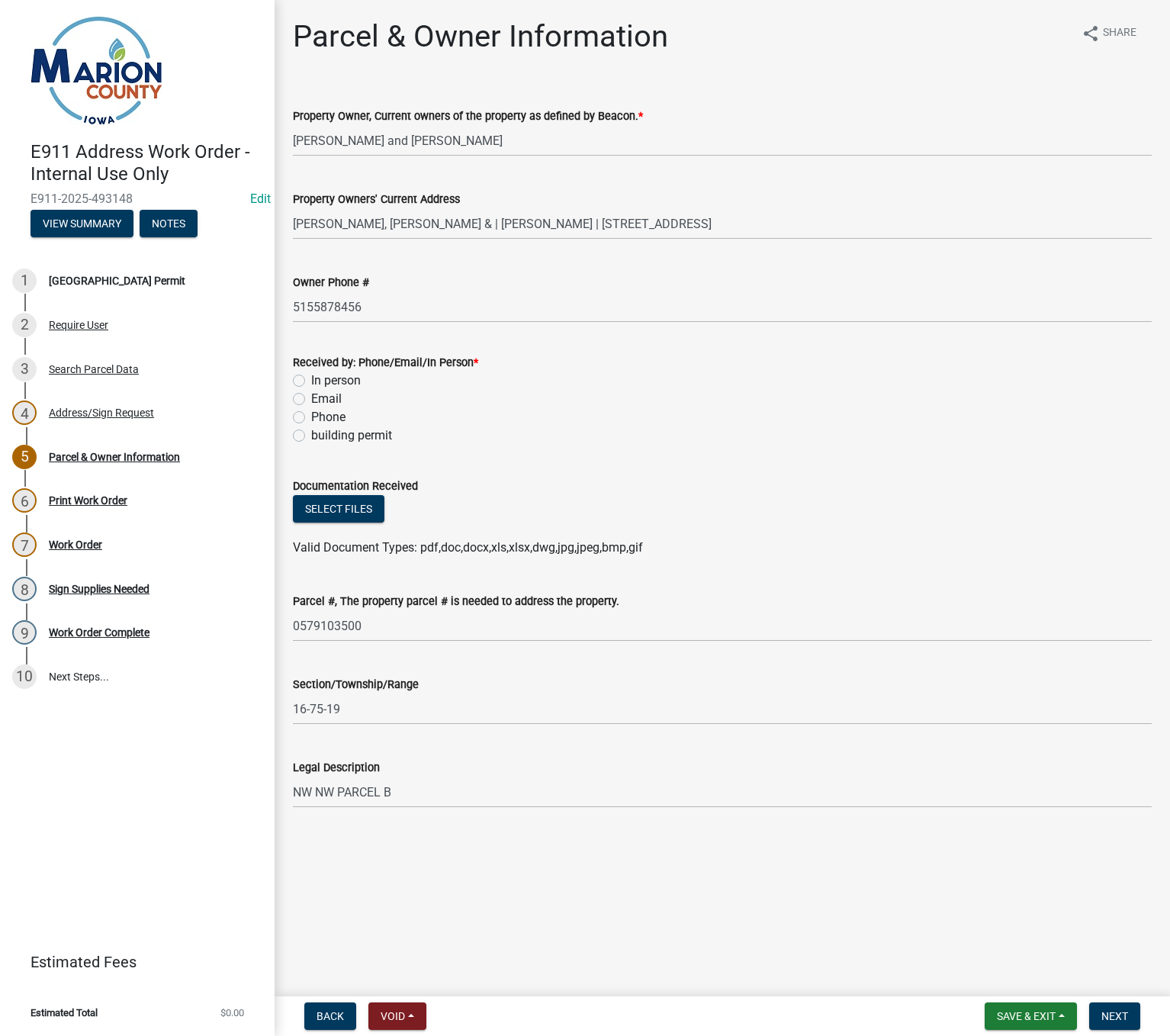
click at [311, 431] on label "building permit" at bounding box center [352, 436] width 81 height 18
click at [311, 431] on input "building permit" at bounding box center [316, 431] width 10 height 10
radio input "true"
click at [1112, 1011] on span "Next" at bounding box center [1115, 1015] width 27 height 12
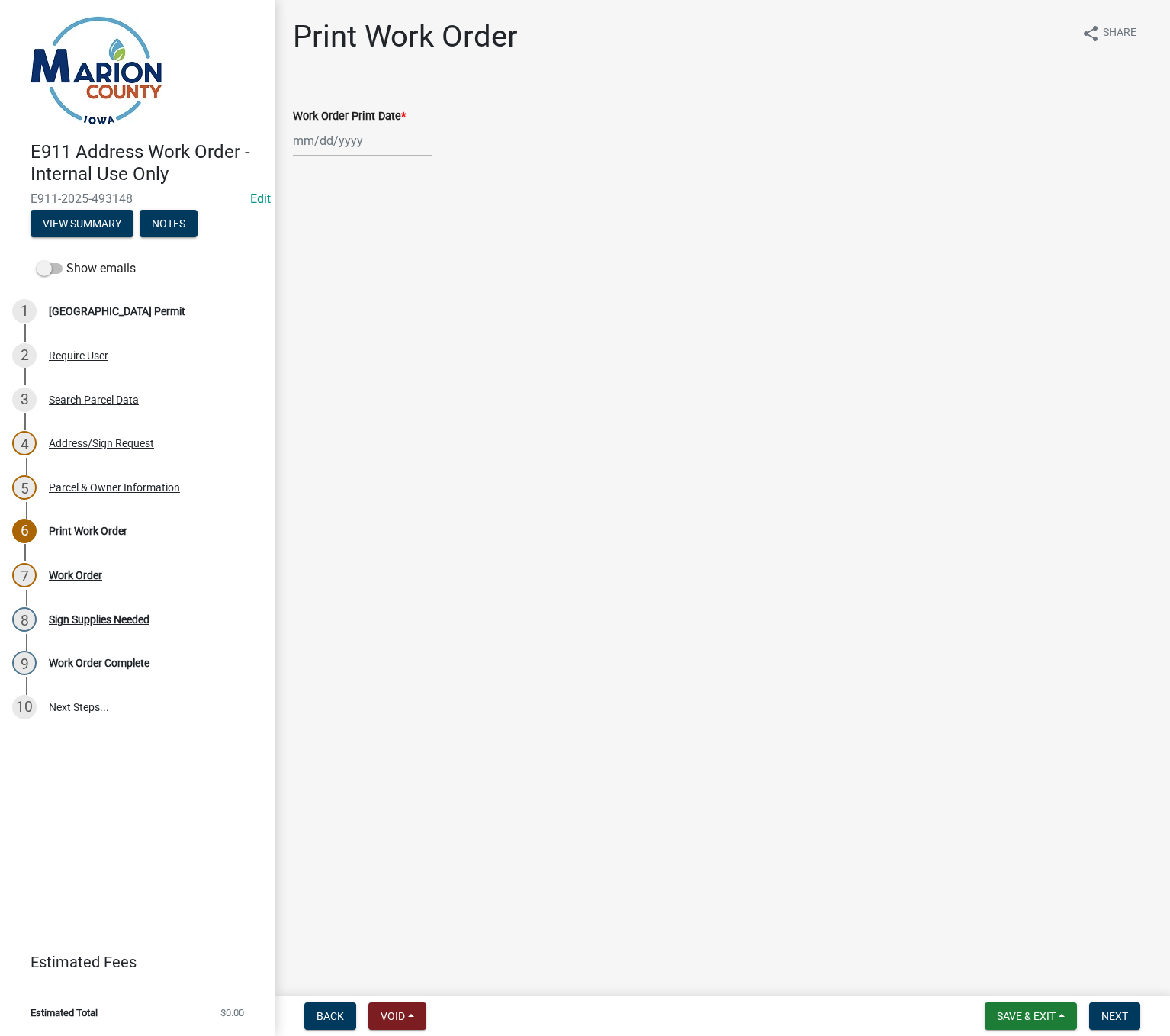
click at [332, 139] on div at bounding box center [362, 140] width 139 height 31
select select "10"
select select "2025"
click at [361, 271] on div "15" at bounding box center [356, 271] width 24 height 24
type input "10/15/2025"
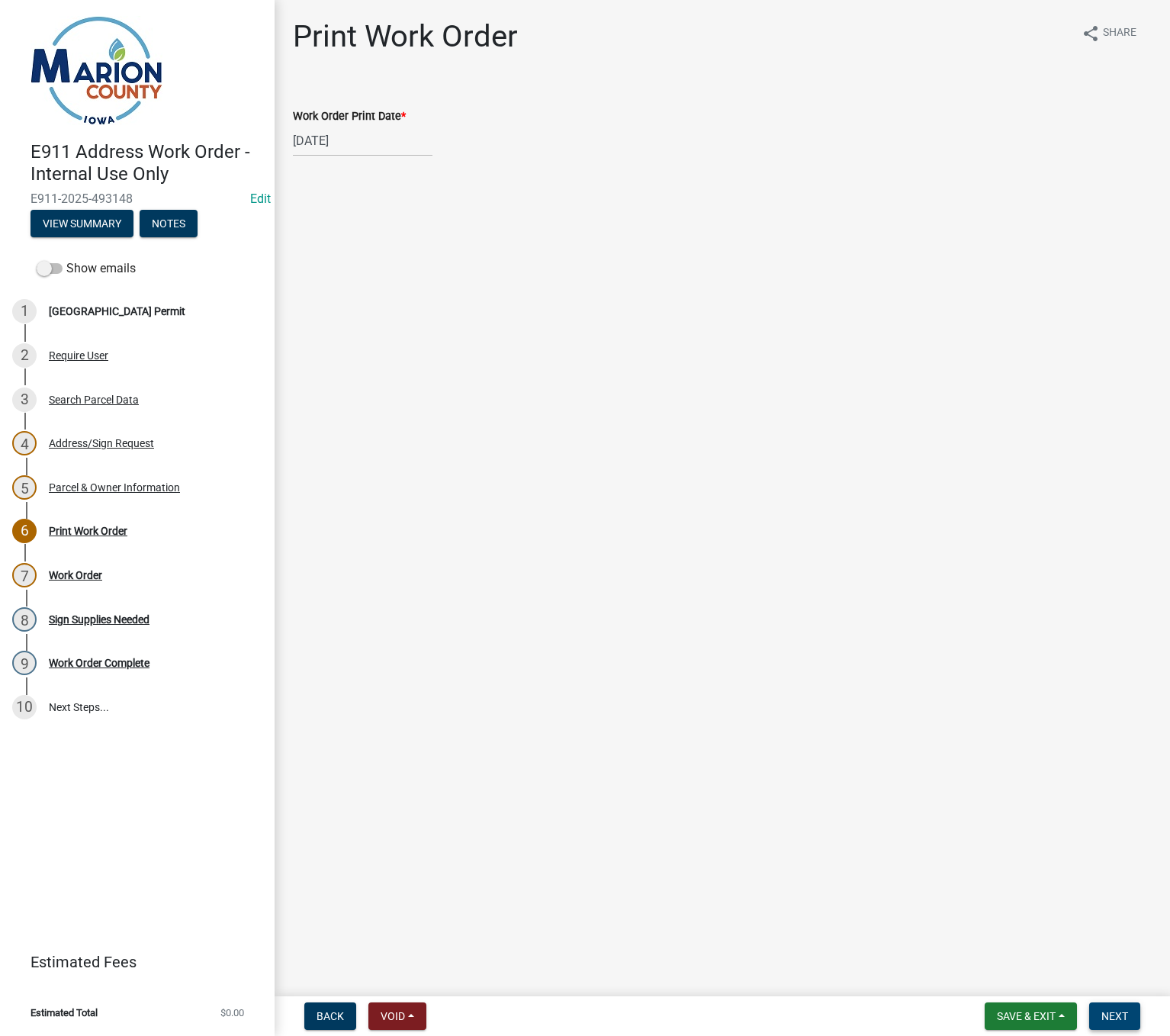
click at [1100, 1022] on button "Next" at bounding box center [1114, 1016] width 51 height 28
click at [326, 94] on link "Work Order" at bounding box center [322, 94] width 59 height 15
click at [1110, 1008] on button "Next" at bounding box center [1114, 1016] width 51 height 28
click at [1047, 1018] on span "Save & Exit" at bounding box center [1026, 1015] width 59 height 12
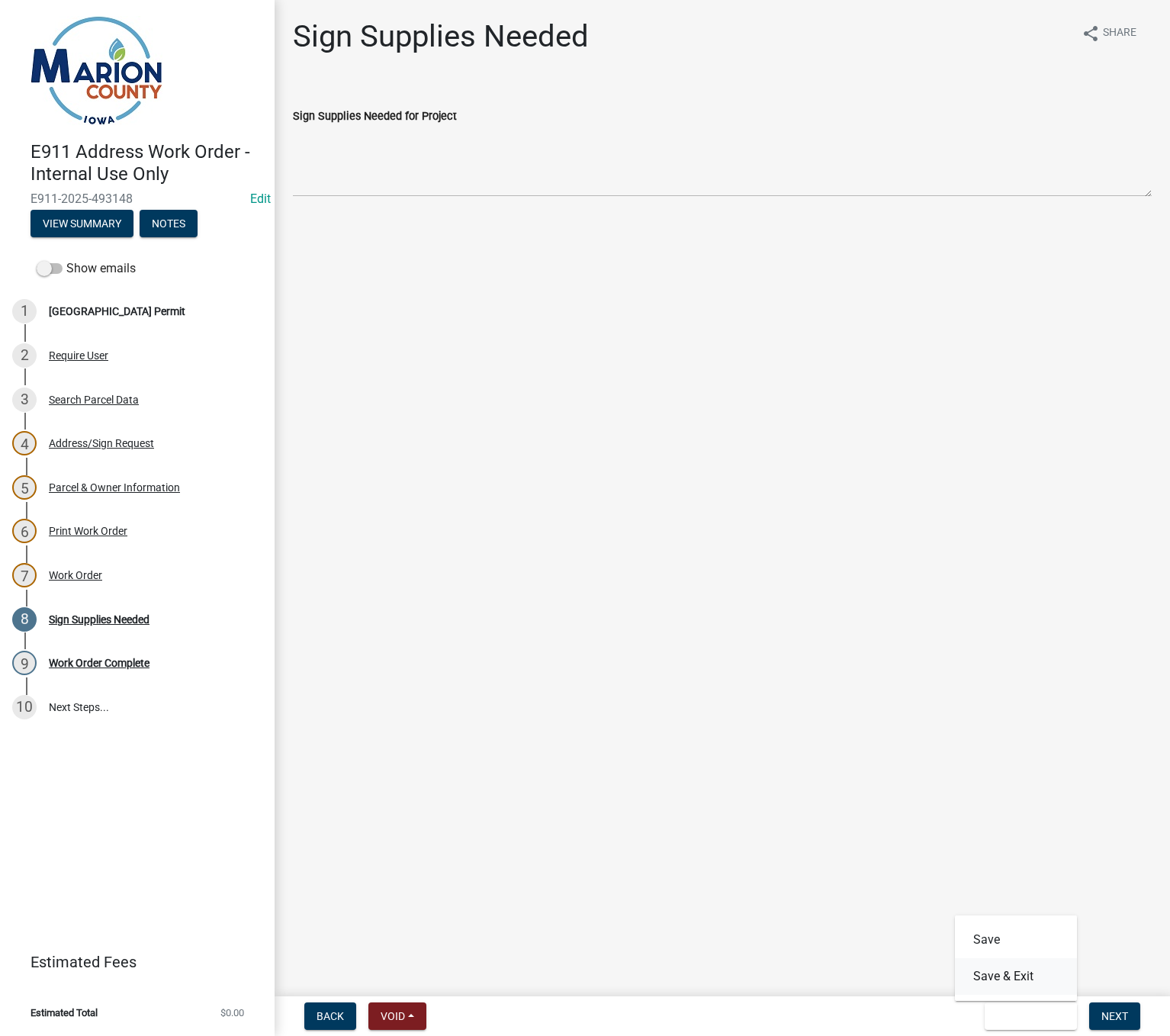
click at [1031, 980] on button "Save & Exit" at bounding box center [1016, 976] width 122 height 37
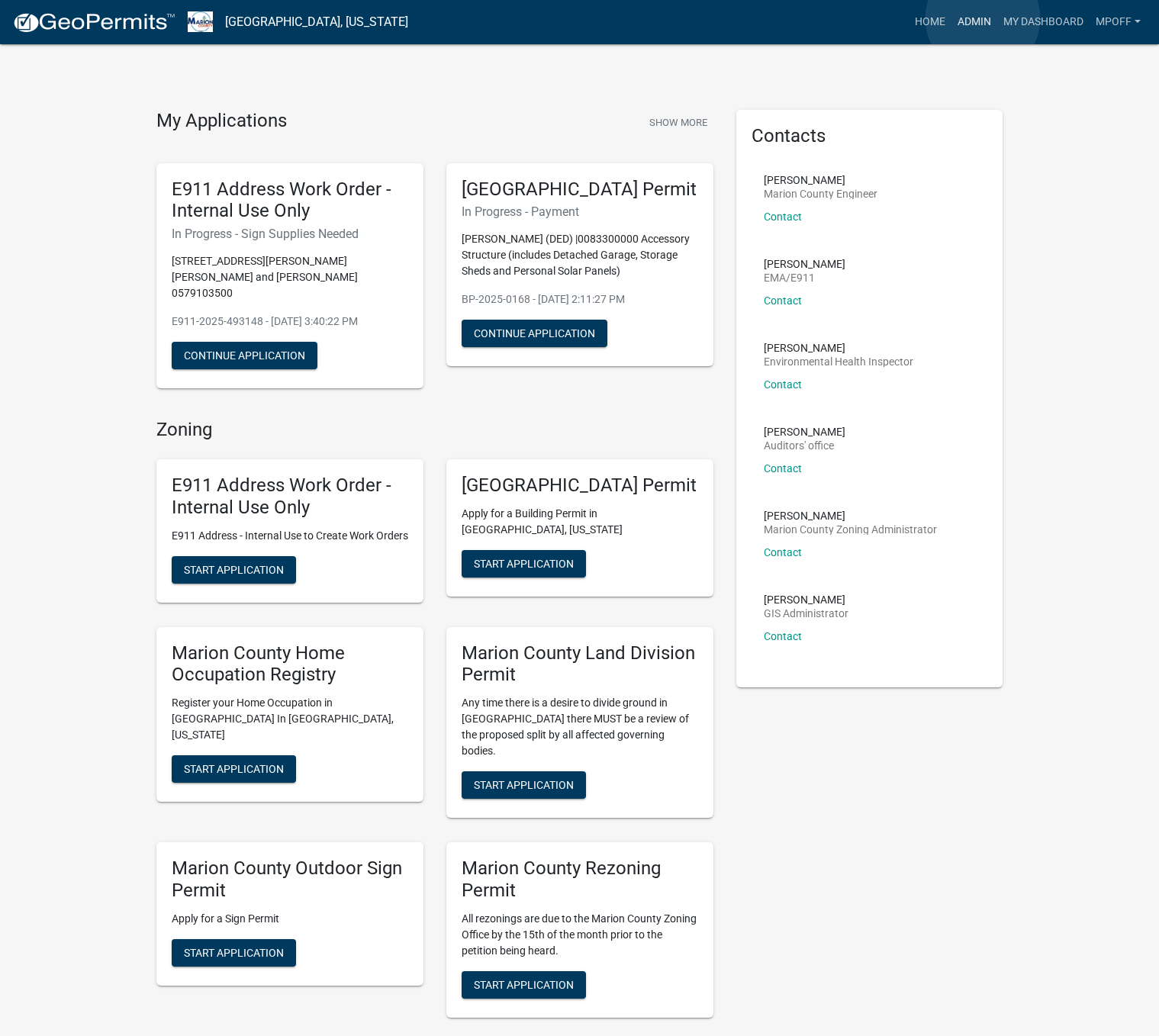
click at [983, 18] on link "Admin" at bounding box center [974, 21] width 46 height 29
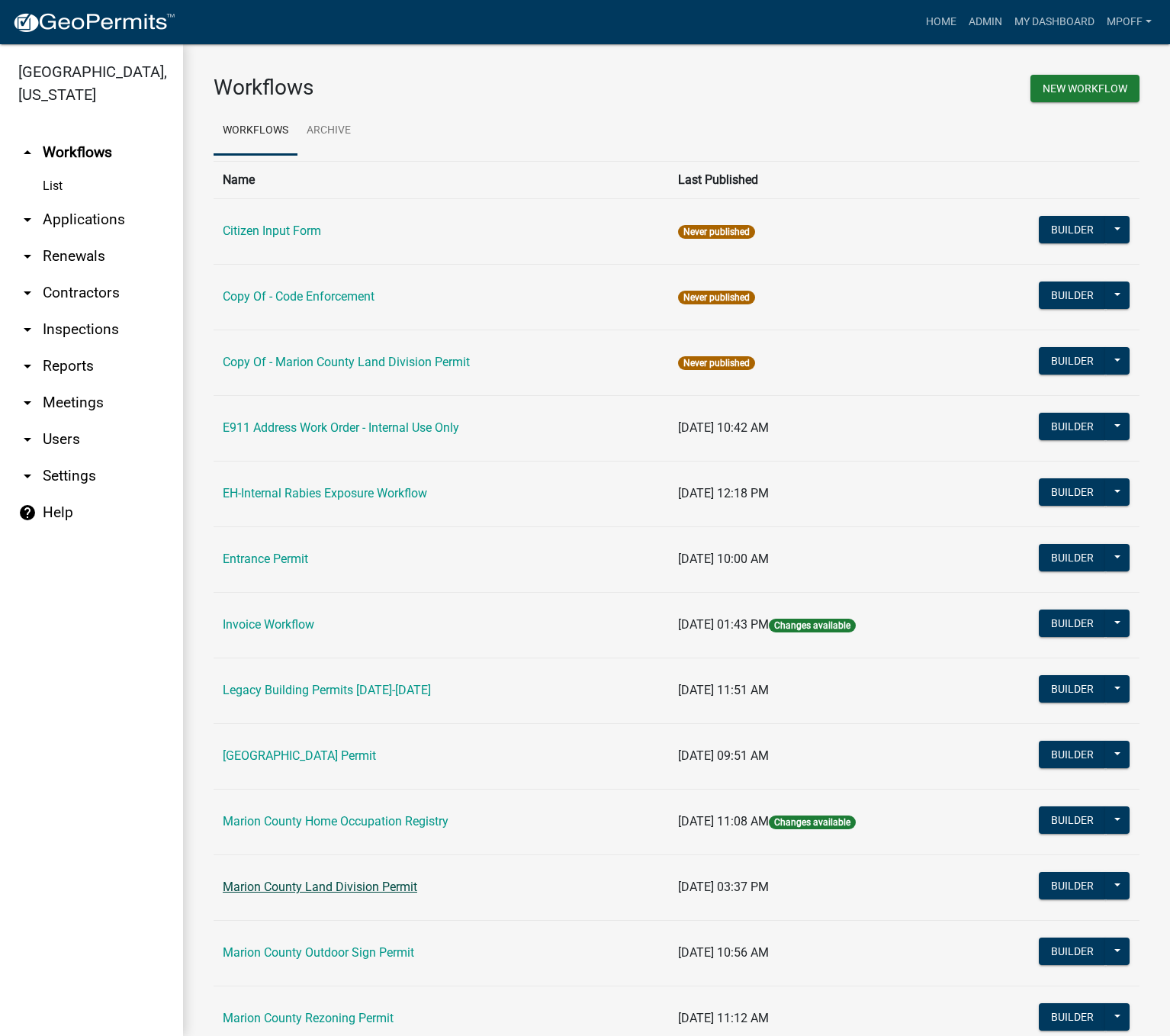
click at [305, 892] on link "Marion County Land Division Permit" at bounding box center [320, 886] width 195 height 15
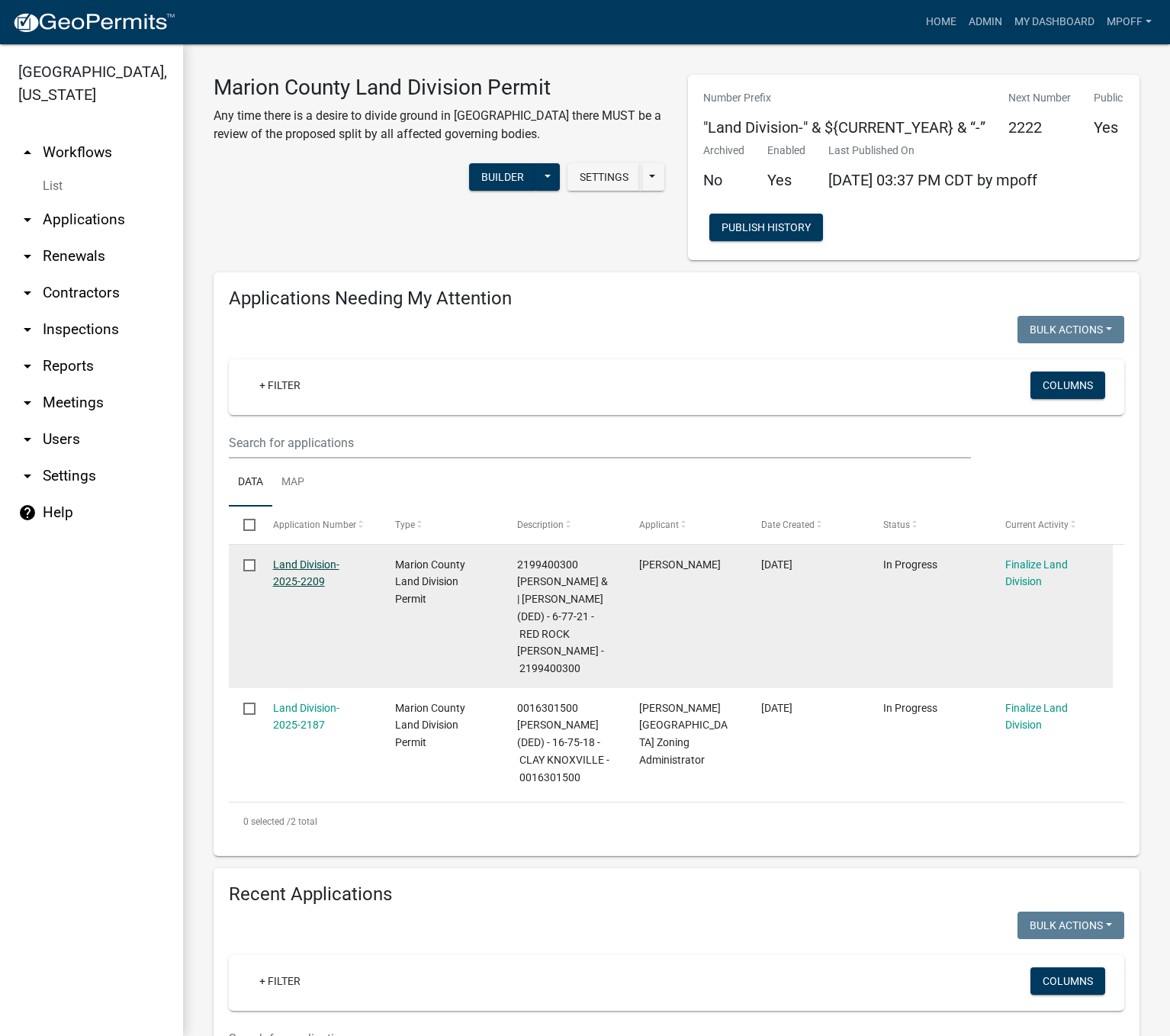
click at [309, 572] on link "Land Division-2025-2209" at bounding box center [307, 573] width 66 height 30
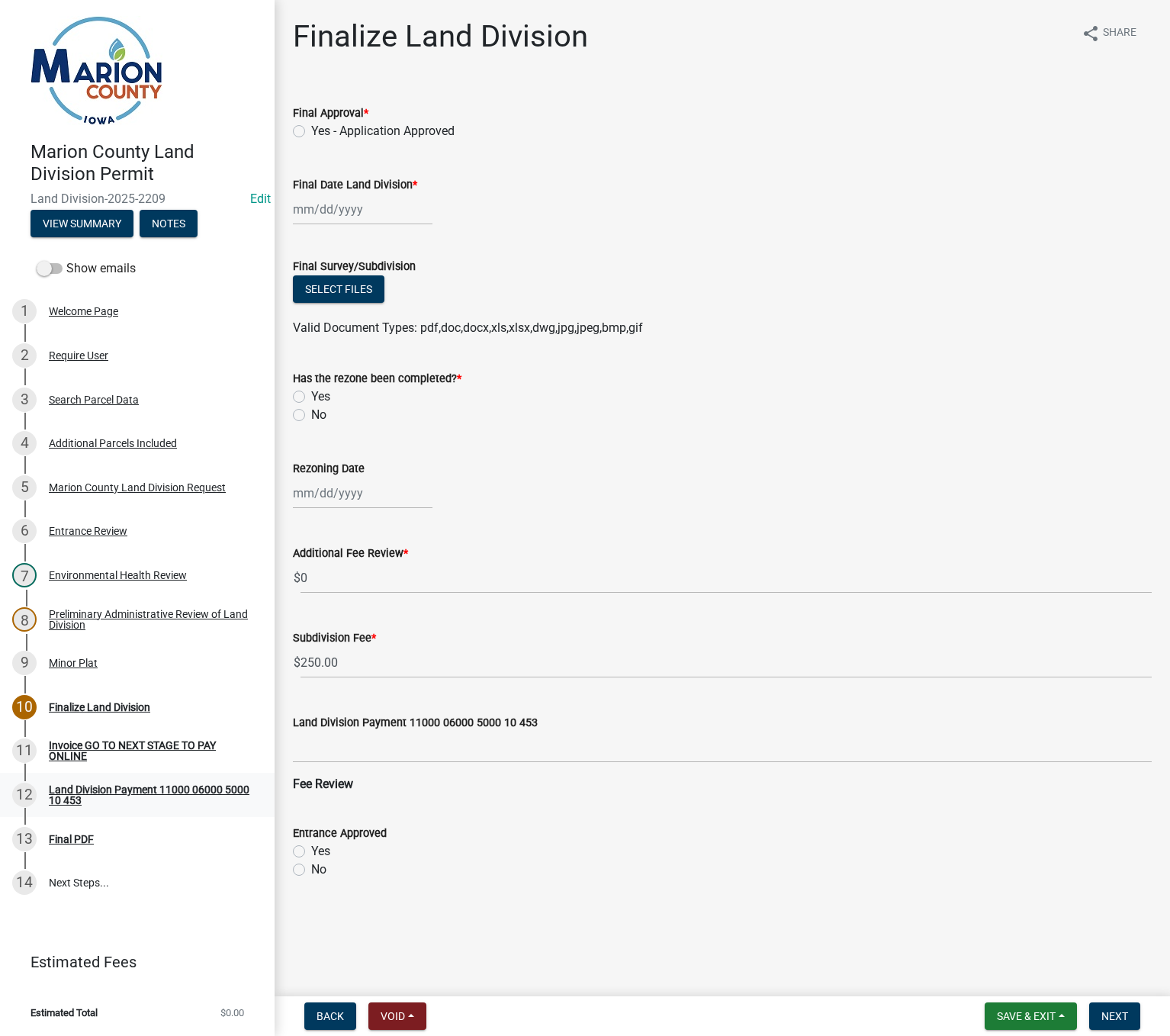
click at [66, 789] on div "Land Division Payment 11000 06000 5000 10 453" at bounding box center [150, 794] width 201 height 21
click at [311, 130] on label "Yes - Application Approved" at bounding box center [382, 131] width 143 height 18
click at [311, 130] on input "Yes - Application Approved" at bounding box center [316, 126] width 10 height 10
radio input "true"
click at [307, 203] on div at bounding box center [362, 210] width 139 height 31
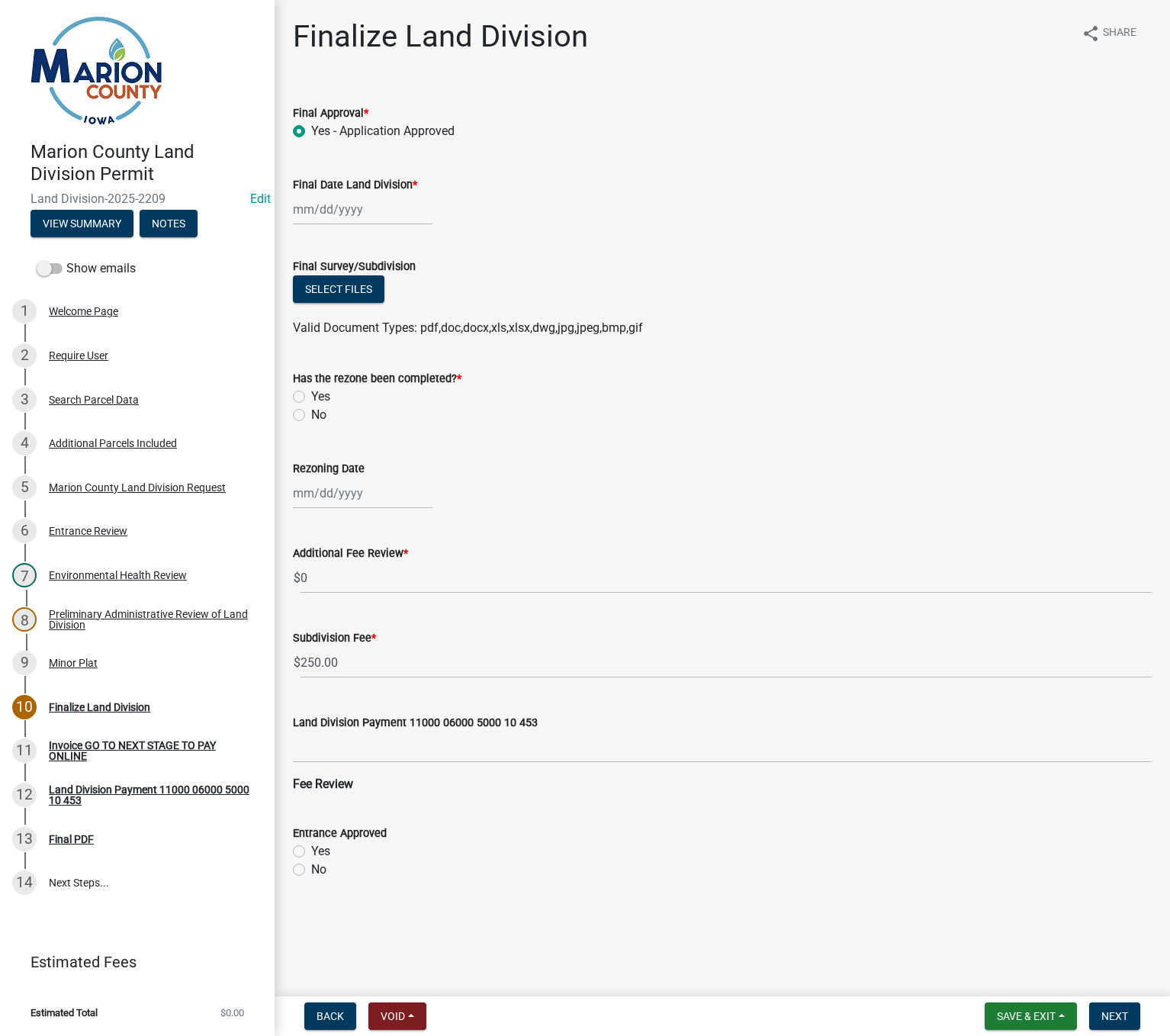
select select "10"
select select "2025"
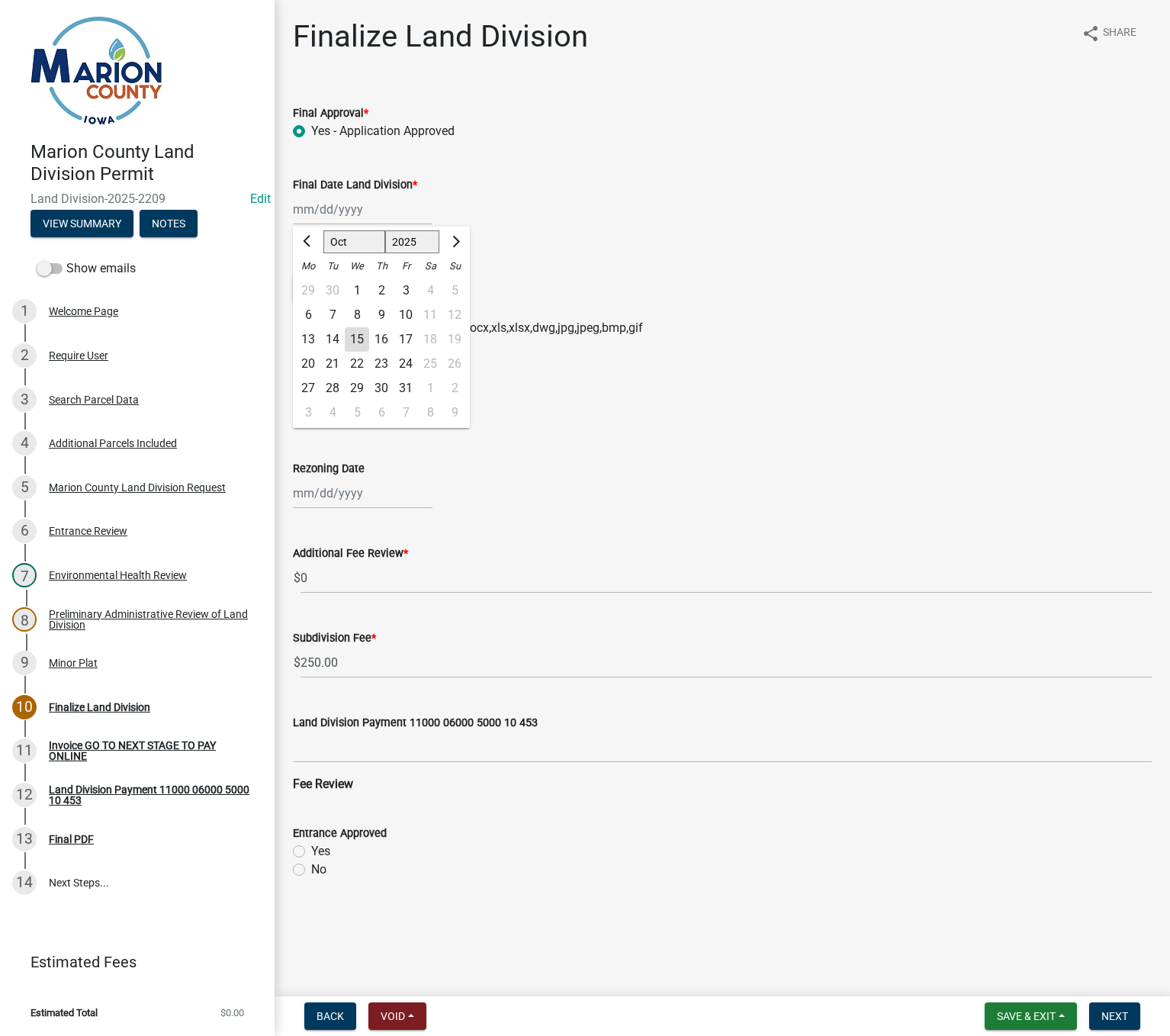
click at [335, 362] on div "21" at bounding box center [332, 364] width 24 height 24
type input "[DATE]"
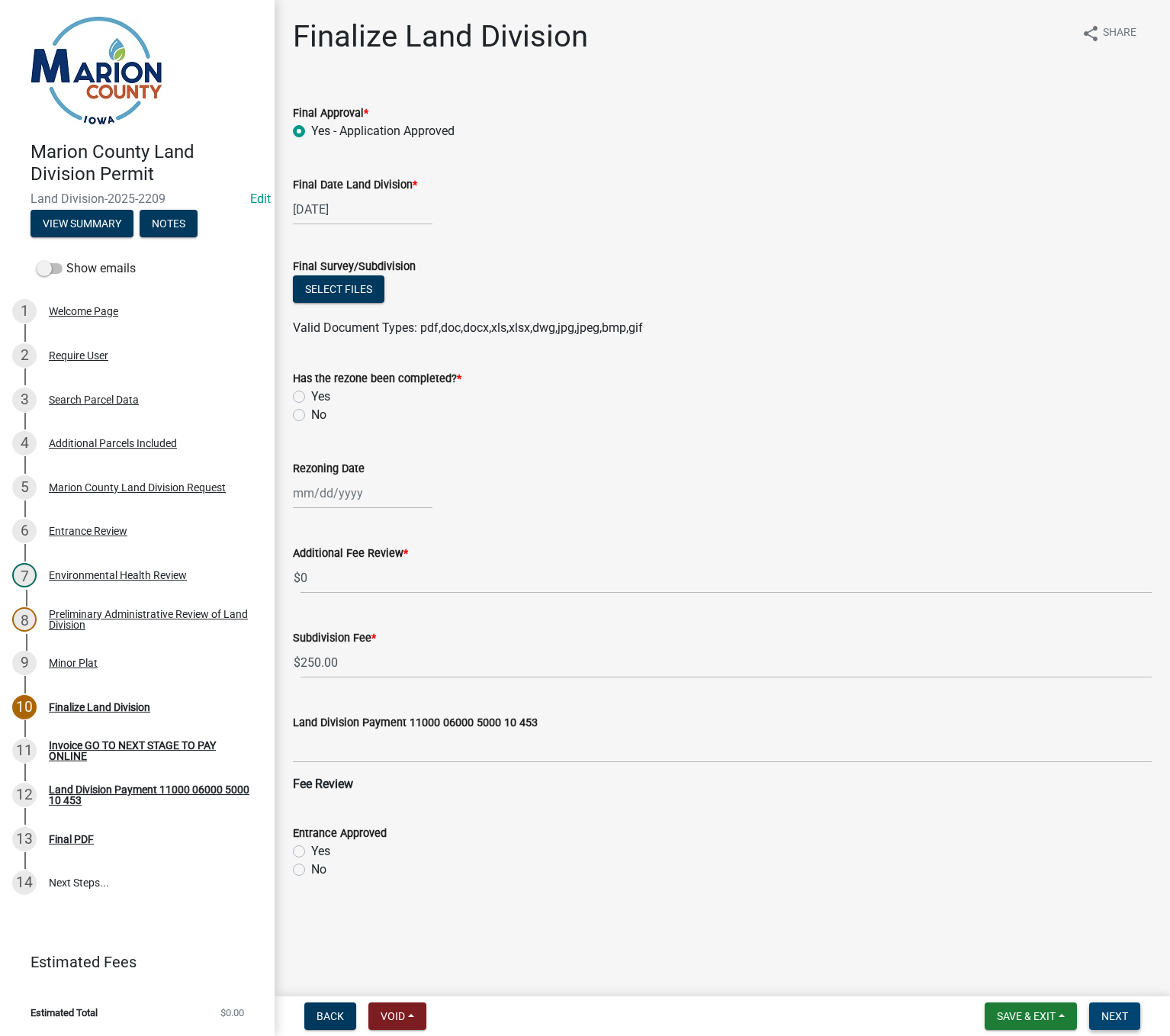
click at [1115, 1020] on span "Next" at bounding box center [1115, 1015] width 27 height 12
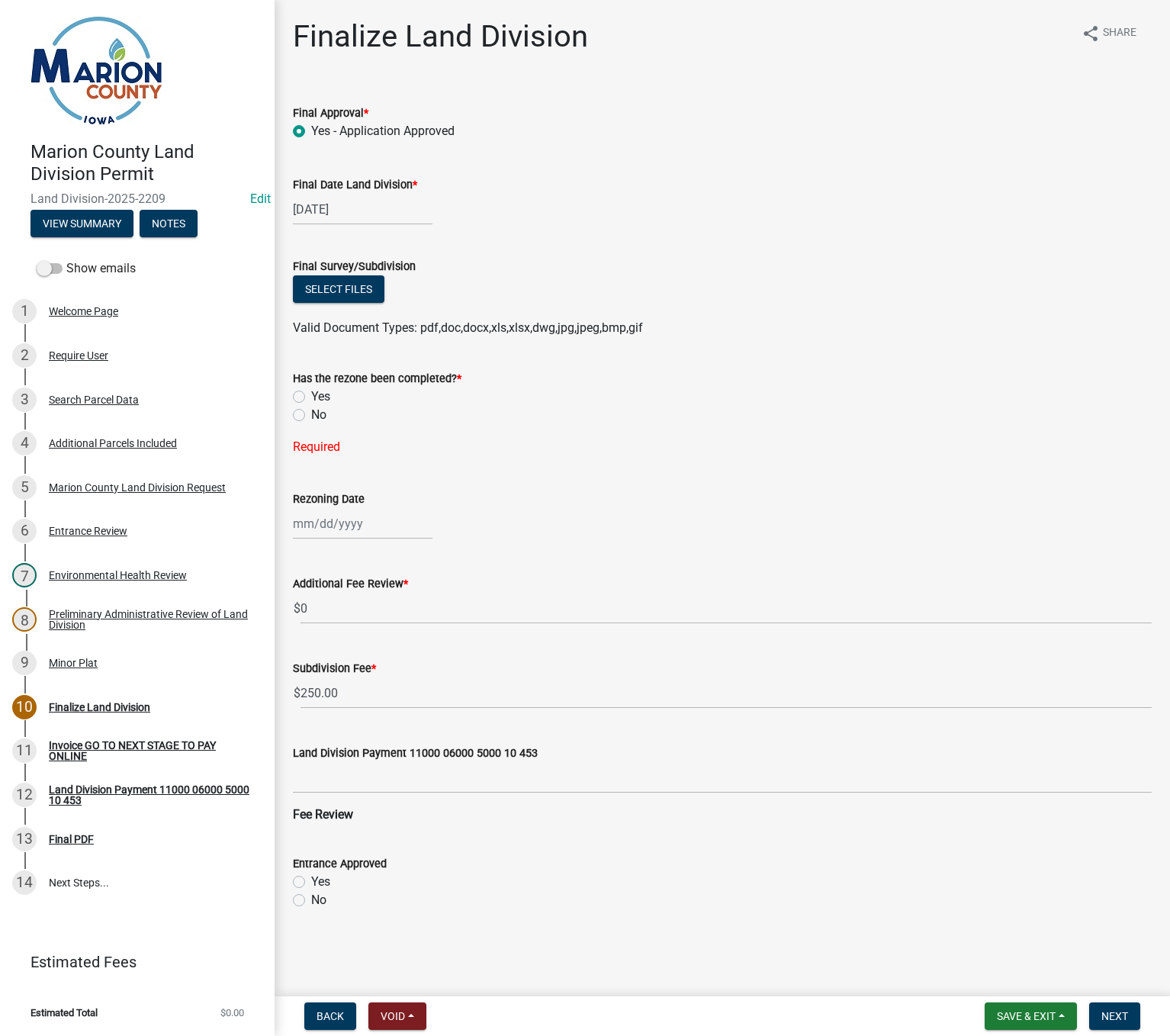
click at [311, 397] on label "Yes" at bounding box center [320, 397] width 19 height 18
click at [311, 397] on input "Yes" at bounding box center [316, 392] width 10 height 10
radio input "true"
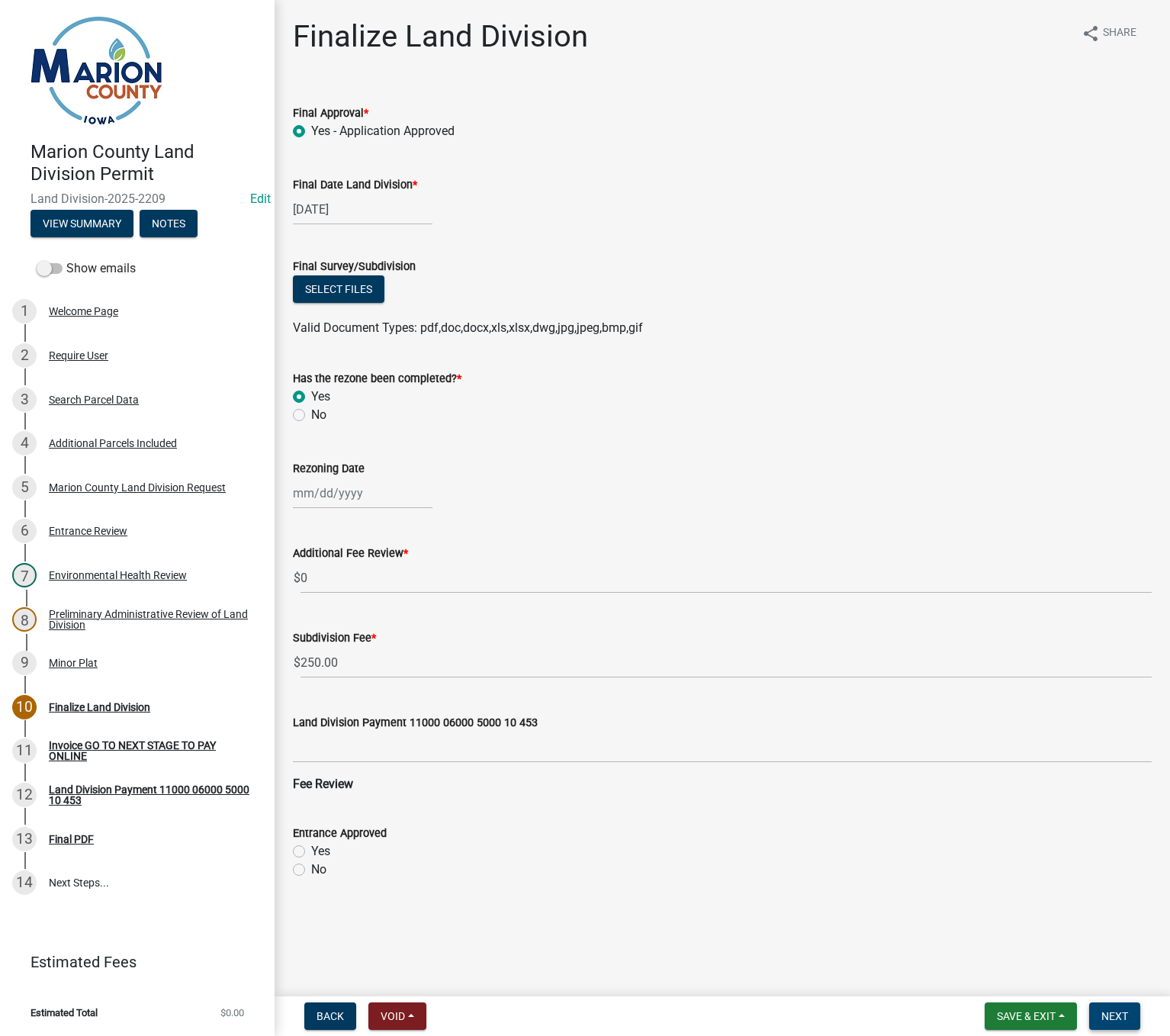
click at [1128, 1026] on button "Next" at bounding box center [1114, 1016] width 51 height 28
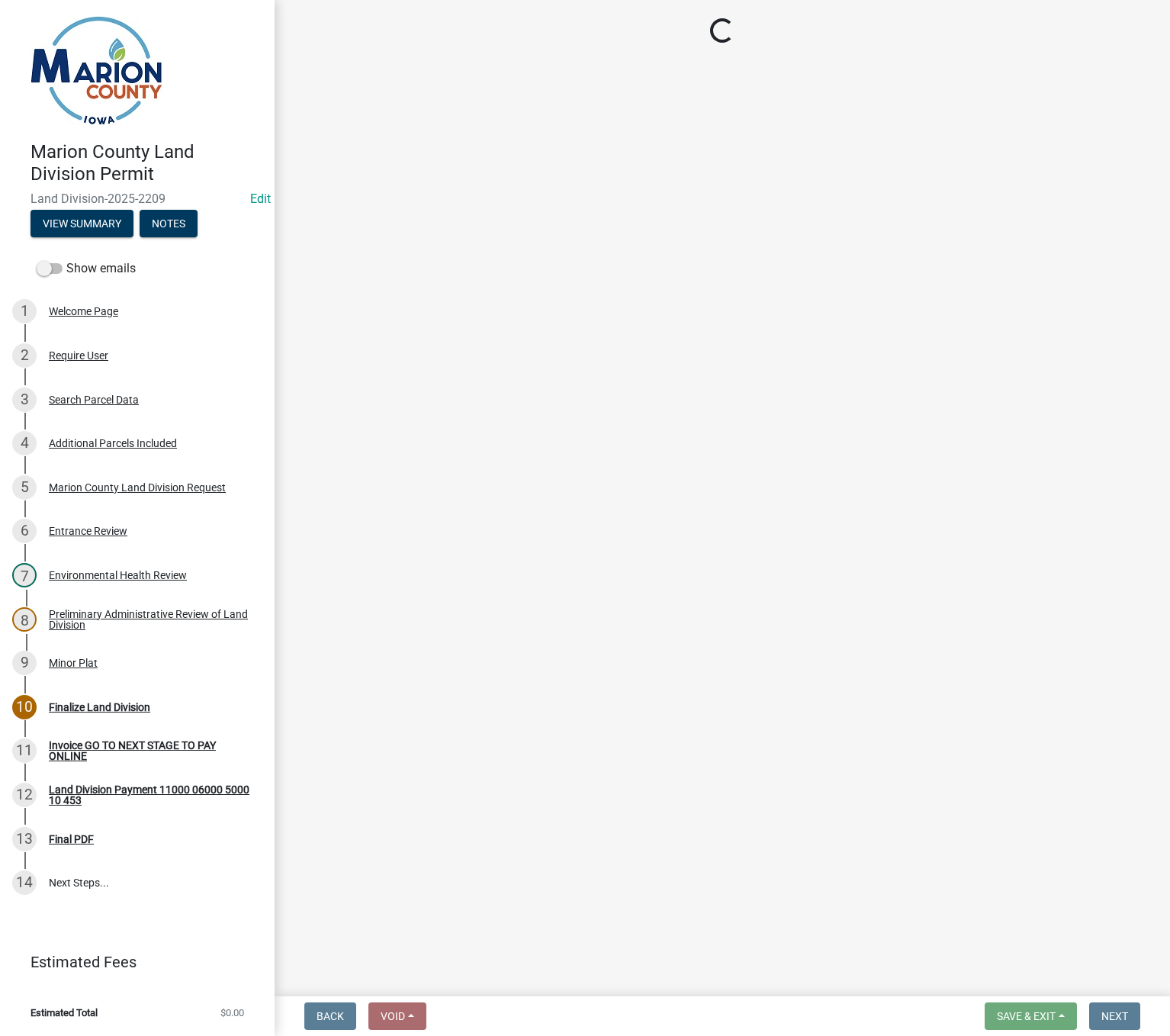
select select "3: 3"
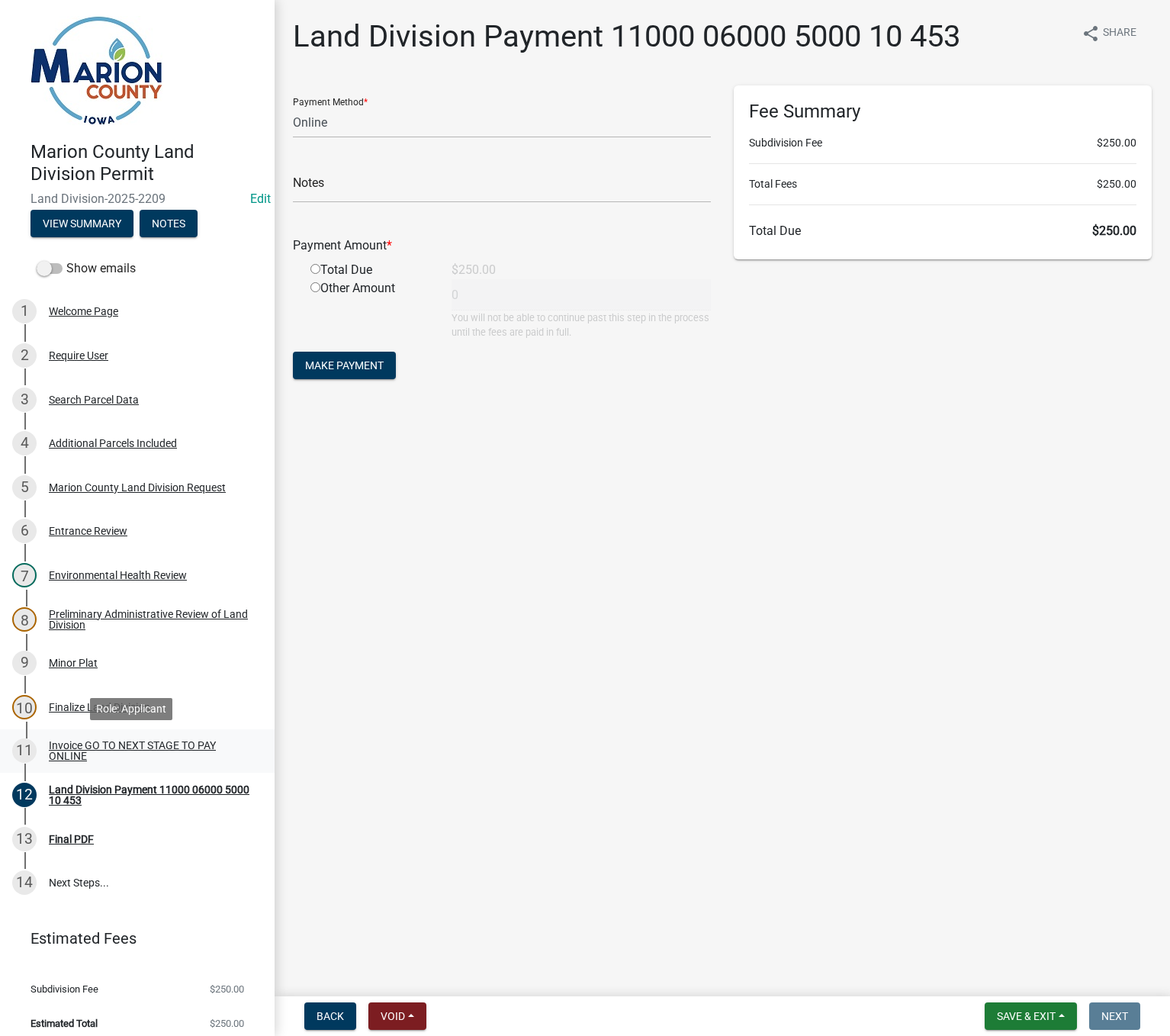
click at [99, 742] on div "Invoice GO TO NEXT STAGE TO PAY ONLINE" at bounding box center [150, 750] width 201 height 21
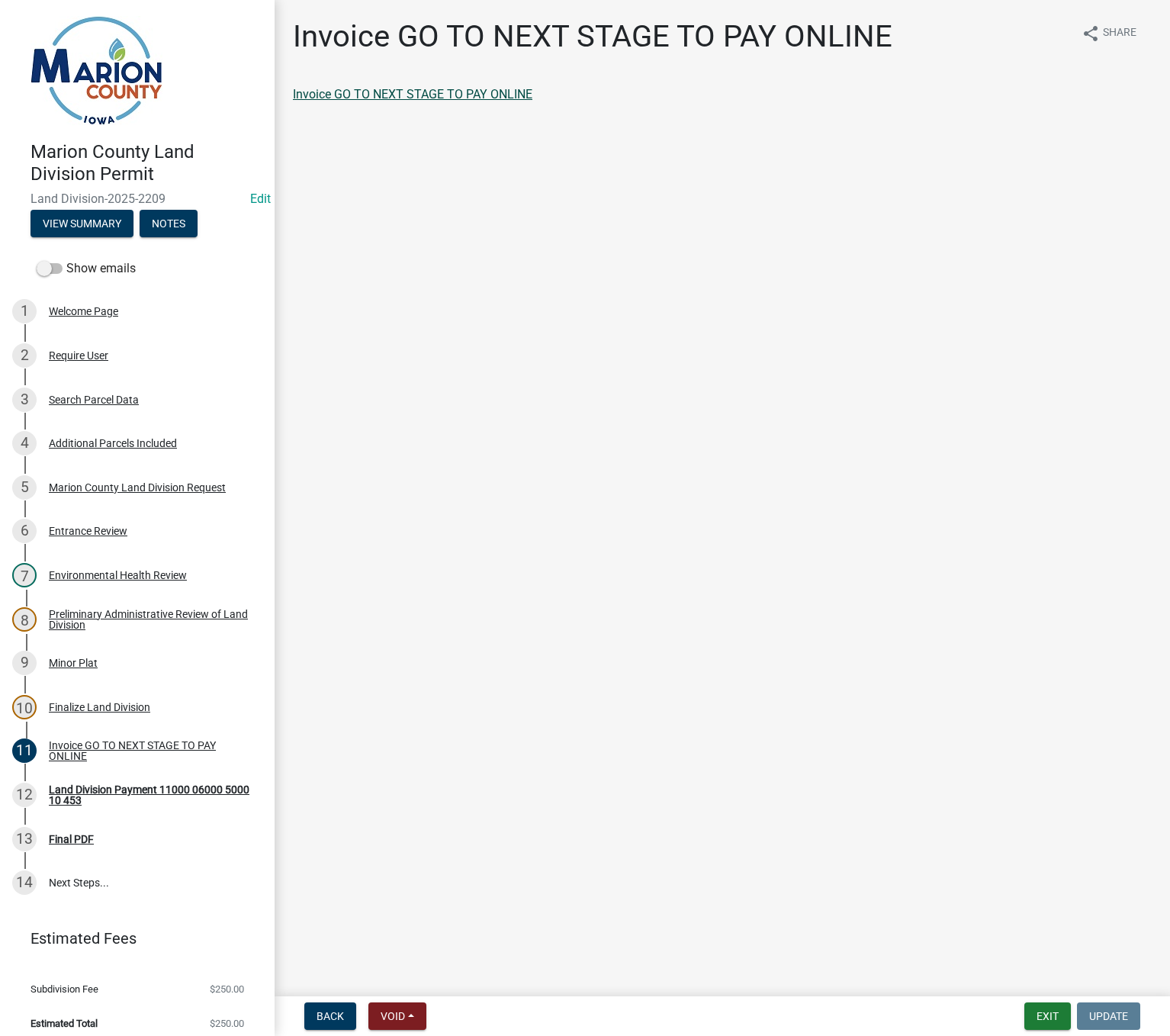
click at [364, 98] on link "Invoice GO TO NEXT STAGE TO PAY ONLINE" at bounding box center [412, 94] width 239 height 15
click at [1047, 1011] on button "Exit" at bounding box center [1047, 1016] width 46 height 28
